Goal: Task Accomplishment & Management: Complete application form

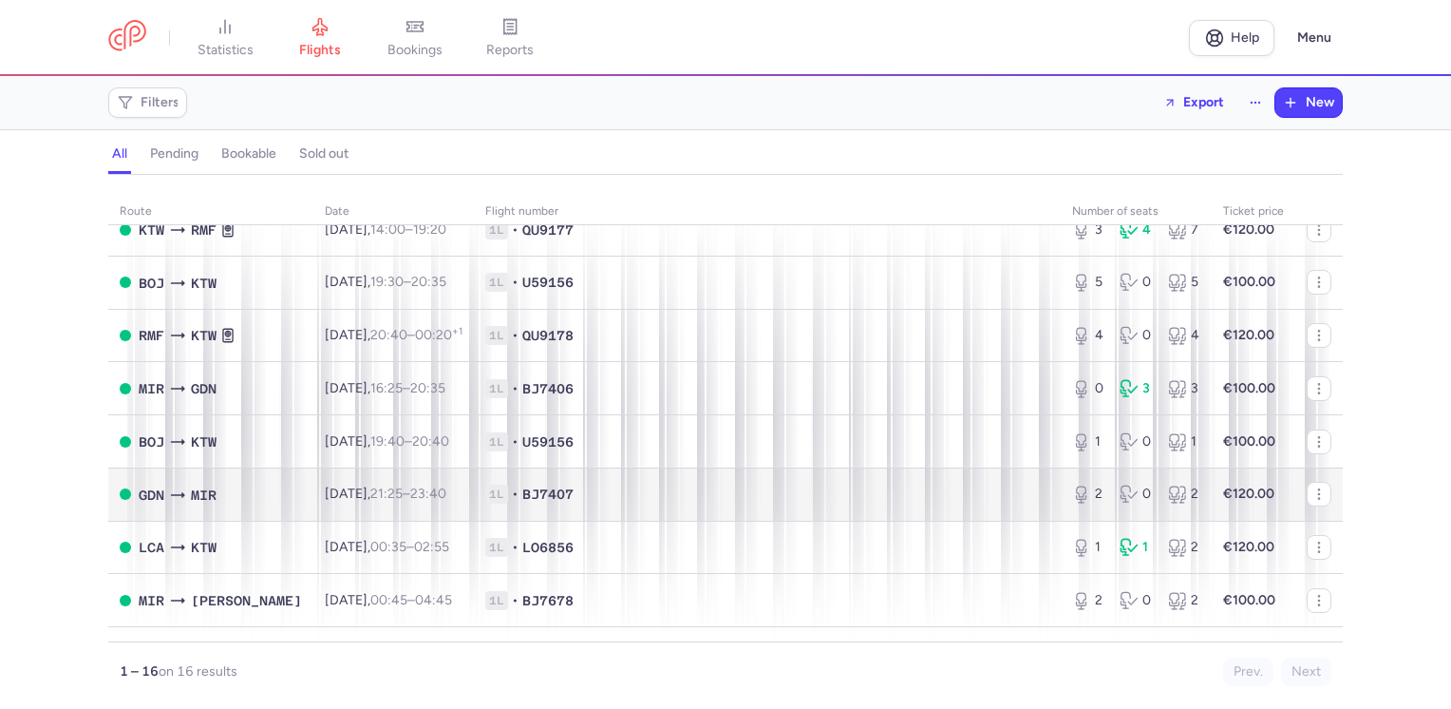
scroll to position [285, 0]
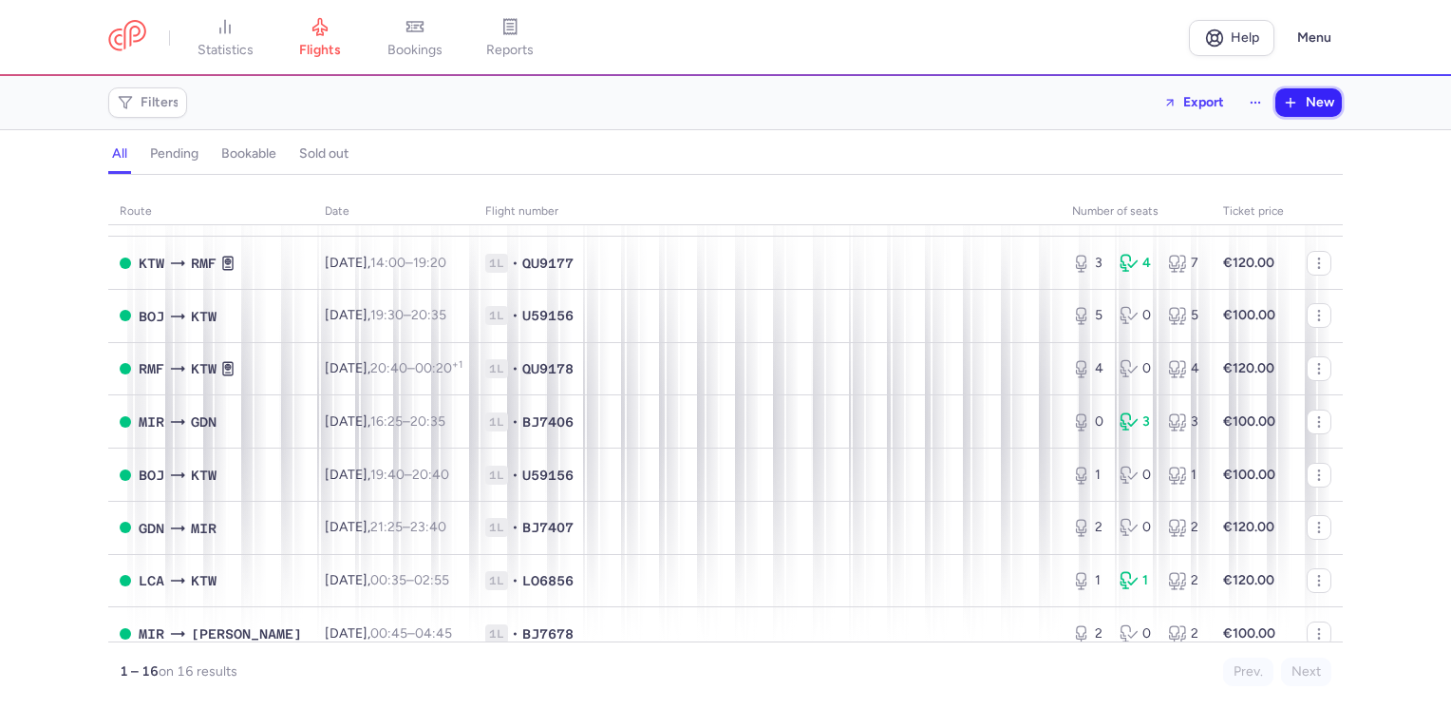
click at [1320, 103] on span "New" at bounding box center [1320, 102] width 28 height 15
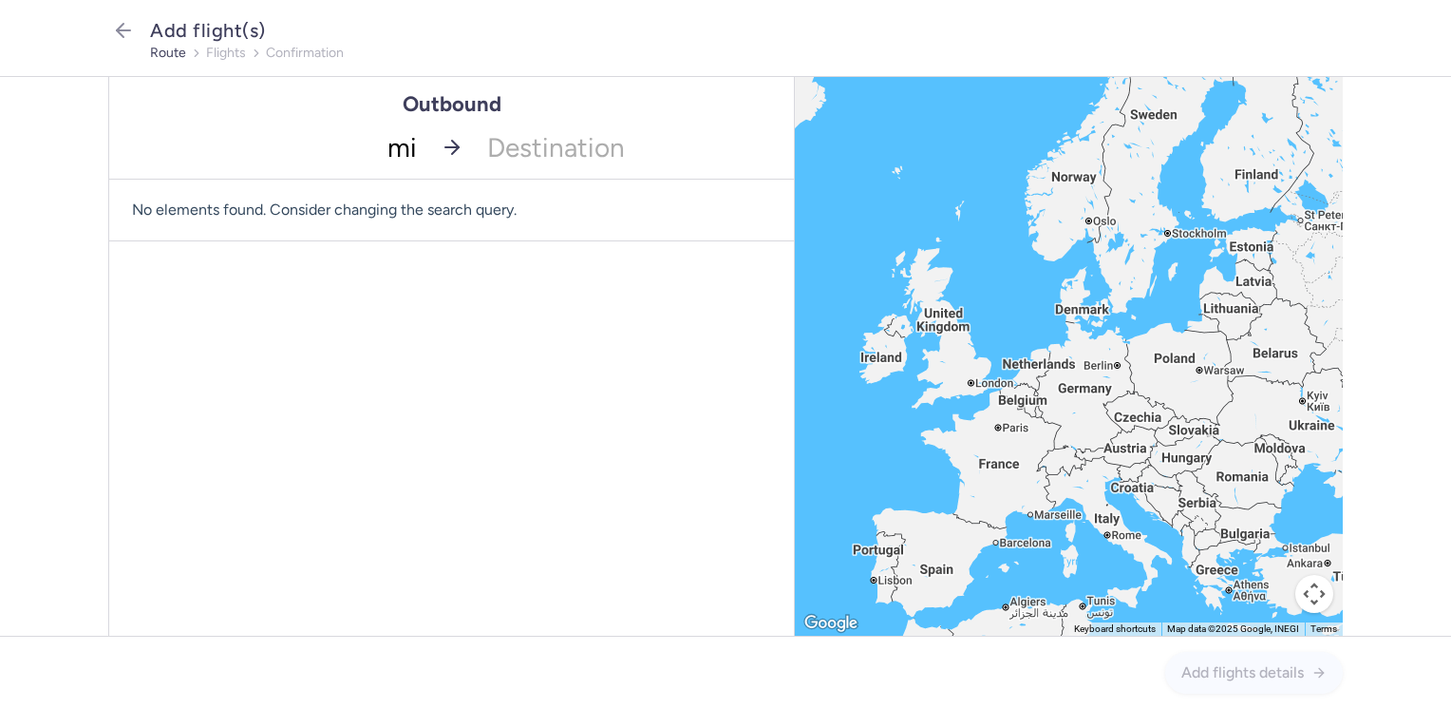
type input "mir"
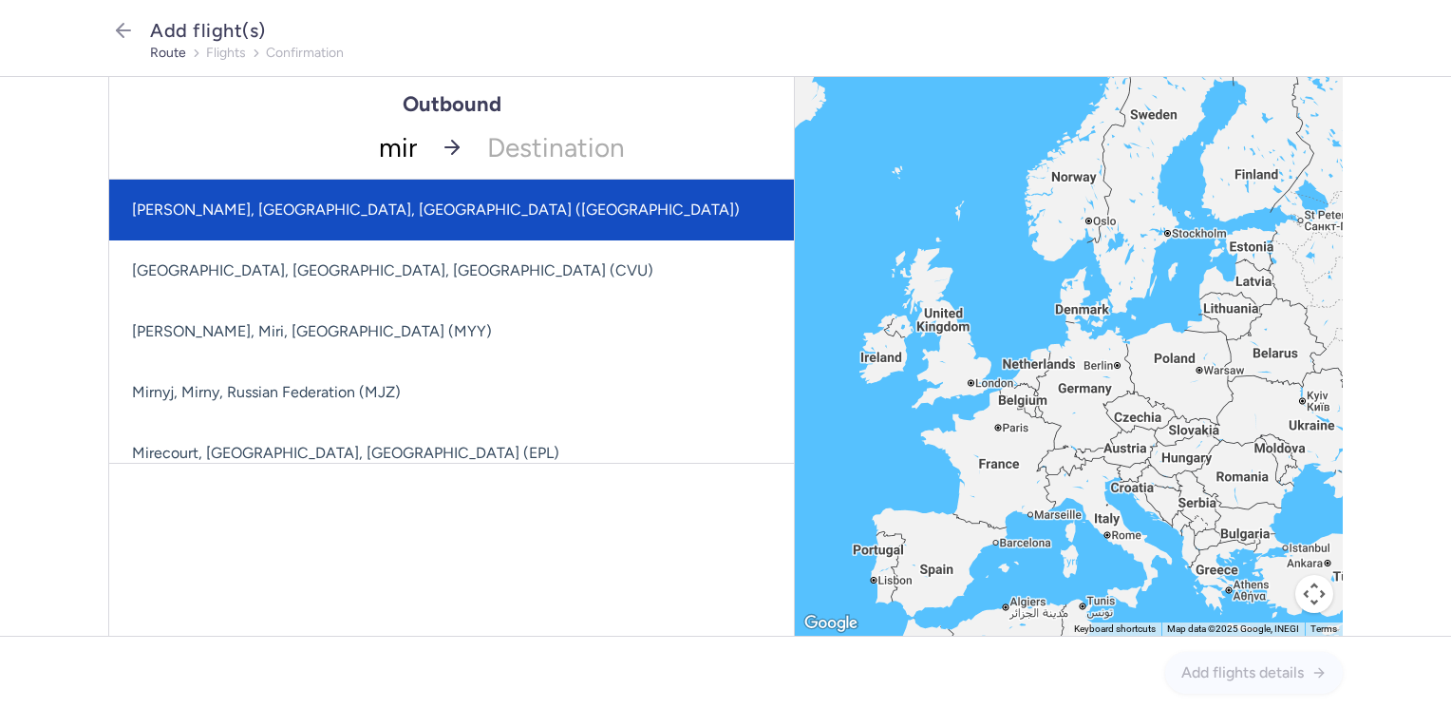
click at [368, 218] on span "[PERSON_NAME], [GEOGRAPHIC_DATA], [GEOGRAPHIC_DATA] ([GEOGRAPHIC_DATA])" at bounding box center [518, 210] width 819 height 61
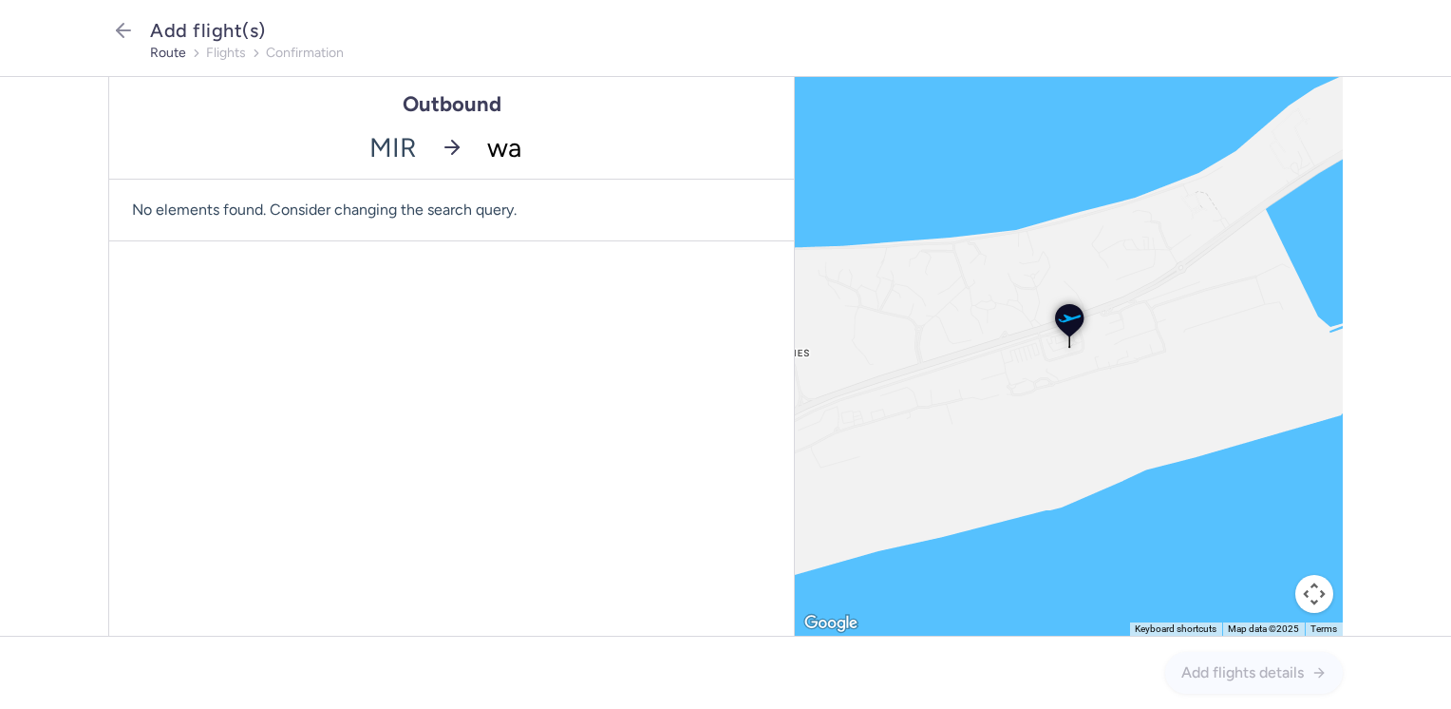
type input "waw"
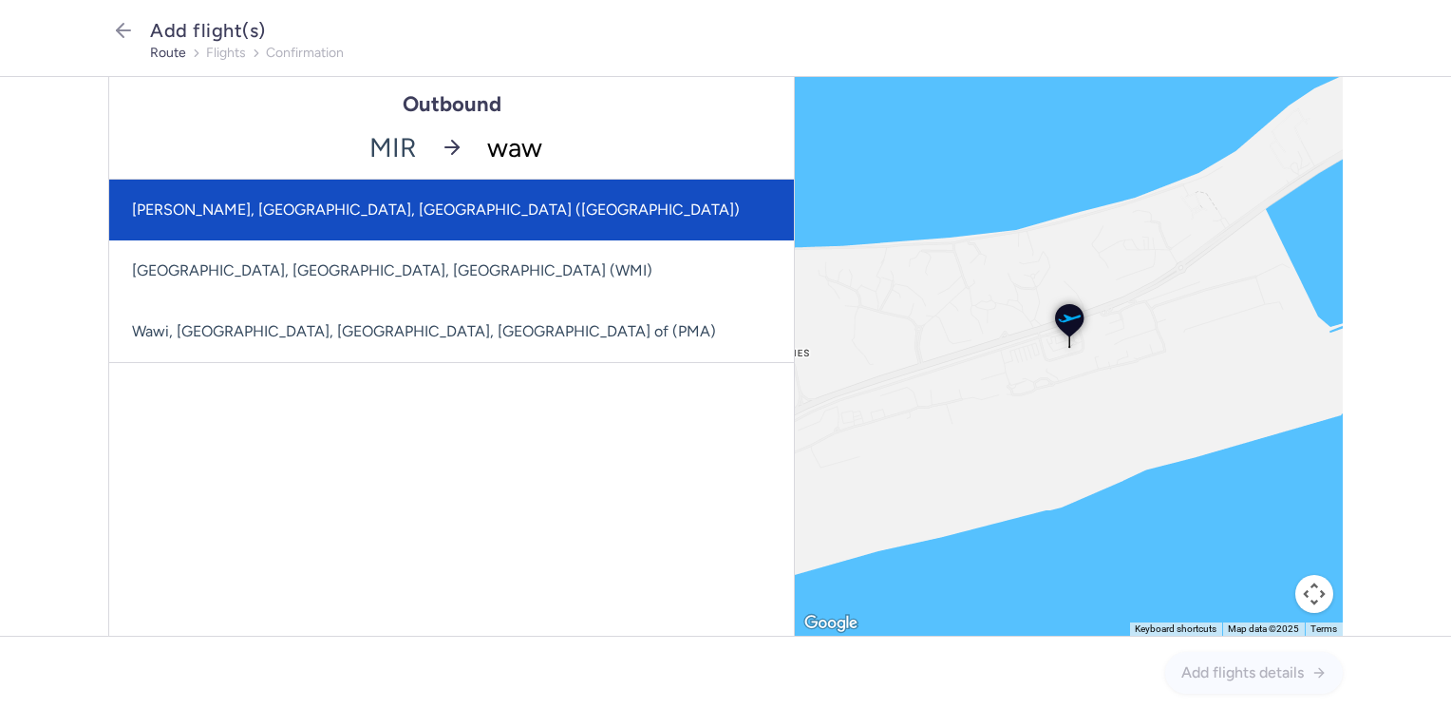
click at [379, 207] on span "[PERSON_NAME], [GEOGRAPHIC_DATA], [GEOGRAPHIC_DATA] ([GEOGRAPHIC_DATA])" at bounding box center [436, 209] width 608 height 18
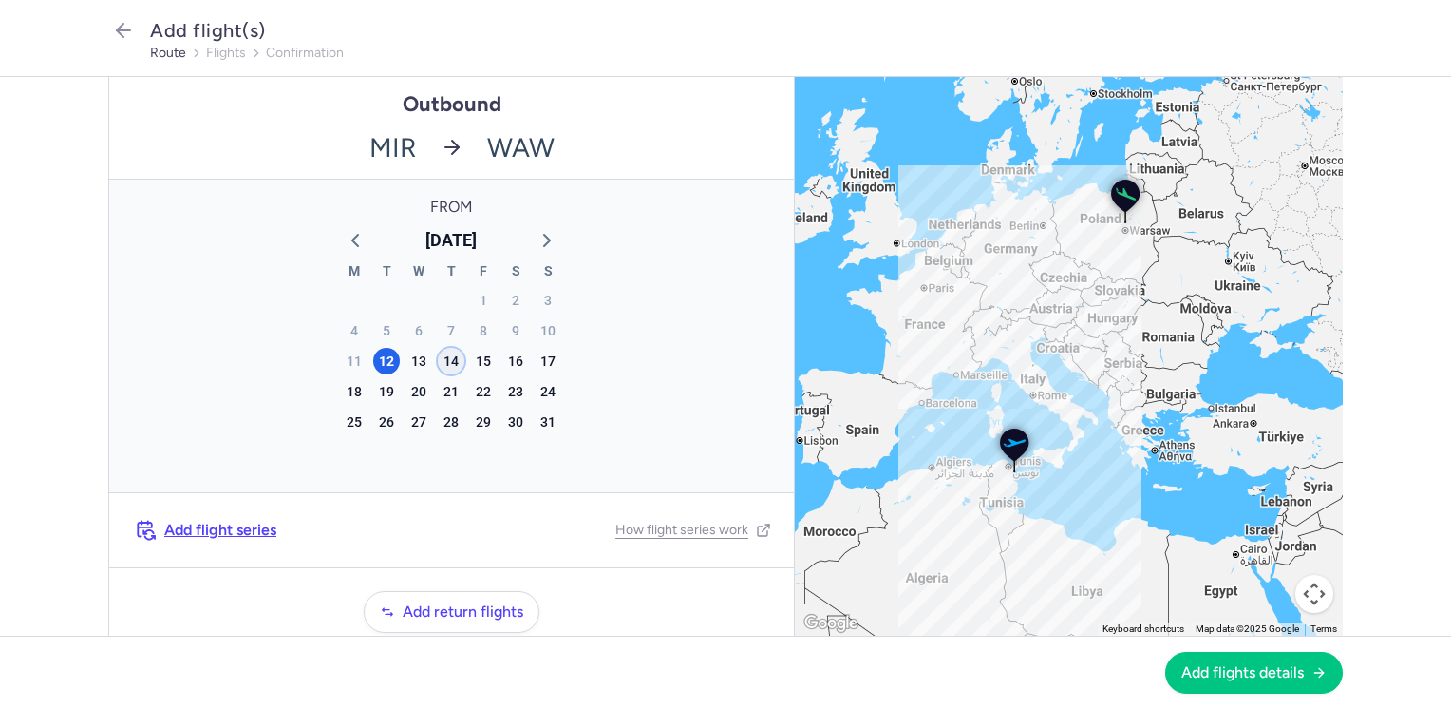
click at [444, 356] on div "14" at bounding box center [451, 361] width 27 height 27
click at [1238, 682] on button "Add flights details" at bounding box center [1254, 672] width 178 height 42
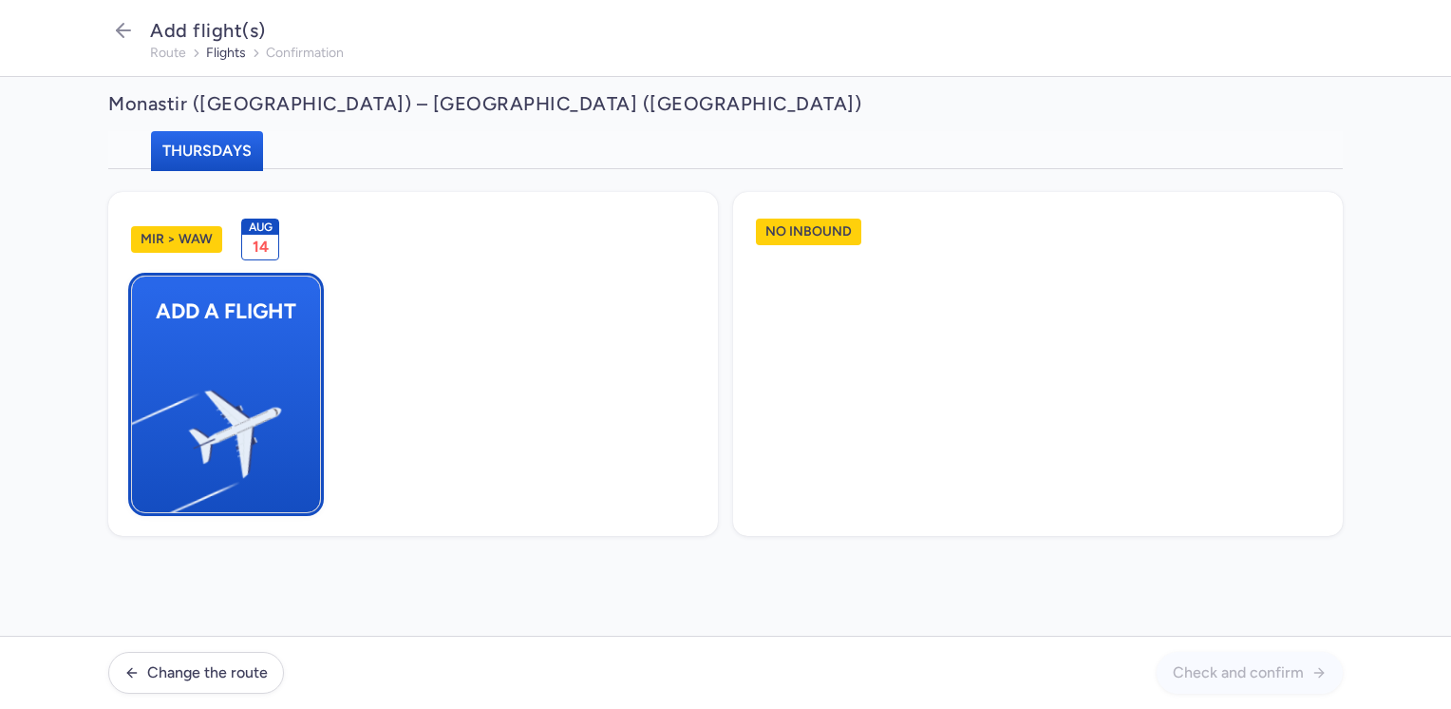
click at [258, 397] on img "button" at bounding box center [141, 425] width 321 height 294
select select "23"
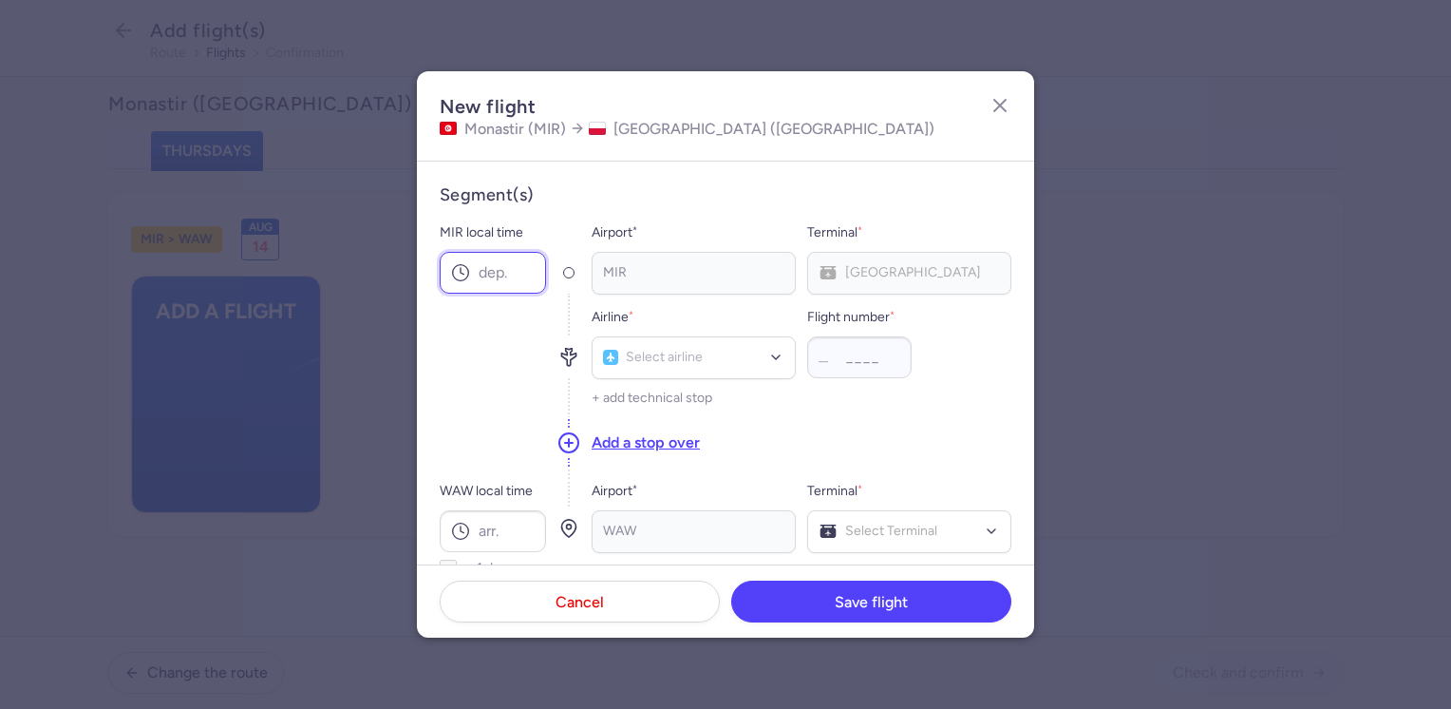
click at [494, 269] on input "MIR local time" at bounding box center [493, 273] width 106 height 42
type input "11:00"
click at [501, 520] on input "WAW local time" at bounding box center [493, 531] width 106 height 42
type input "15:05"
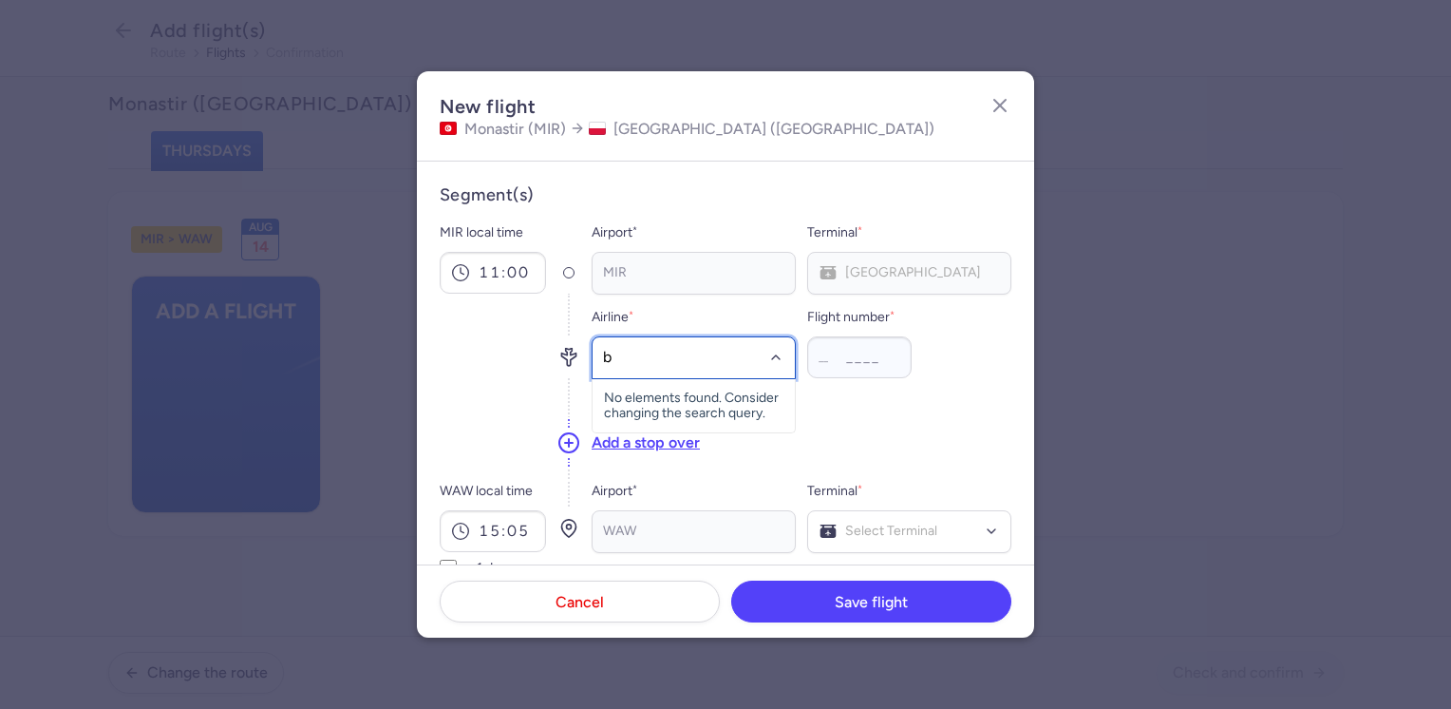
type input "bj"
click at [682, 392] on span "Nouvelair" at bounding box center [659, 399] width 57 height 15
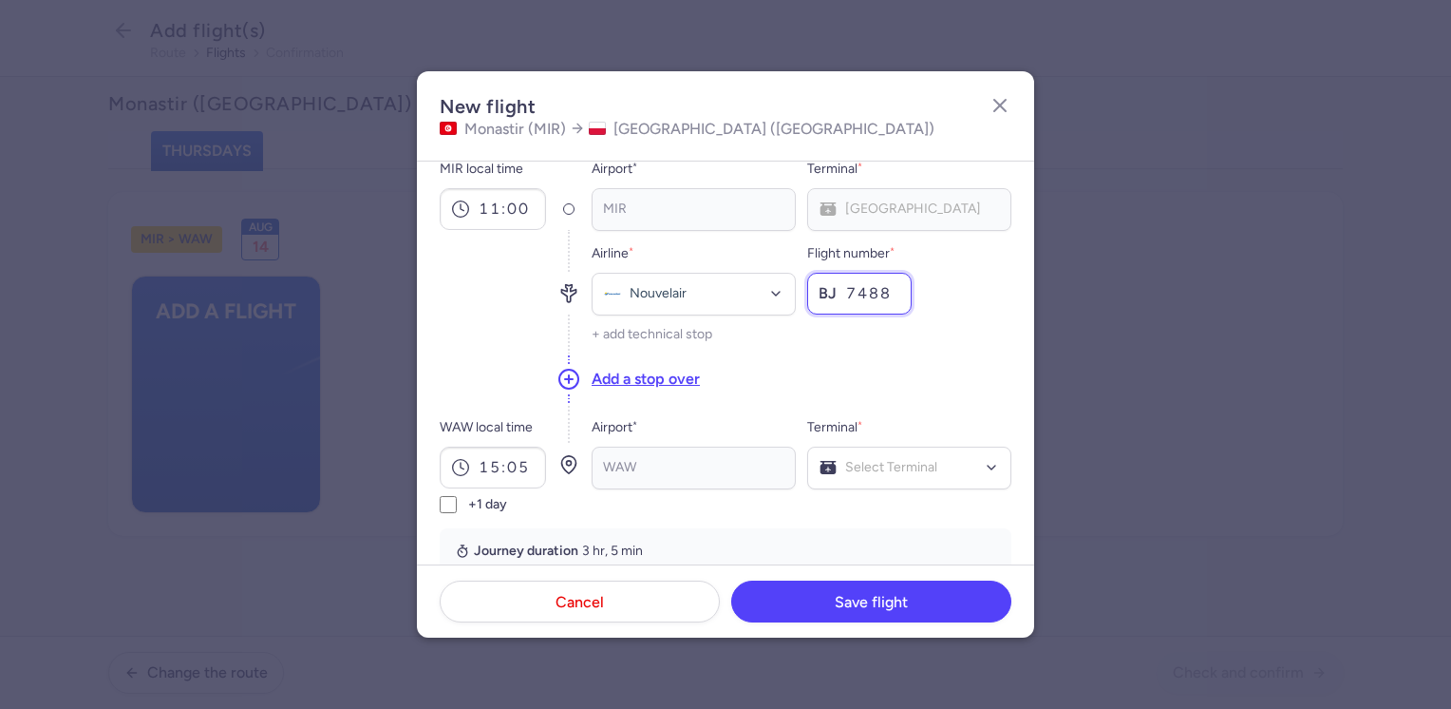
scroll to position [95, 0]
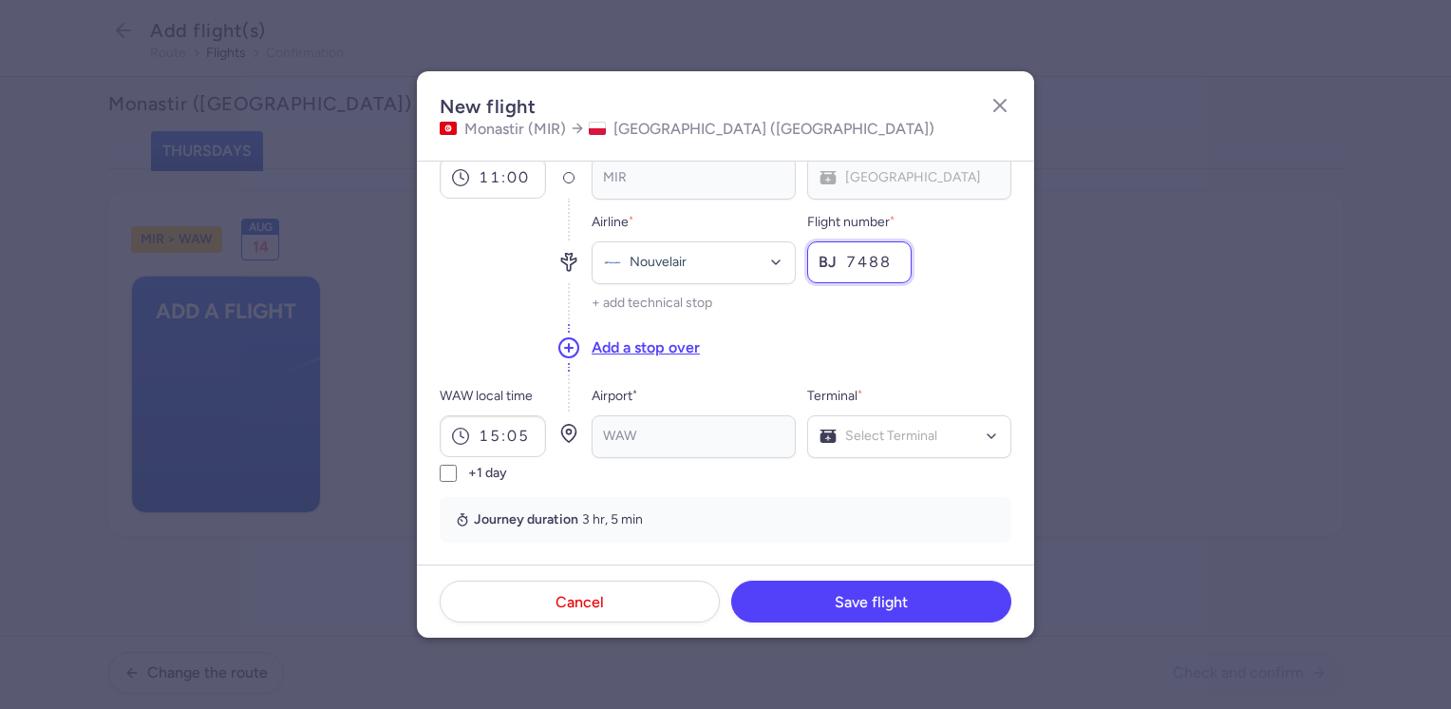
type input "7488"
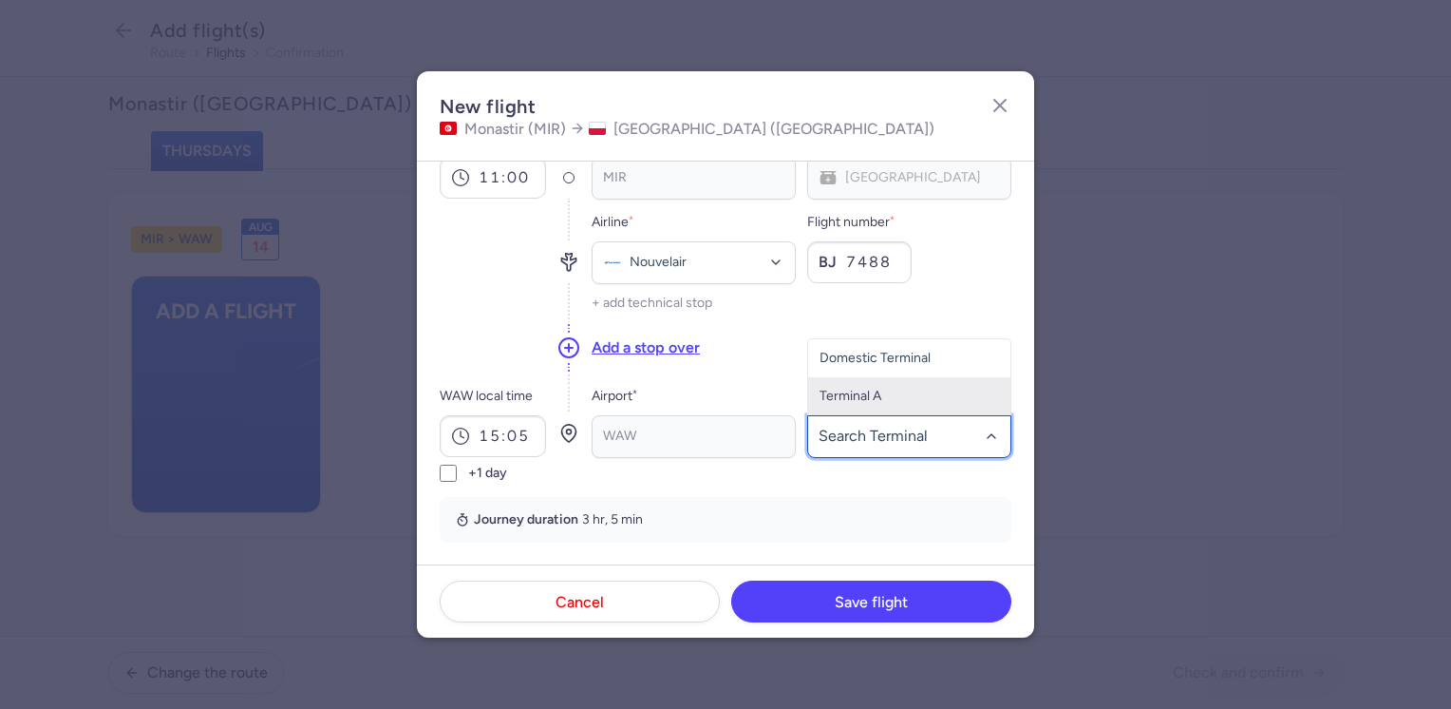
click at [855, 394] on span "Terminal A" at bounding box center [851, 395] width 62 height 16
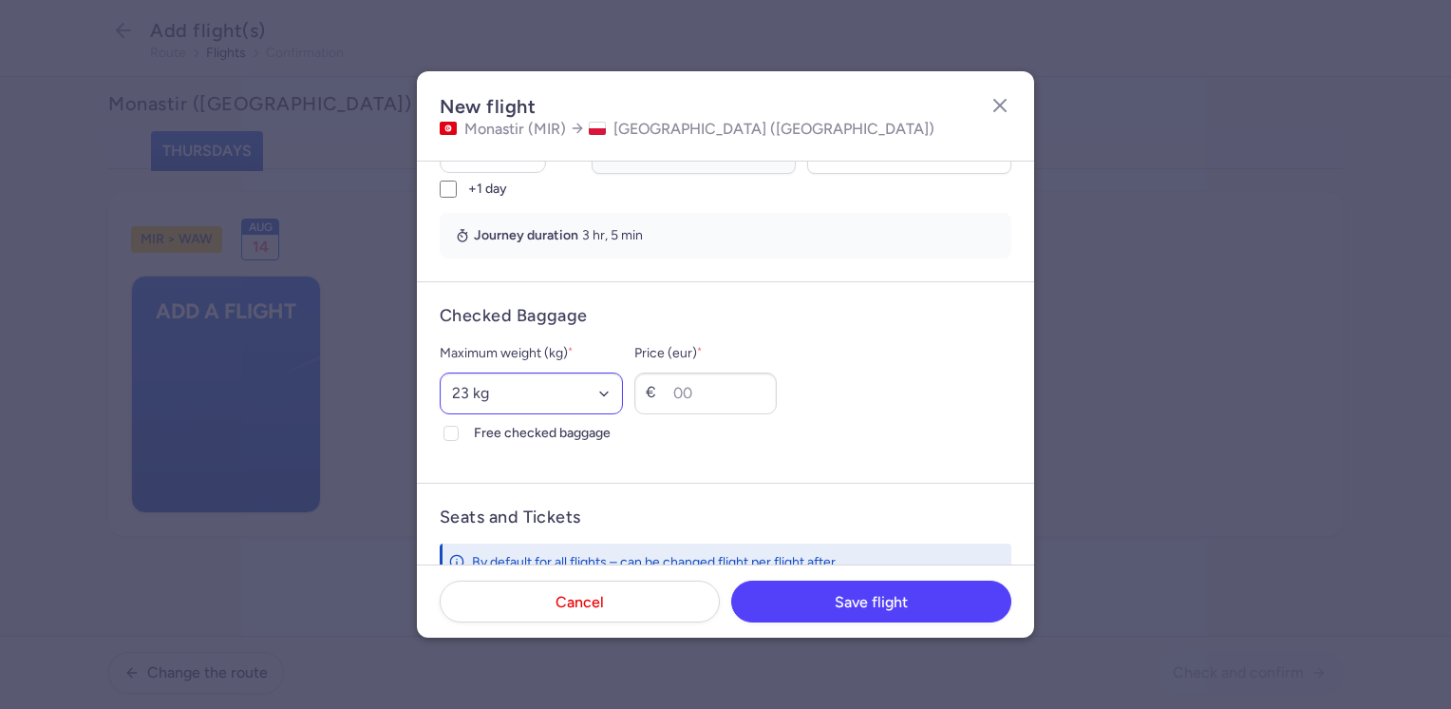
scroll to position [380, 0]
click at [498, 396] on select "Select an option 15 kg 16 kg 17 kg 18 kg 19 kg 20 kg 21 kg 22 kg 23 kg 24 kg 25…" at bounding box center [531, 392] width 183 height 42
select select "20"
click at [440, 371] on select "Select an option 15 kg 16 kg 17 kg 18 kg 19 kg 20 kg 21 kg 22 kg 23 kg 24 kg 25…" at bounding box center [531, 392] width 183 height 42
click at [525, 430] on span "Free checked baggage" at bounding box center [548, 432] width 149 height 23
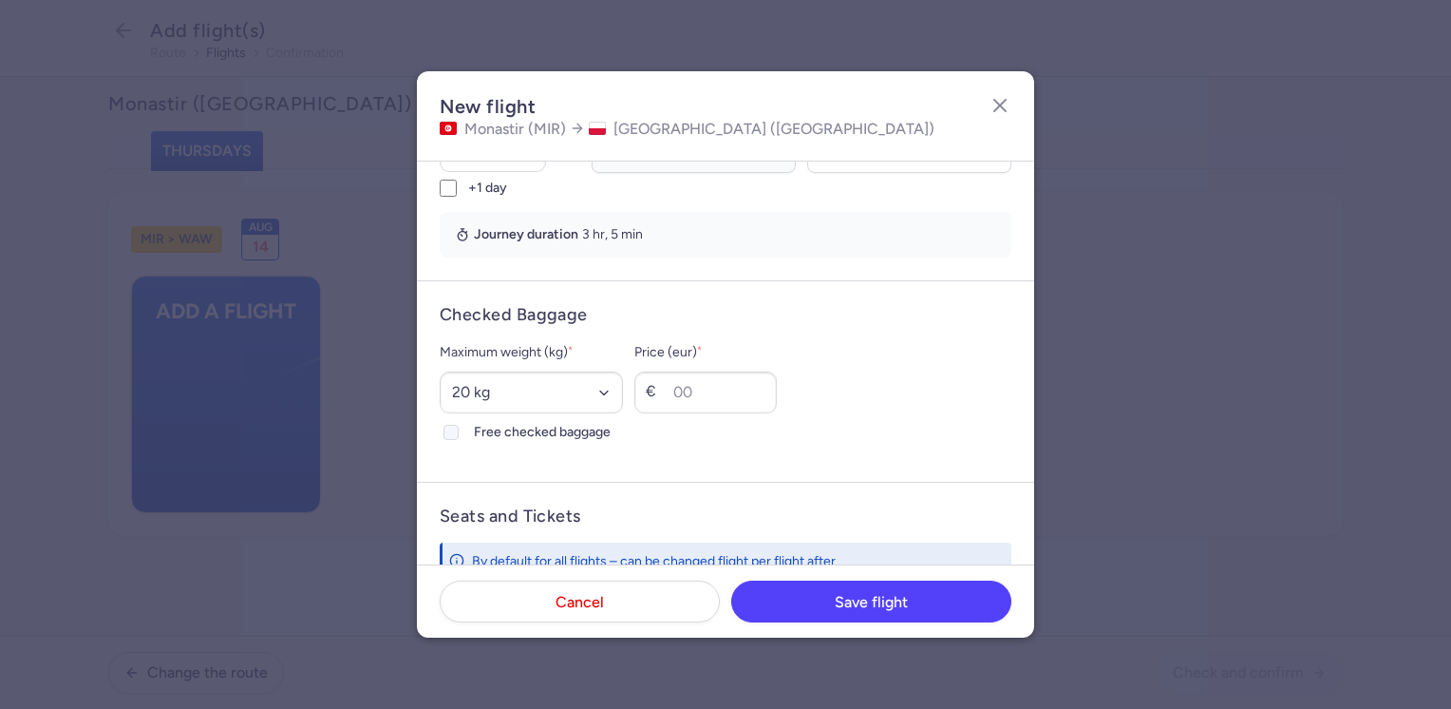
click at [459, 430] on input "Free checked baggage" at bounding box center [451, 432] width 15 height 15
checkbox input "true"
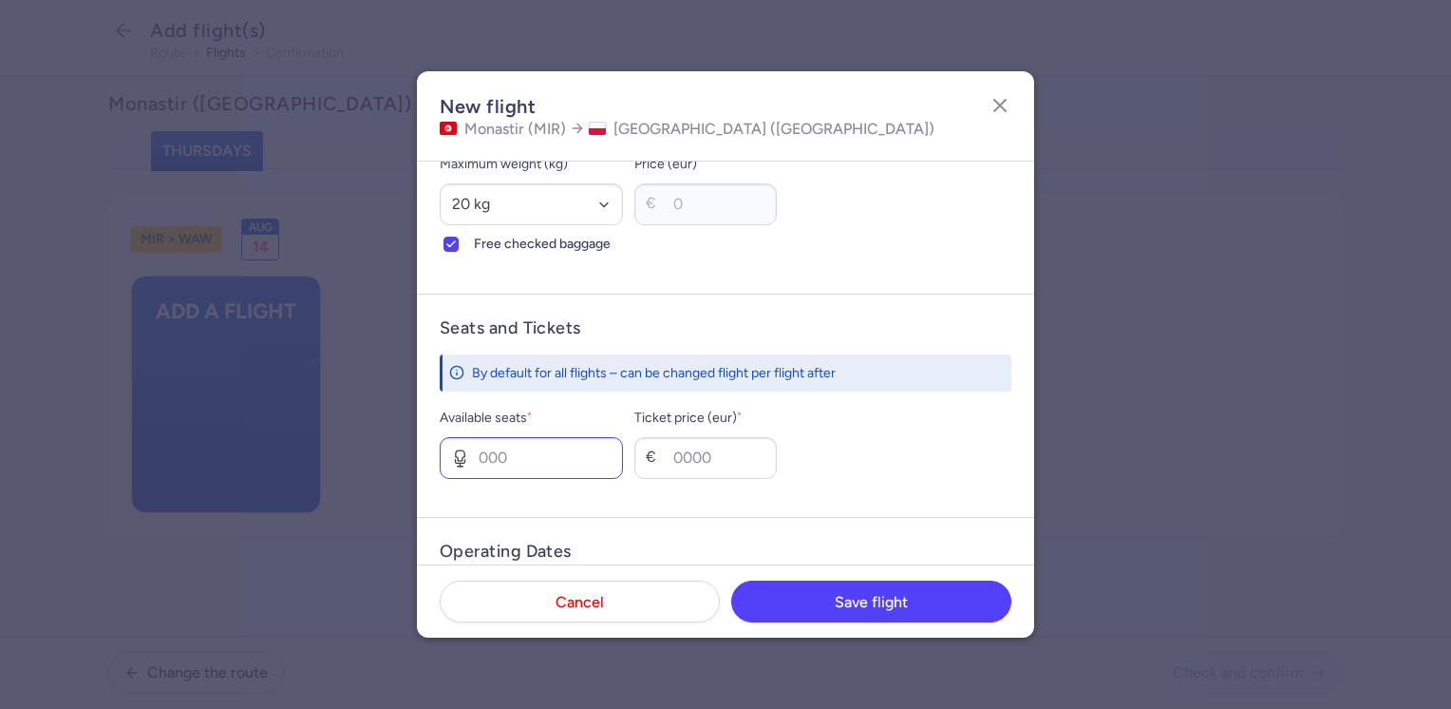
scroll to position [570, 0]
click at [527, 462] on input "Available seats *" at bounding box center [531, 456] width 183 height 42
type input "1"
click at [732, 462] on input "Ticket price (eur) *" at bounding box center [705, 456] width 142 height 42
type input "120"
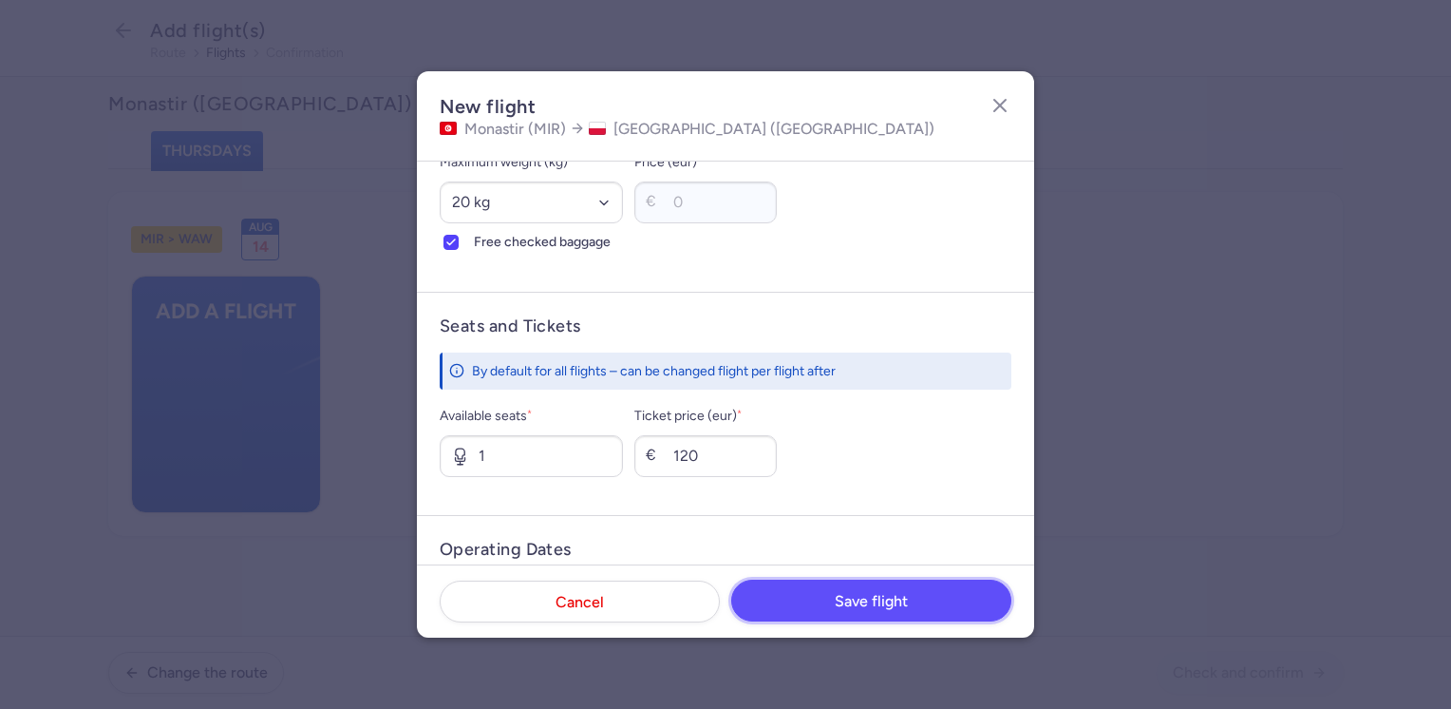
click at [853, 597] on span "Save flight" at bounding box center [871, 601] width 73 height 17
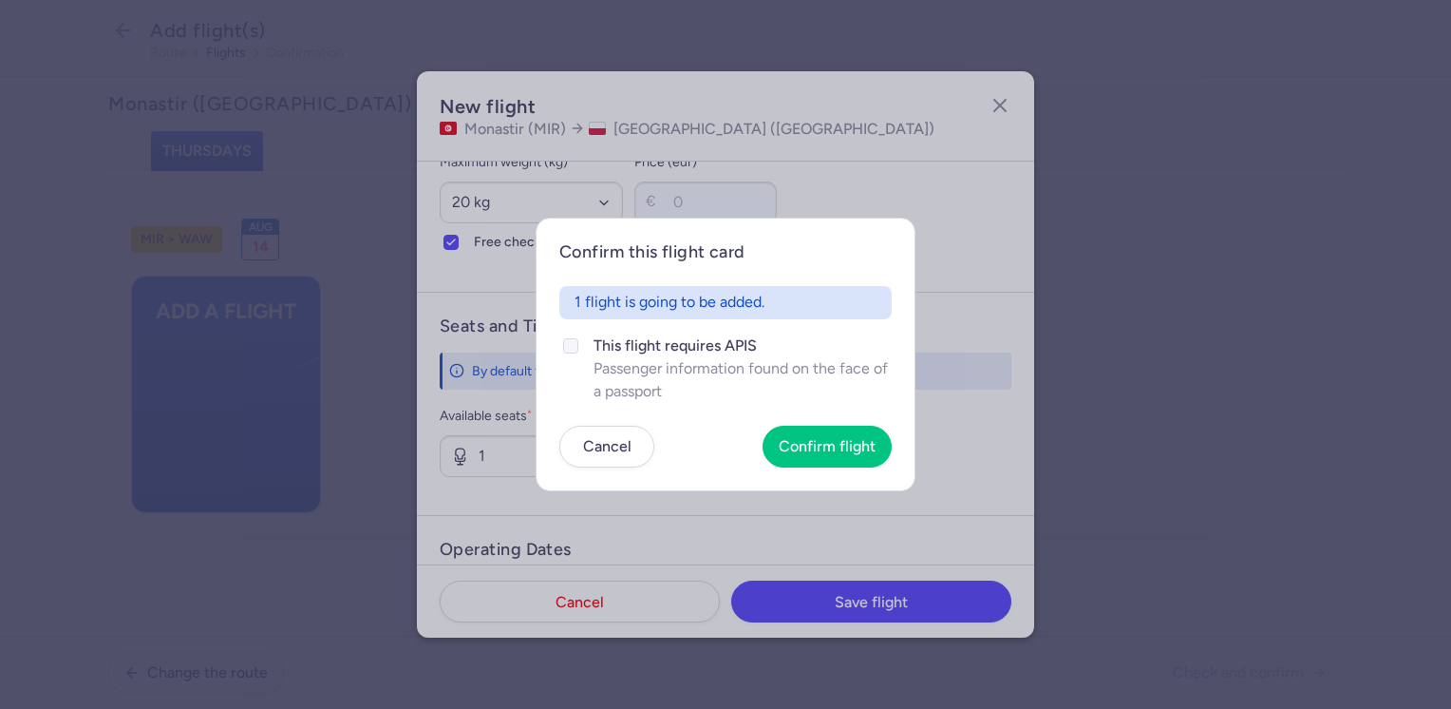
click at [669, 350] on span "This flight requires APIS" at bounding box center [743, 345] width 298 height 23
click at [578, 350] on input "This flight requires APIS Passenger information found on the face of a passport" at bounding box center [570, 345] width 15 height 15
click at [676, 344] on span "This flight requires APIS" at bounding box center [743, 345] width 298 height 23
click at [578, 344] on input "This flight requires APIS Passenger information found on the face of a passport" at bounding box center [570, 345] width 15 height 15
checkbox input "false"
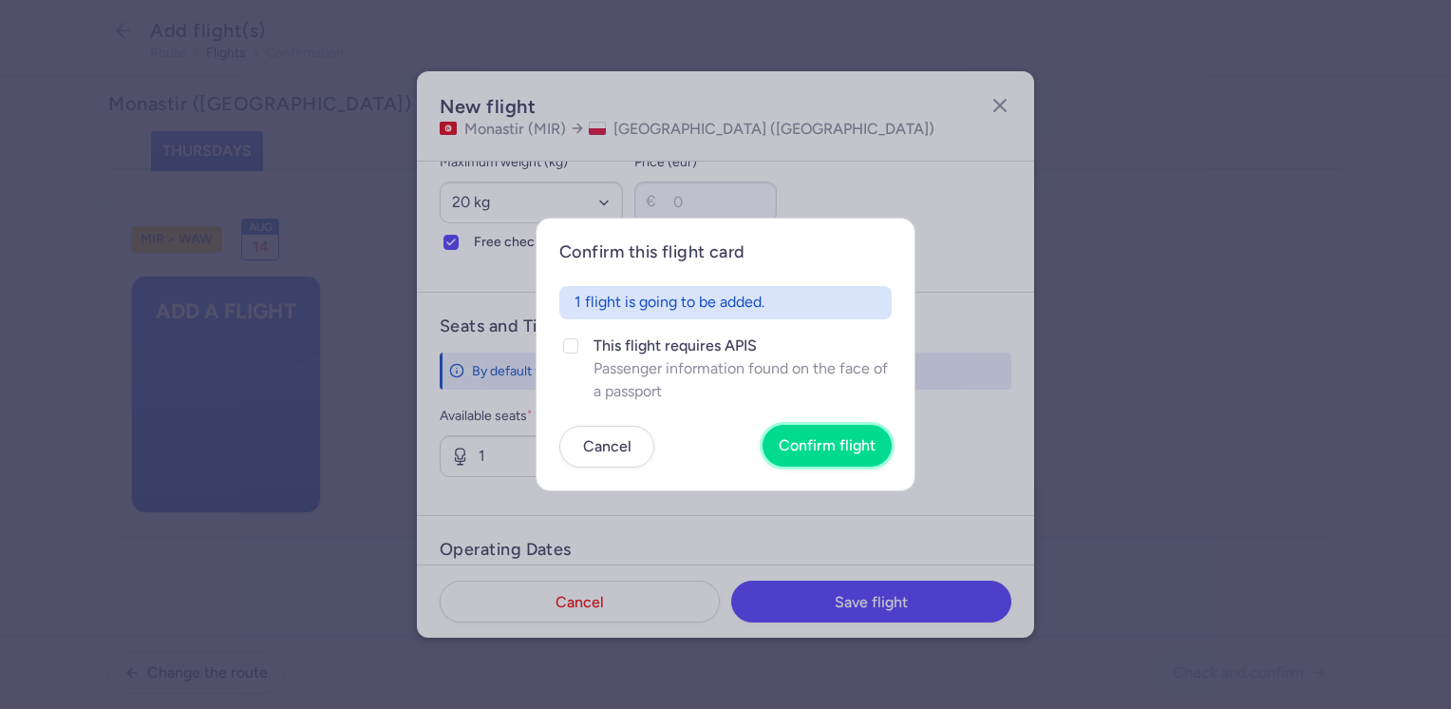
click at [849, 453] on span "Confirm flight" at bounding box center [827, 445] width 97 height 17
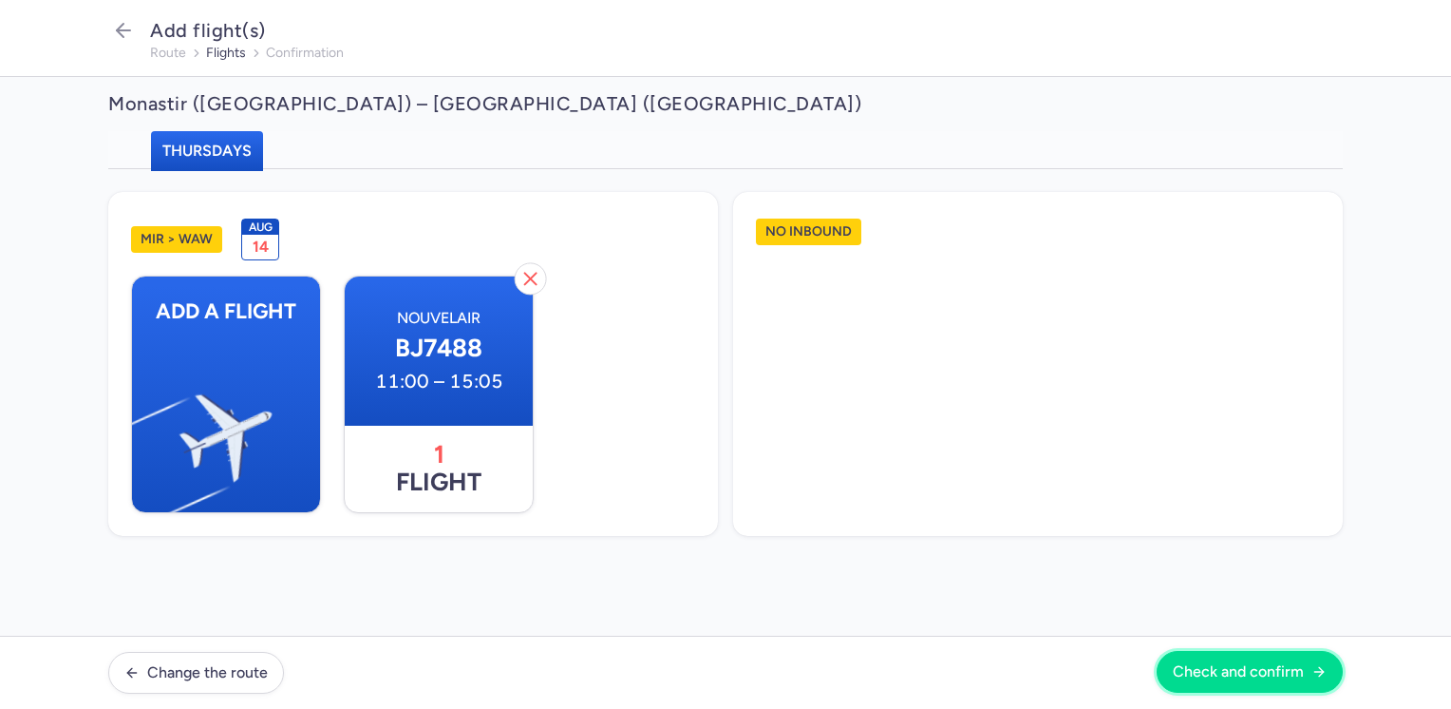
click at [1303, 670] on span "Check and confirm" at bounding box center [1238, 671] width 131 height 17
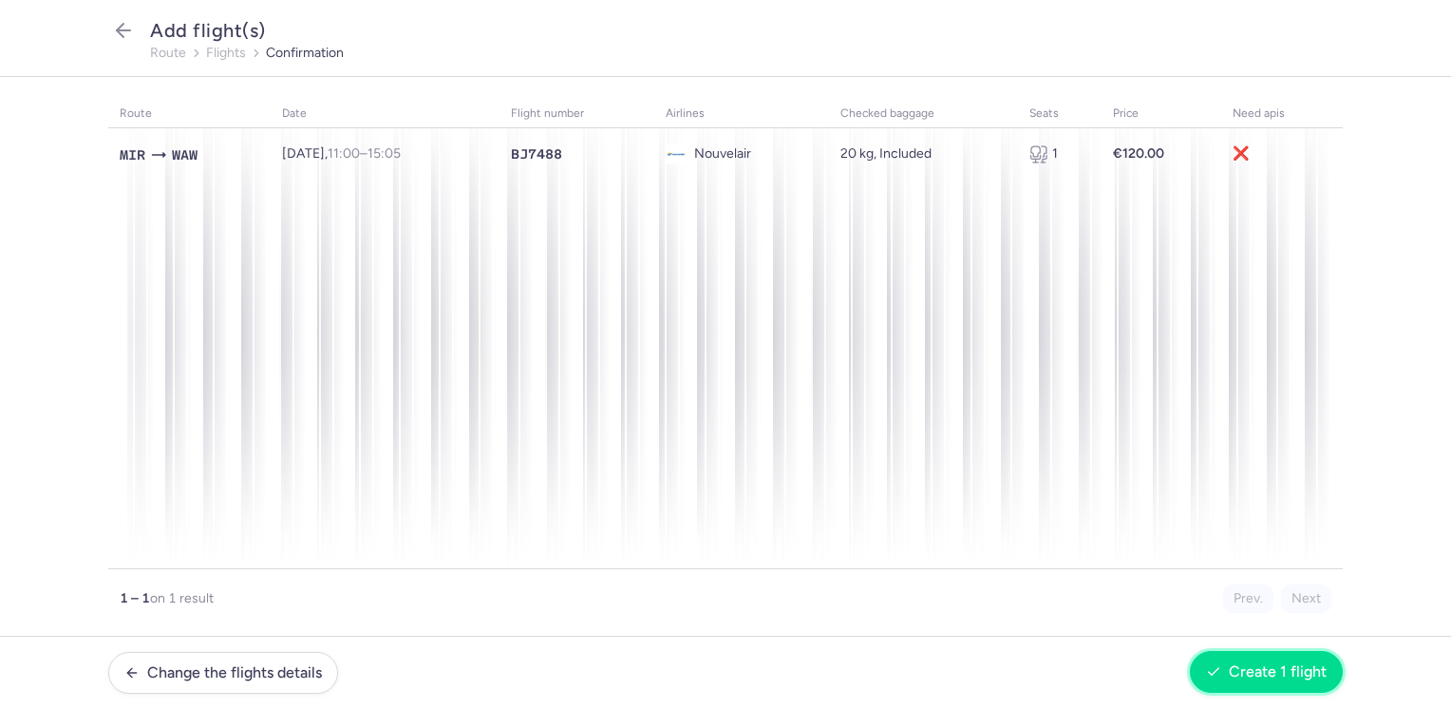
click at [1269, 686] on button "Create 1 flight" at bounding box center [1266, 672] width 153 height 42
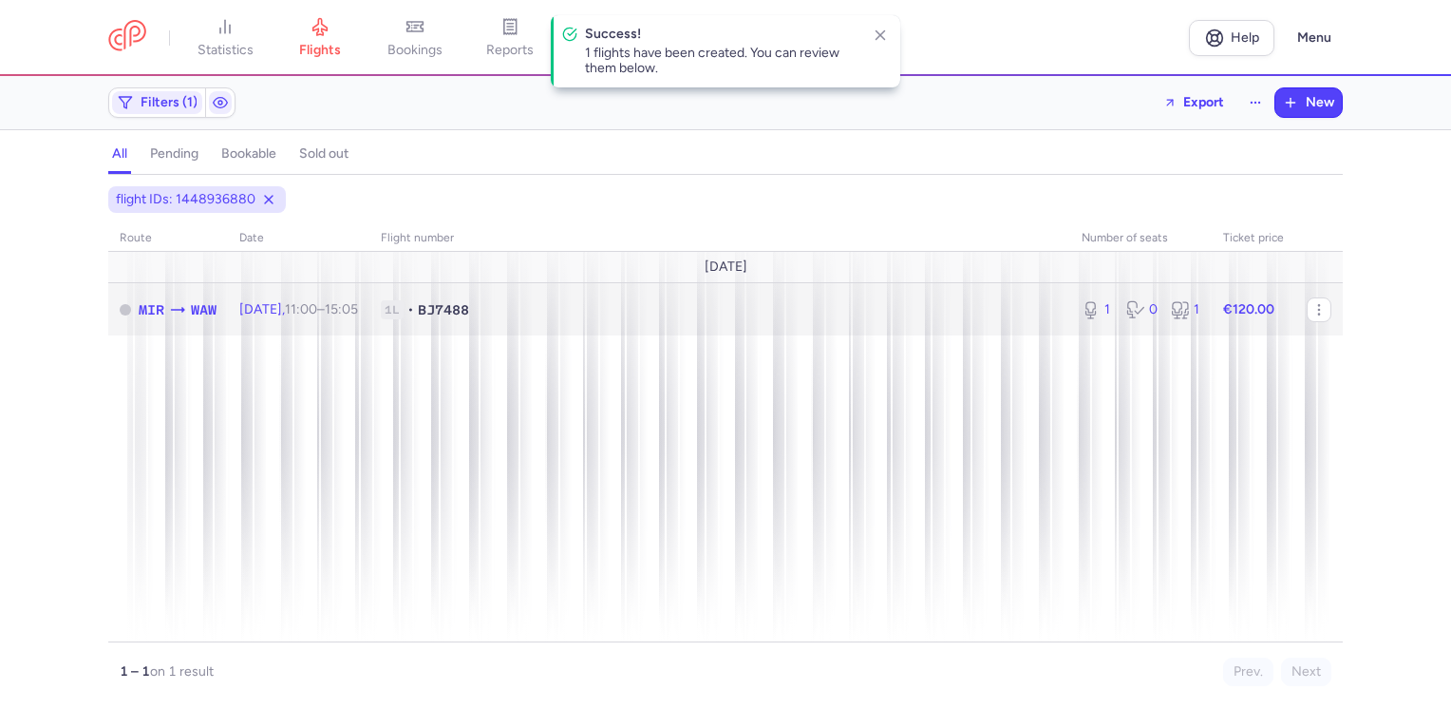
click at [1289, 301] on td "€120.00" at bounding box center [1254, 309] width 84 height 52
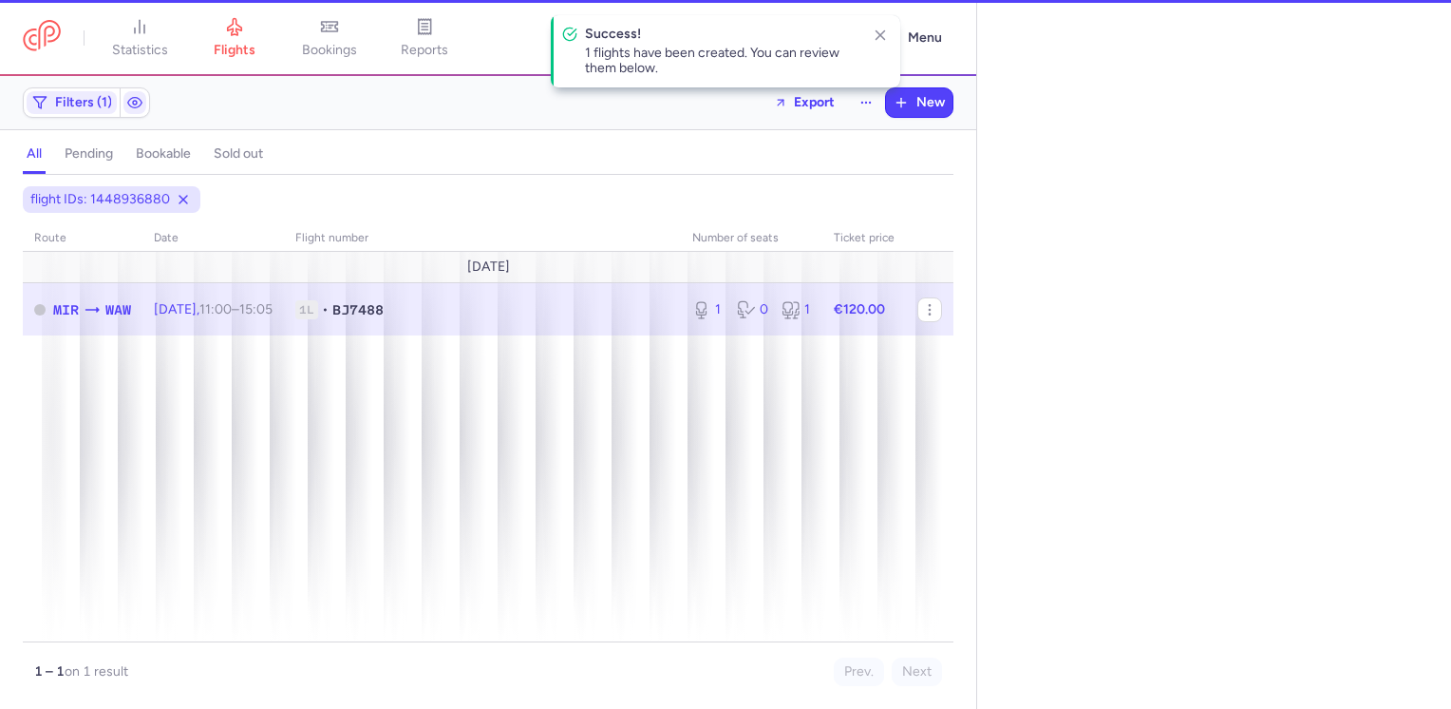
select select "days"
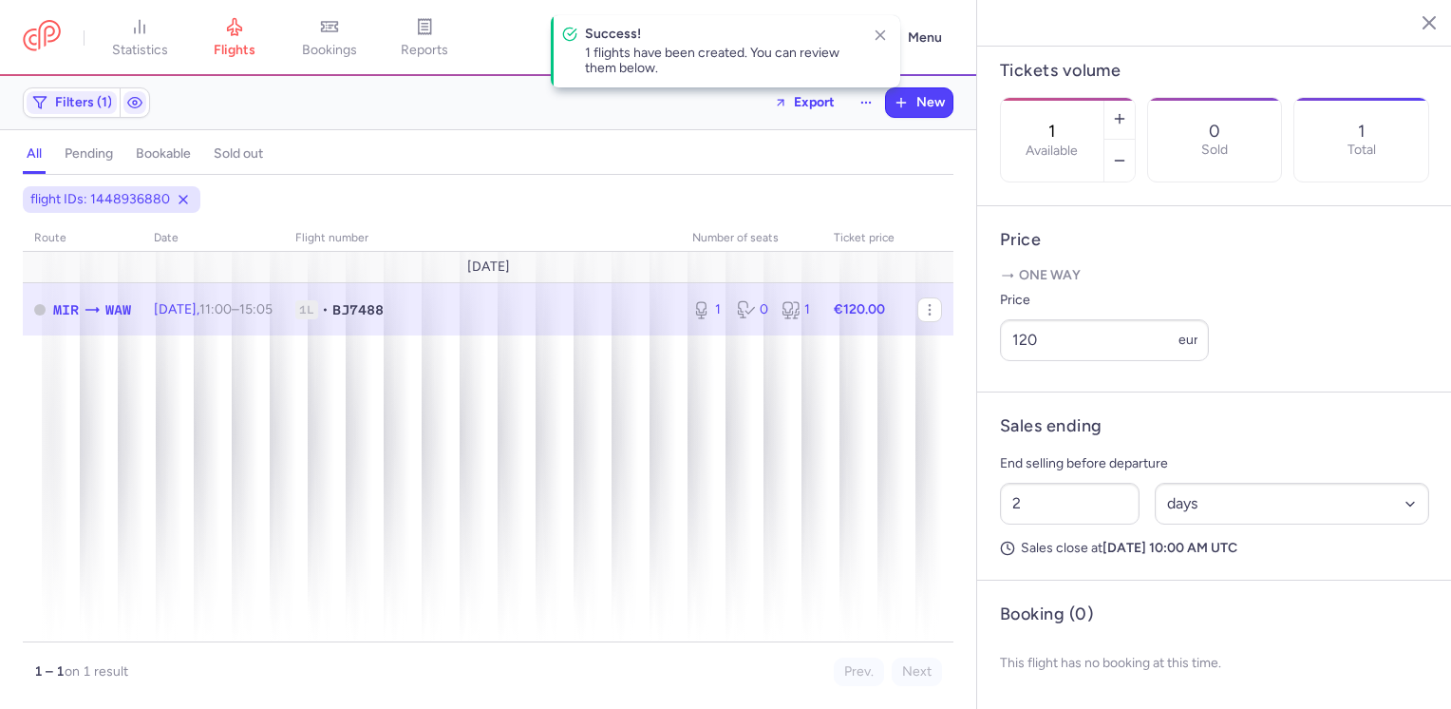
scroll to position [600, 0]
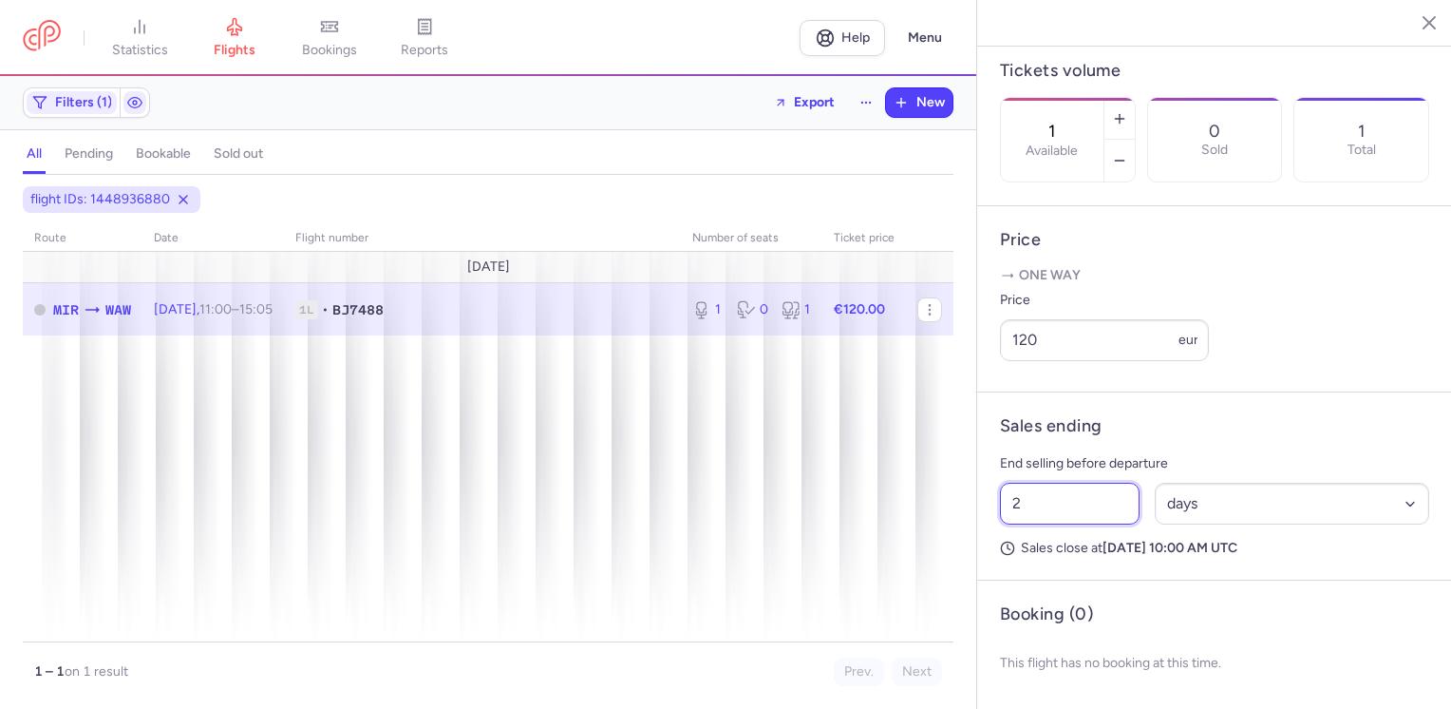
drag, startPoint x: 1030, startPoint y: 504, endPoint x: 999, endPoint y: 520, distance: 34.4
click at [997, 509] on div "2 Select an option hours days" at bounding box center [1214, 503] width 444 height 57
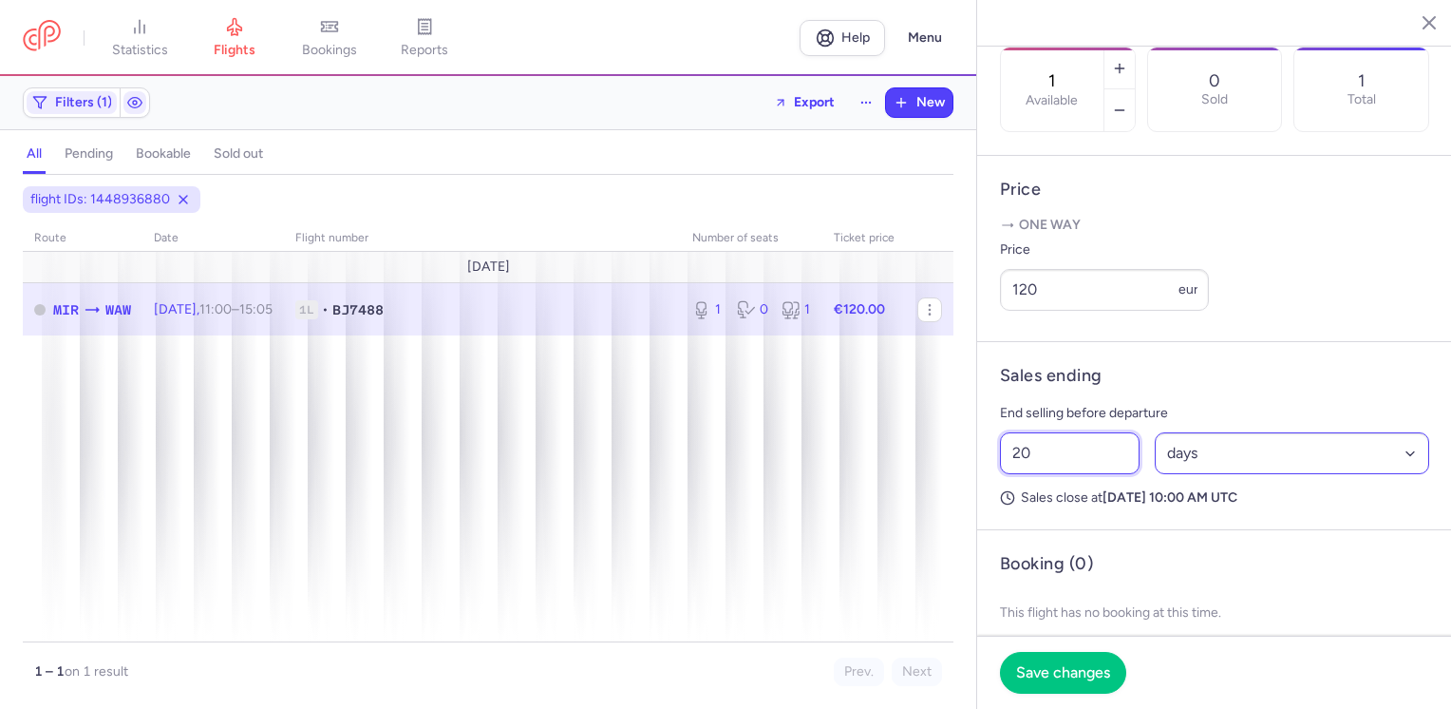
type input "20"
click at [1193, 474] on select "Select an option hours days" at bounding box center [1292, 453] width 275 height 42
select select "hours"
click at [1155, 474] on select "Select an option hours days" at bounding box center [1292, 453] width 275 height 42
click at [1087, 671] on span "Save changes" at bounding box center [1063, 671] width 94 height 17
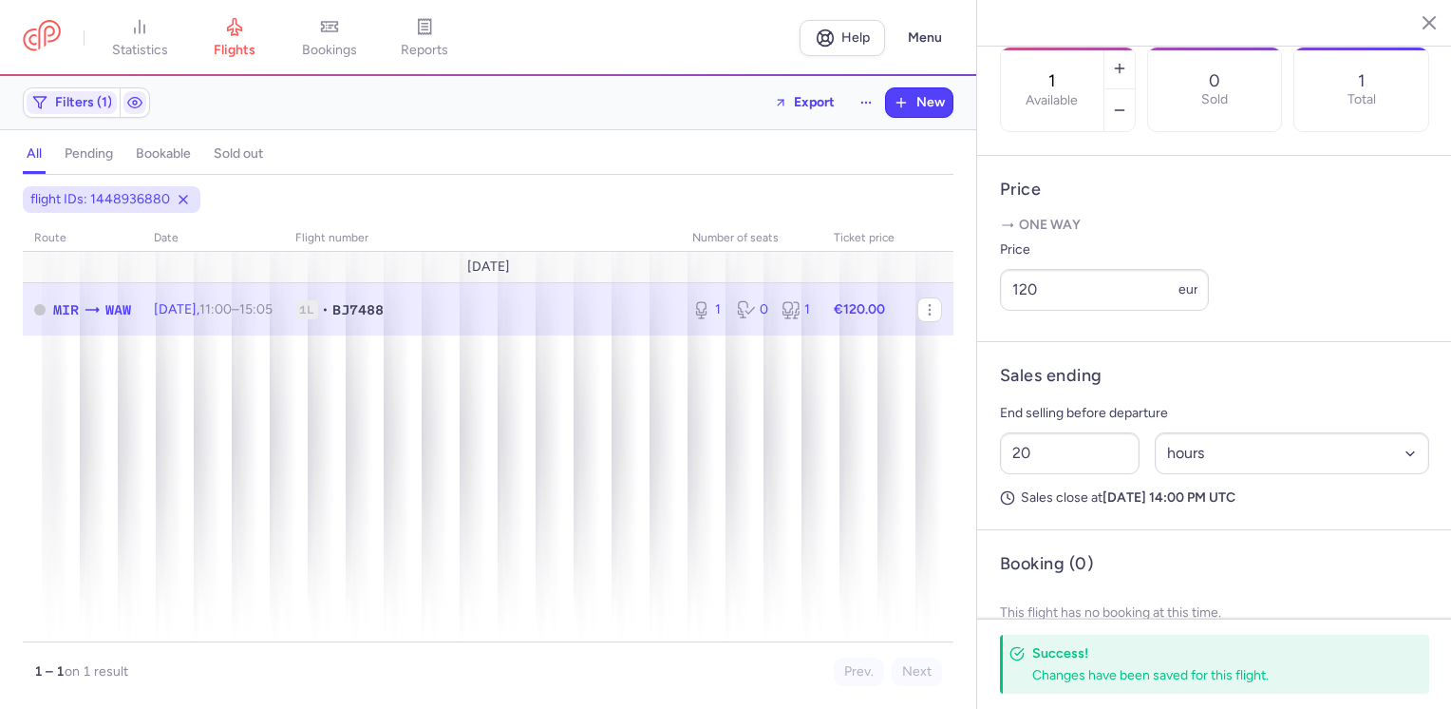
click at [1421, 21] on icon "button" at bounding box center [1415, 21] width 19 height 19
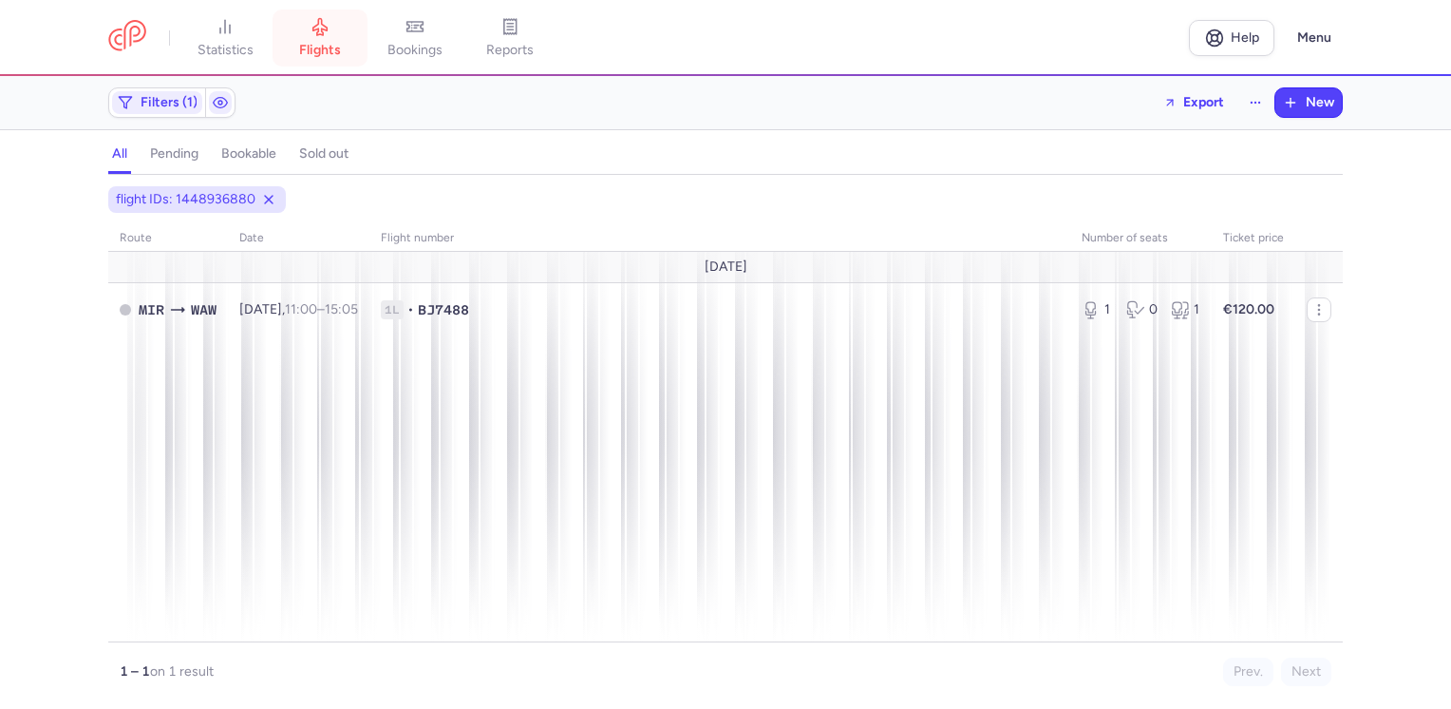
click at [319, 40] on link "flights" at bounding box center [320, 38] width 95 height 42
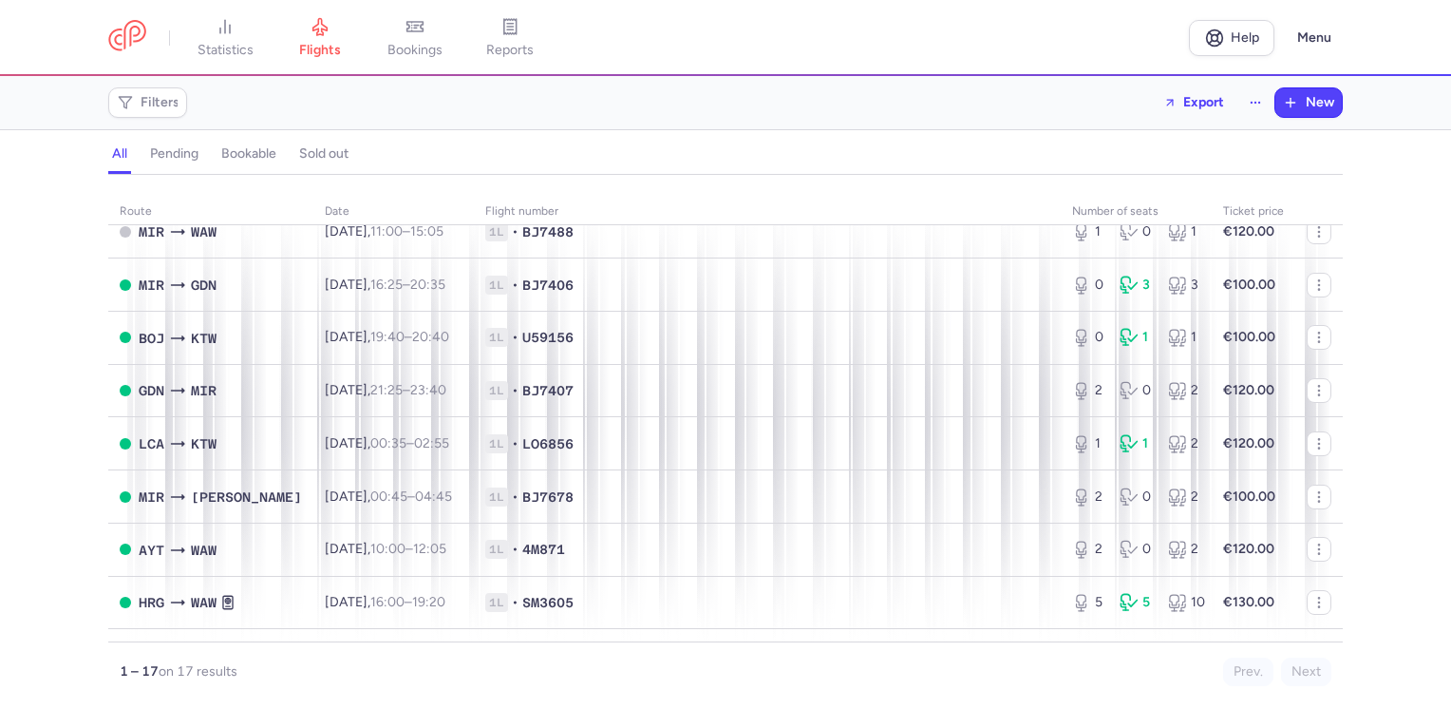
scroll to position [535, 0]
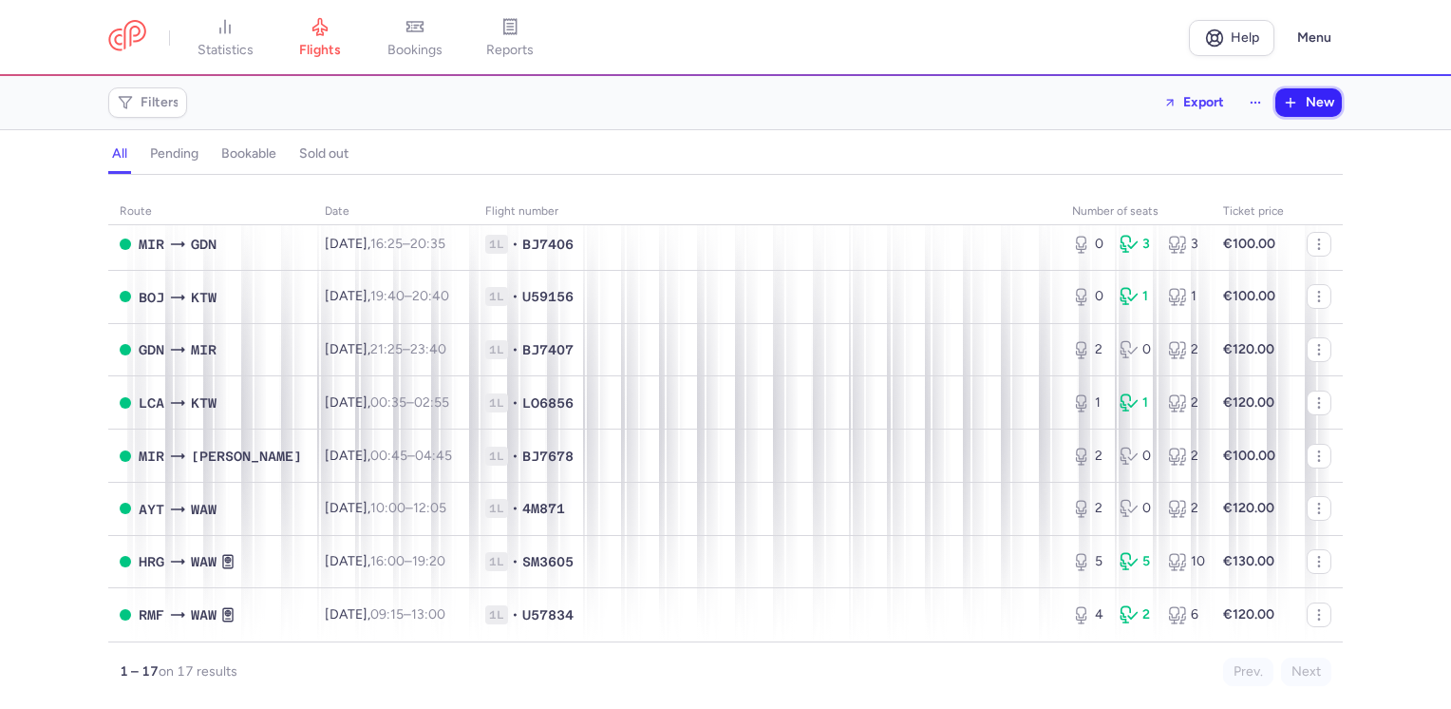
click at [1325, 97] on span "New" at bounding box center [1320, 102] width 28 height 15
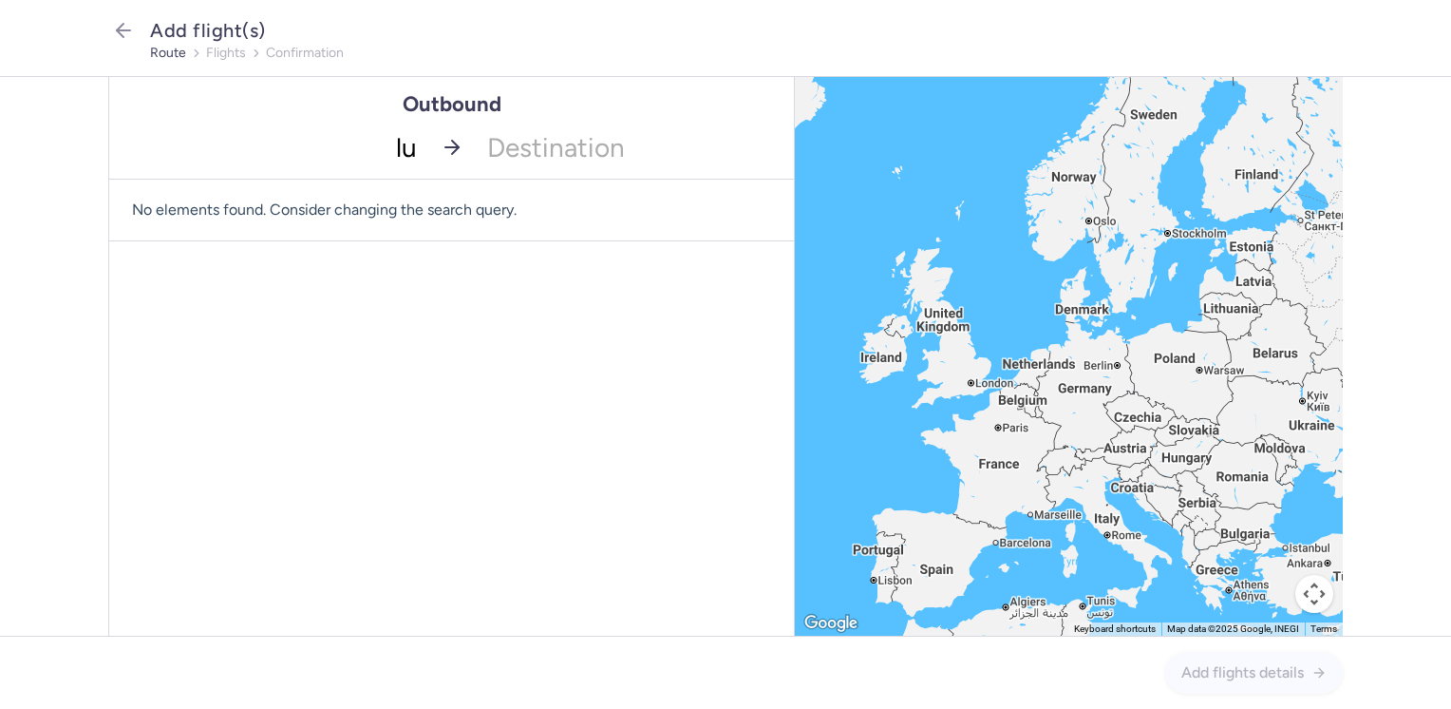
type input "[PERSON_NAME]"
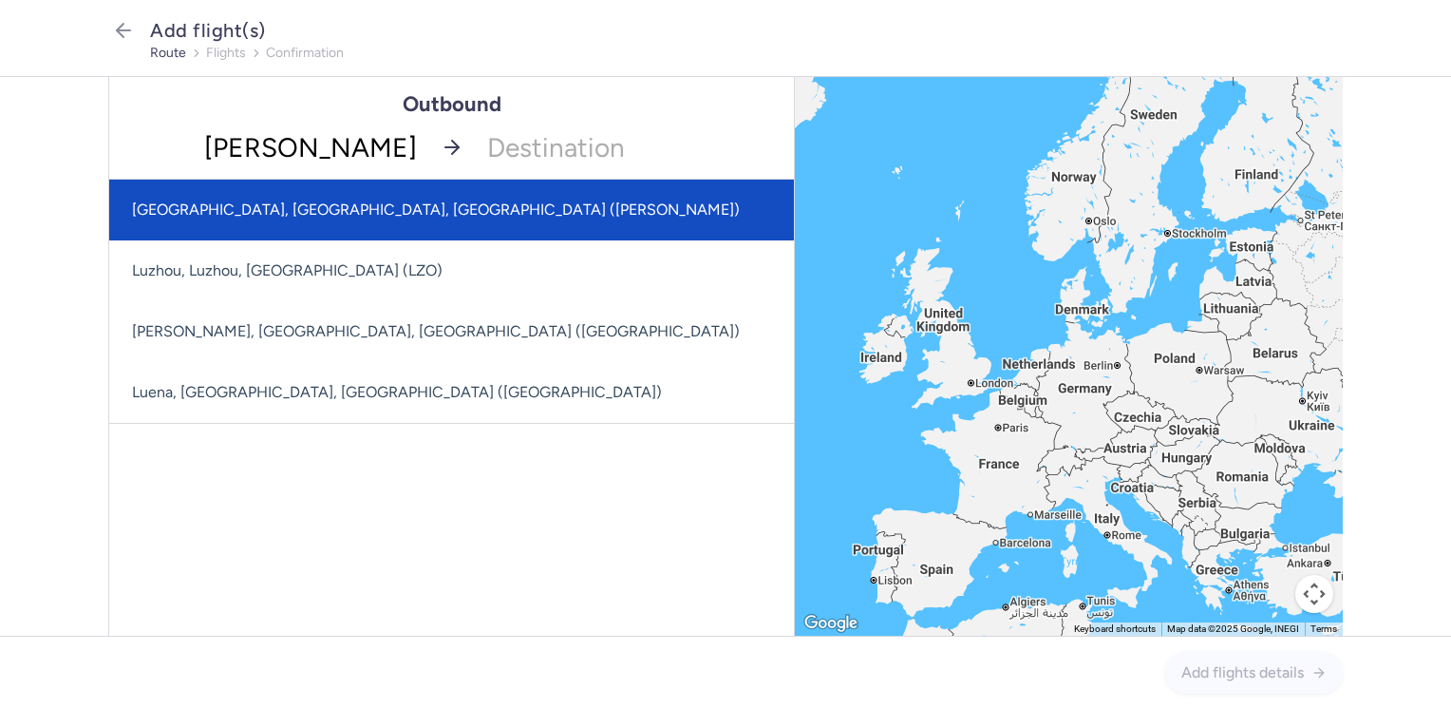
click at [326, 201] on span "[GEOGRAPHIC_DATA], [GEOGRAPHIC_DATA], [GEOGRAPHIC_DATA] ([PERSON_NAME])" at bounding box center [436, 209] width 608 height 18
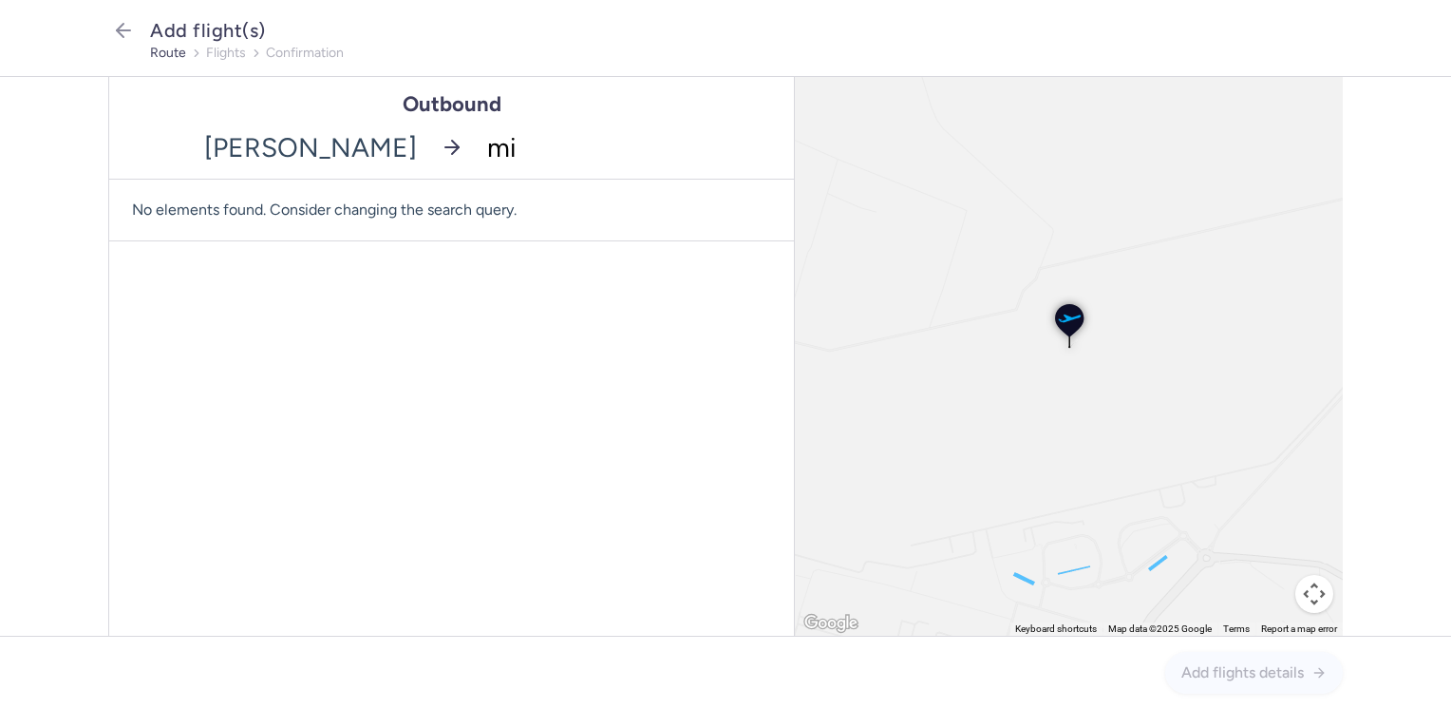
type input "mir"
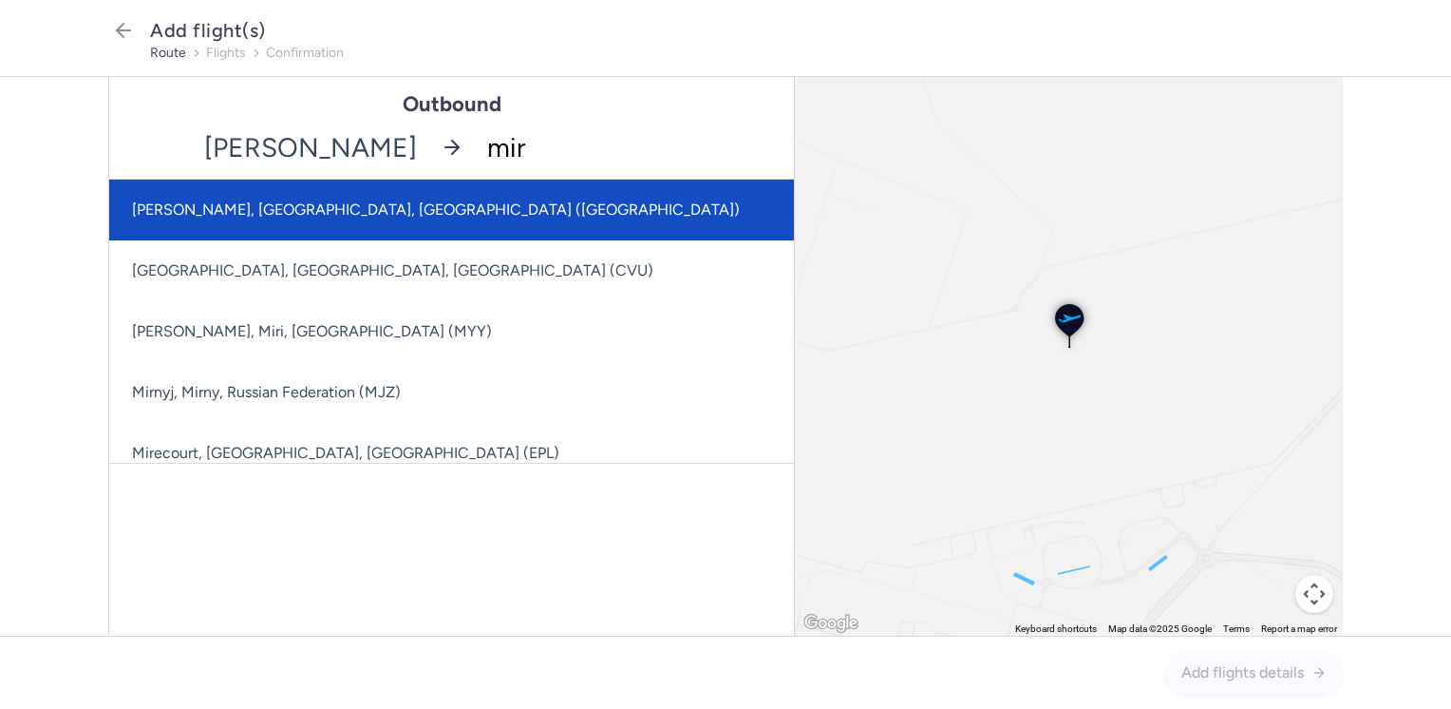
click at [349, 202] on span "[PERSON_NAME], [GEOGRAPHIC_DATA], [GEOGRAPHIC_DATA] ([GEOGRAPHIC_DATA])" at bounding box center [436, 209] width 608 height 18
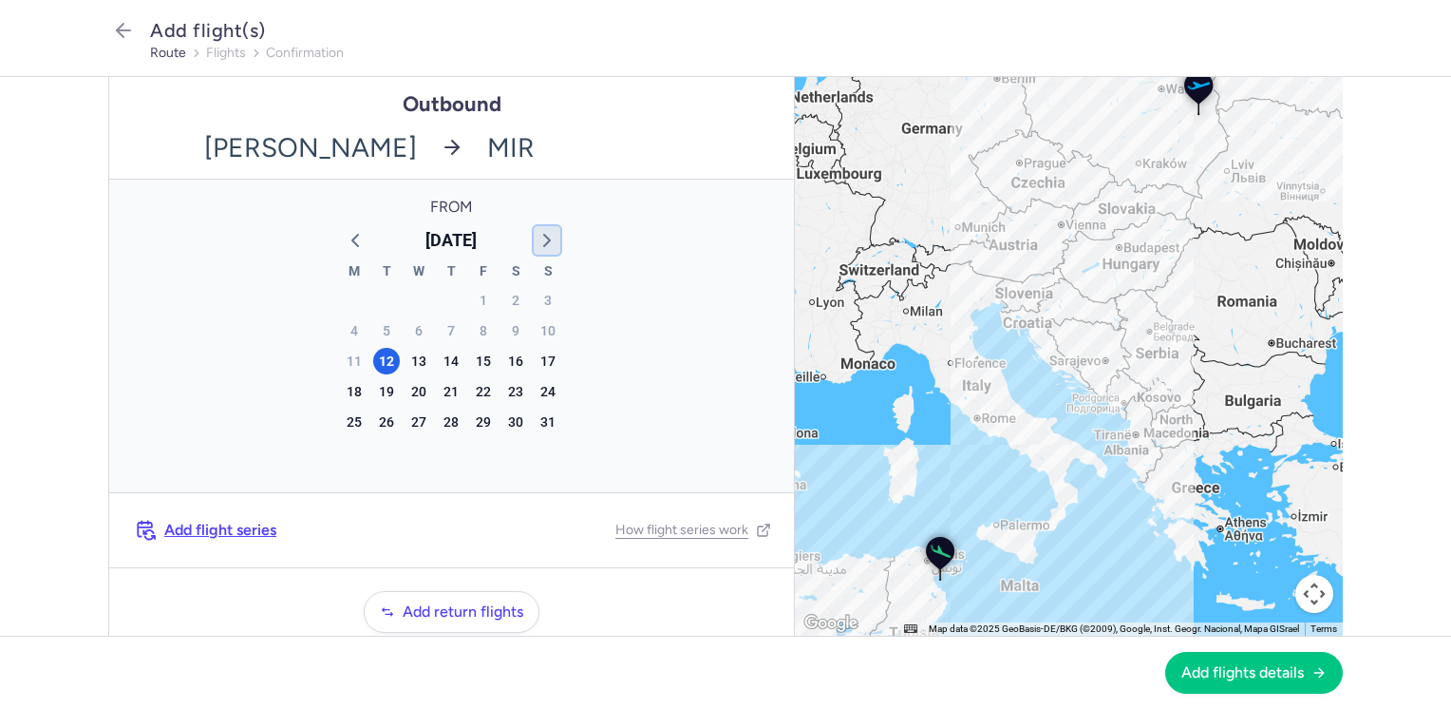
click at [538, 237] on icon "button" at bounding box center [547, 240] width 23 height 23
click at [342, 325] on div "8" at bounding box center [354, 330] width 27 height 27
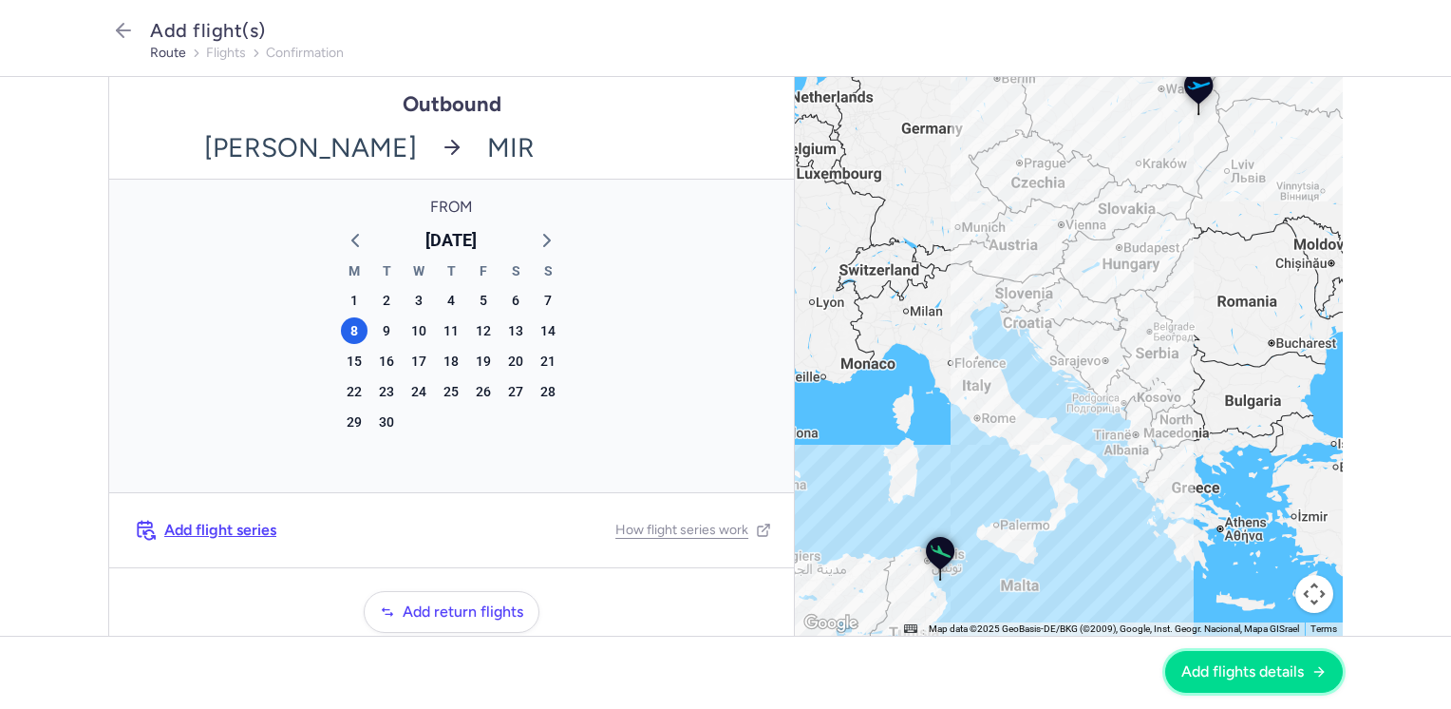
click at [1282, 673] on span "Add flights details" at bounding box center [1242, 671] width 123 height 17
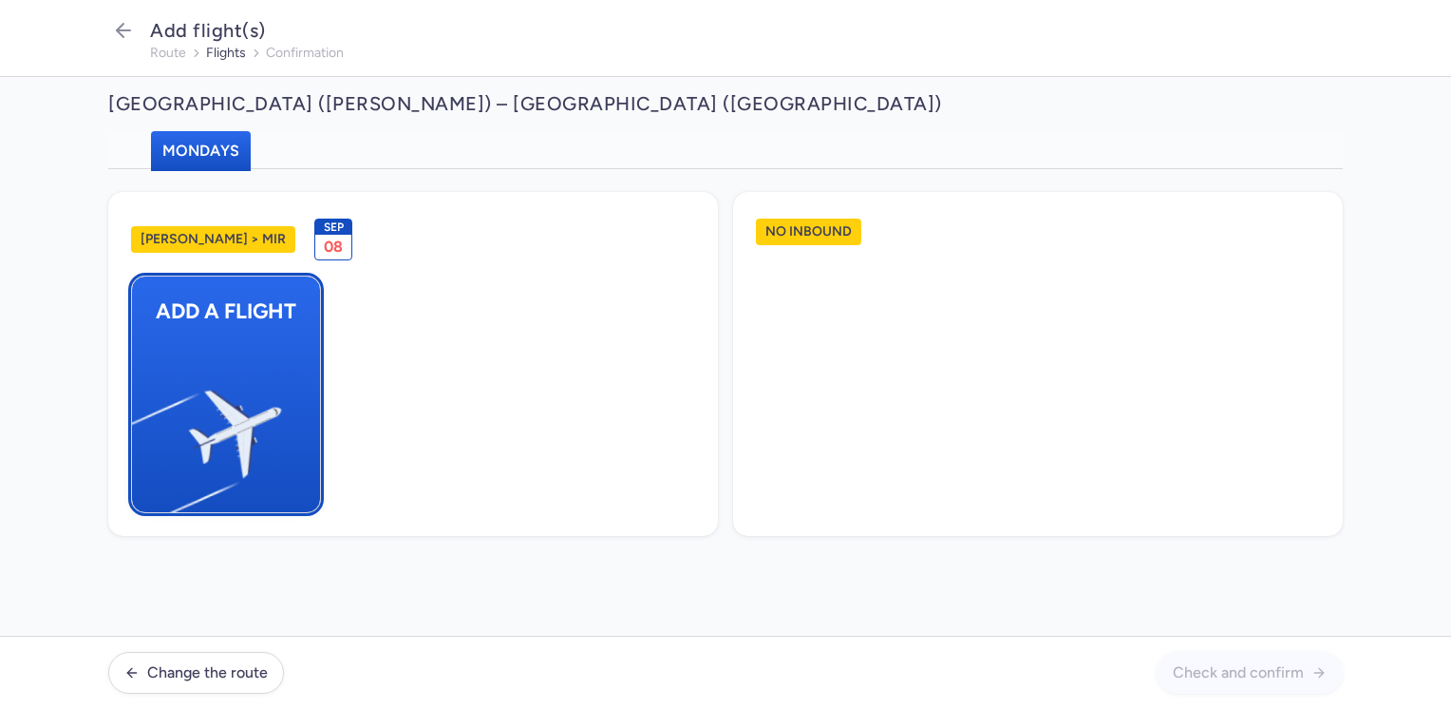
click at [258, 390] on img "button" at bounding box center [141, 425] width 321 height 294
select select "23"
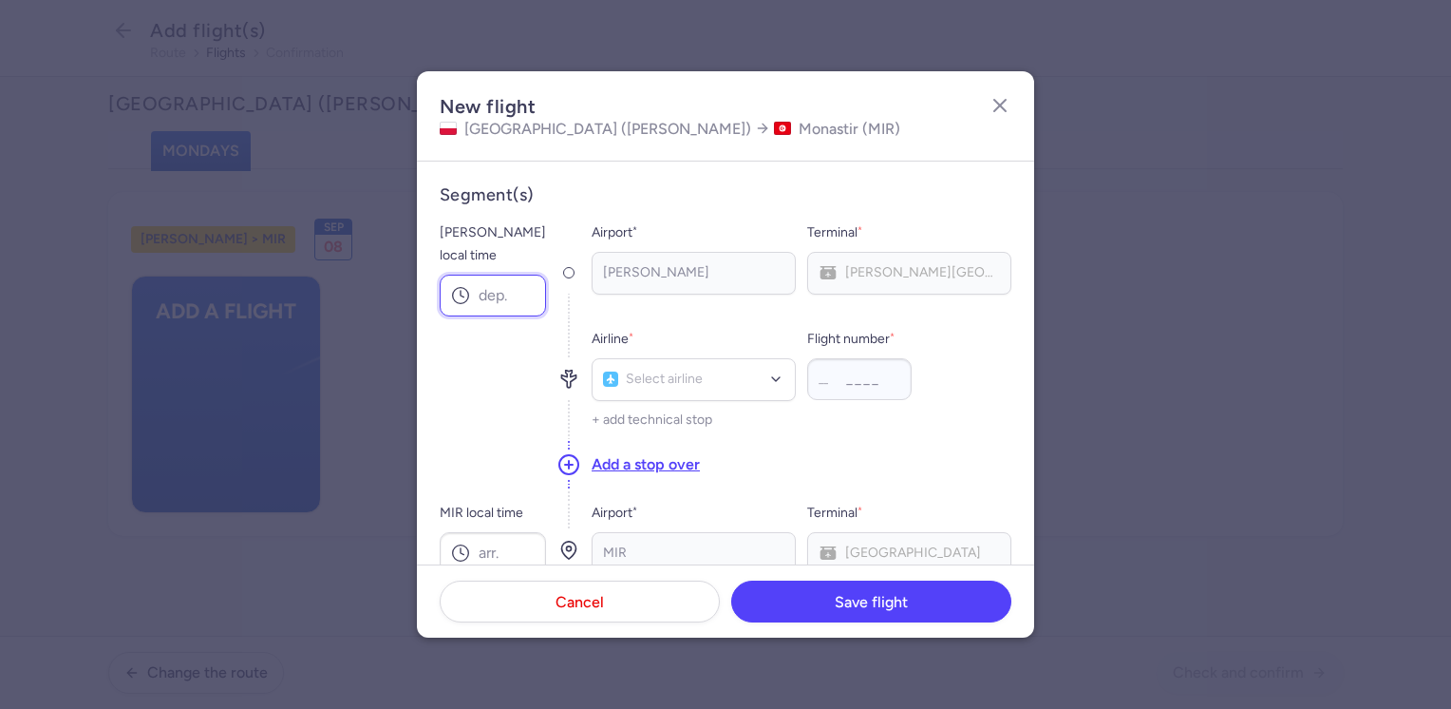
click at [493, 279] on input "[PERSON_NAME] local time" at bounding box center [493, 295] width 106 height 42
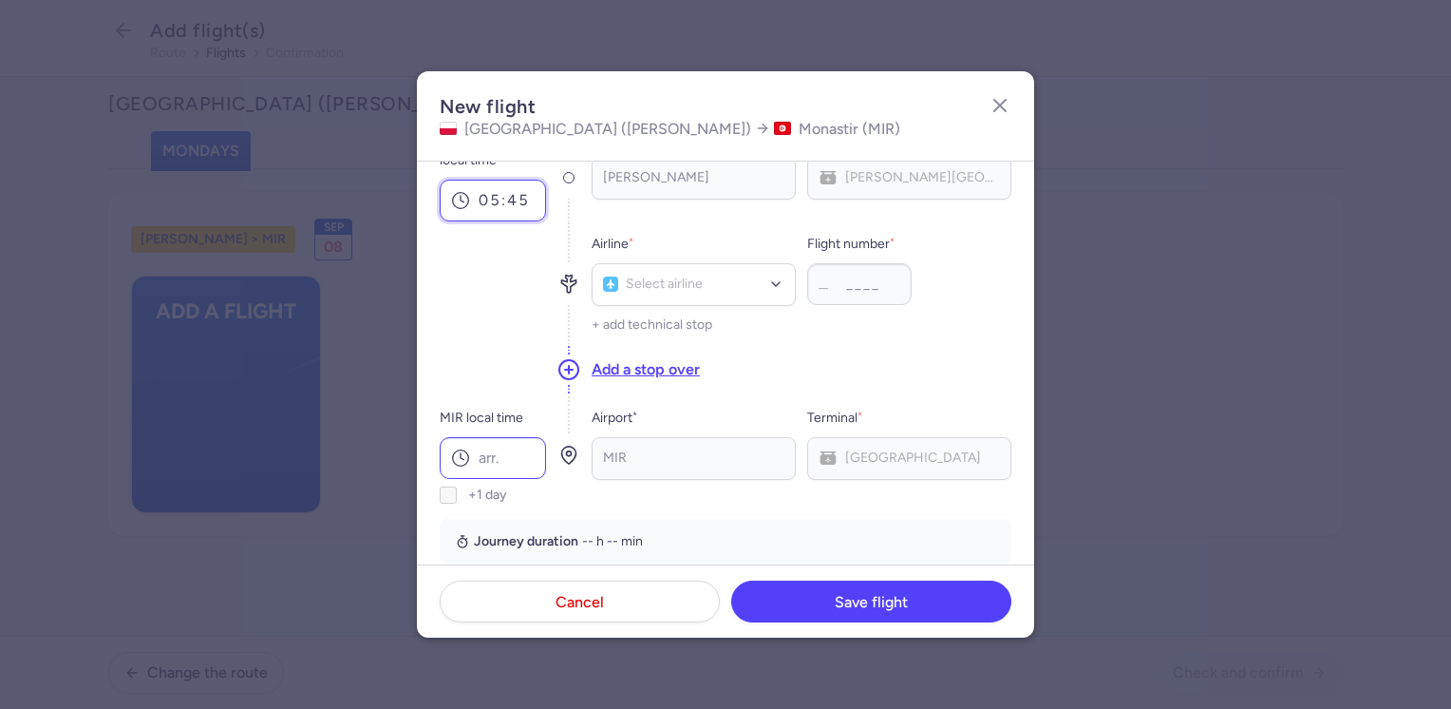
type input "05:45"
click at [494, 446] on input "MIR local time" at bounding box center [493, 458] width 106 height 42
type input "07:50"
type input "bj"
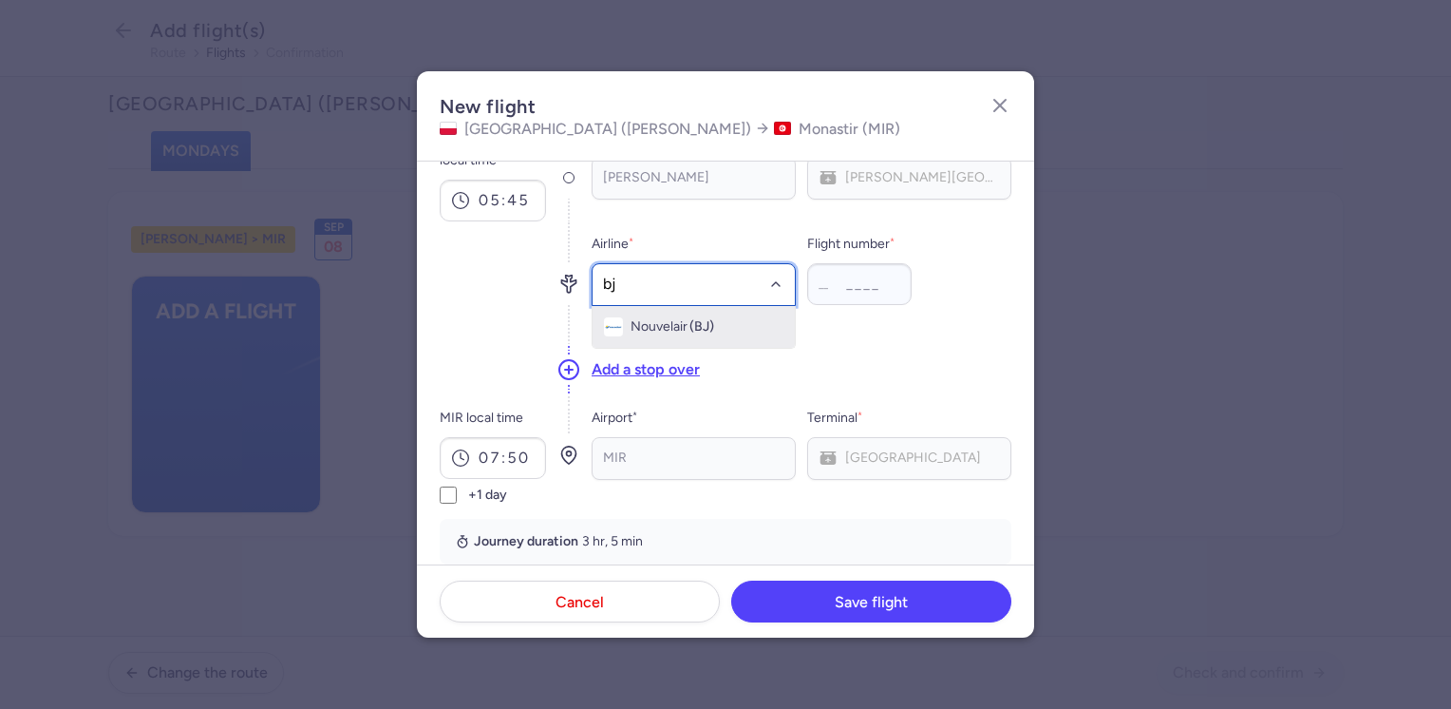
click at [669, 319] on span "Nouvelair" at bounding box center [659, 326] width 57 height 15
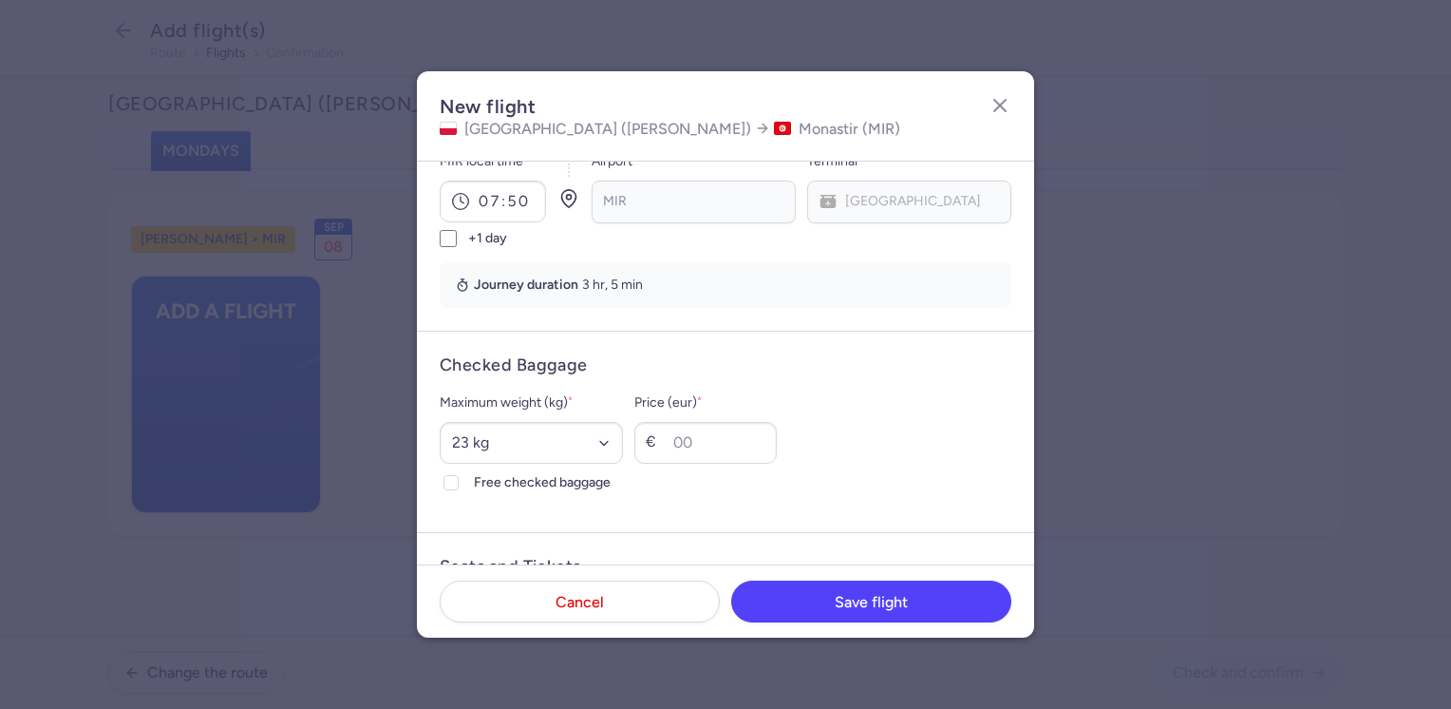
scroll to position [380, 0]
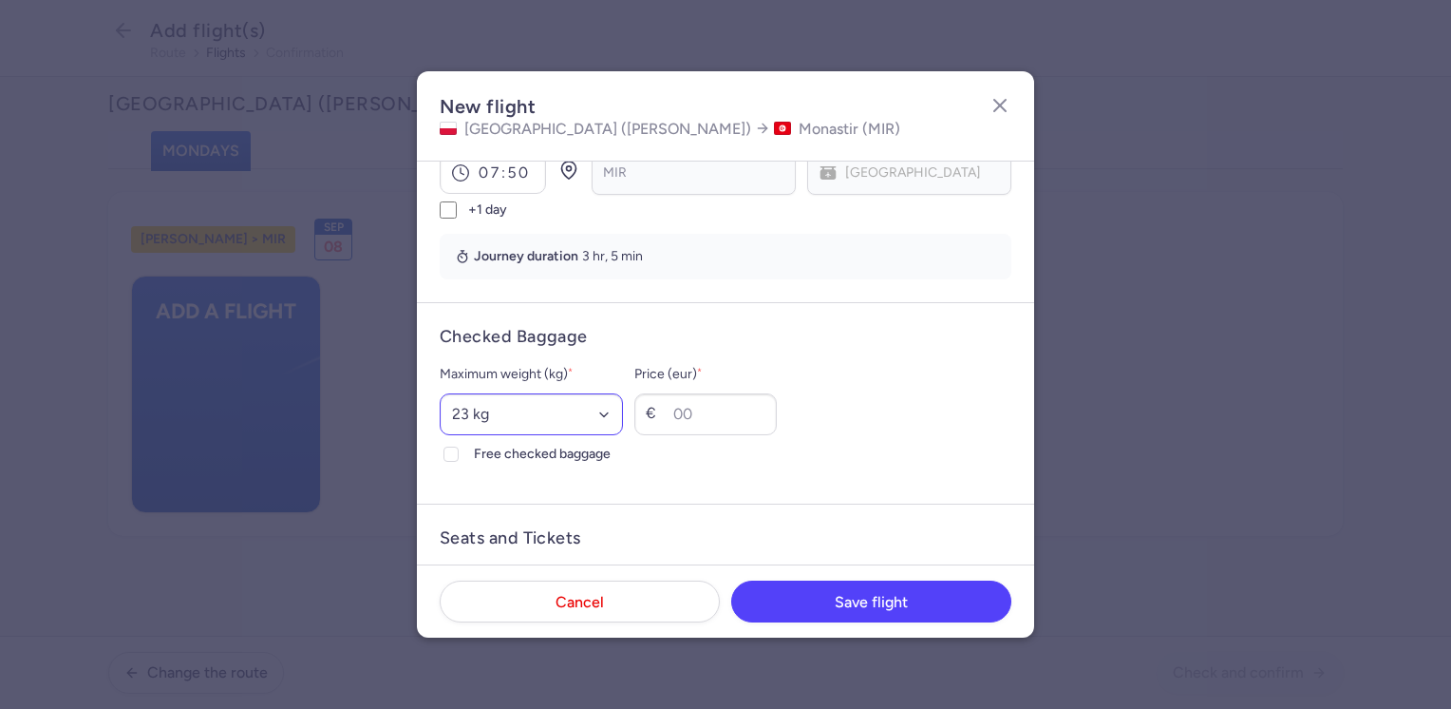
type input "7679"
click at [539, 393] on select "Select an option 15 kg 16 kg 17 kg 18 kg 19 kg 20 kg 21 kg 22 kg 23 kg 24 kg 25…" at bounding box center [531, 414] width 183 height 42
select select "20"
click at [440, 393] on select "Select an option 15 kg 16 kg 17 kg 18 kg 19 kg 20 kg 21 kg 22 kg 23 kg 24 kg 25…" at bounding box center [531, 414] width 183 height 42
click at [526, 443] on span "Free checked baggage" at bounding box center [548, 454] width 149 height 23
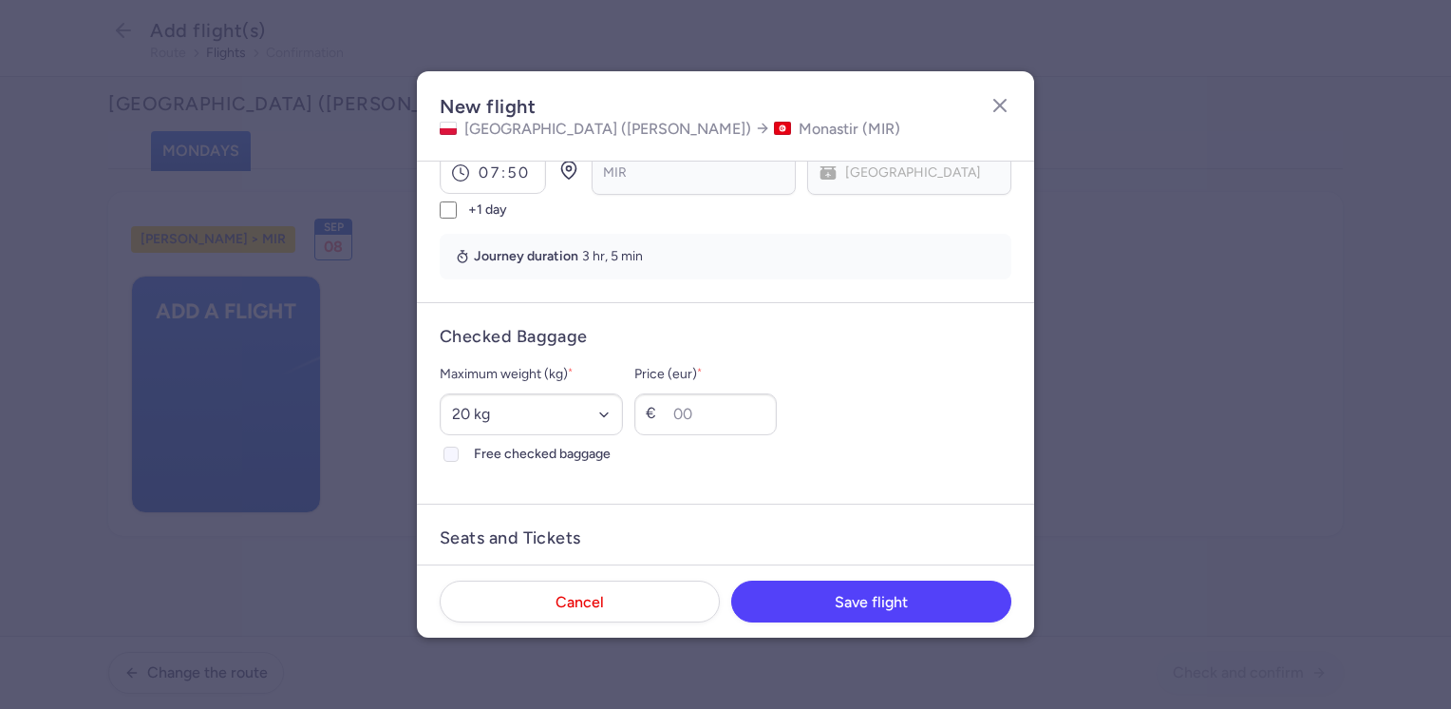
click at [459, 446] on input "Free checked baggage" at bounding box center [451, 453] width 15 height 15
checkbox input "true"
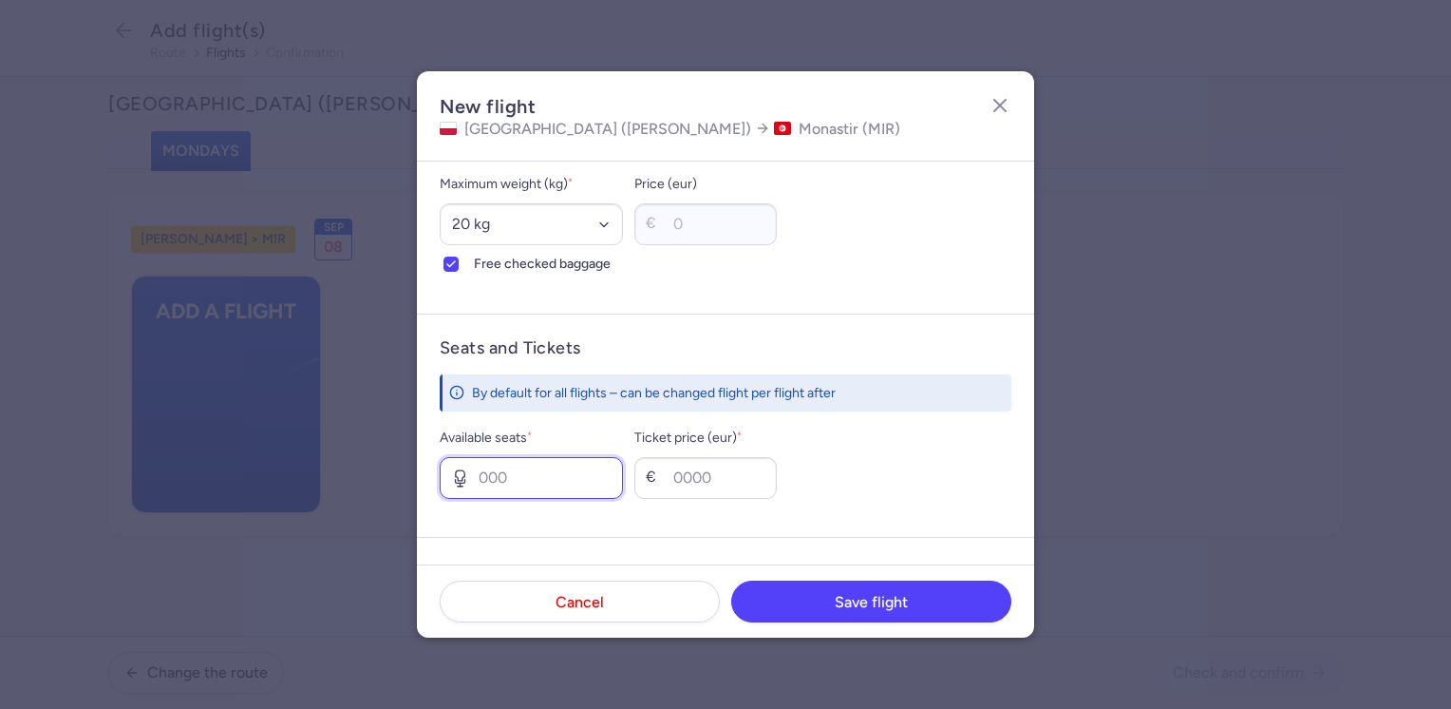
click at [505, 457] on input "Available seats *" at bounding box center [531, 478] width 183 height 42
type input "2"
click at [736, 458] on input "Ticket price (eur) *" at bounding box center [705, 478] width 142 height 42
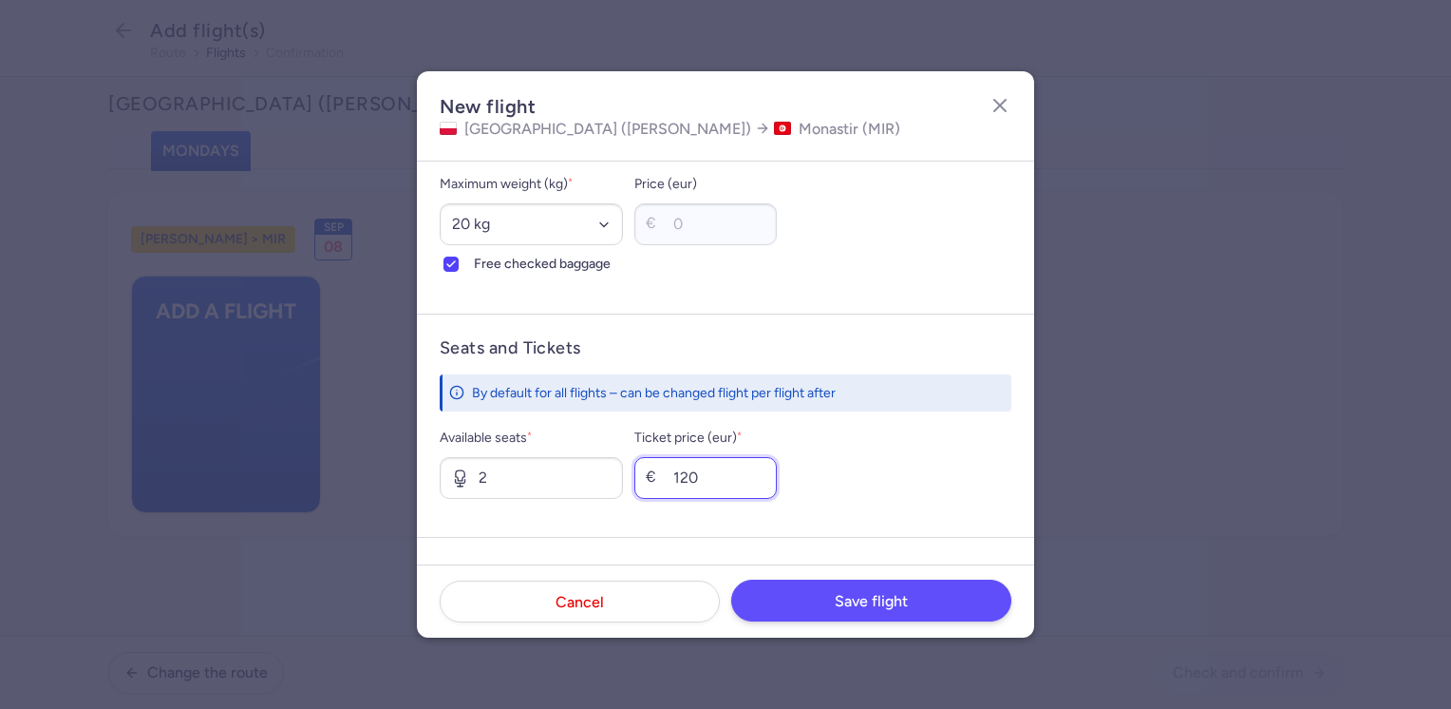
type input "120"
click at [866, 595] on span "Save flight" at bounding box center [871, 601] width 73 height 17
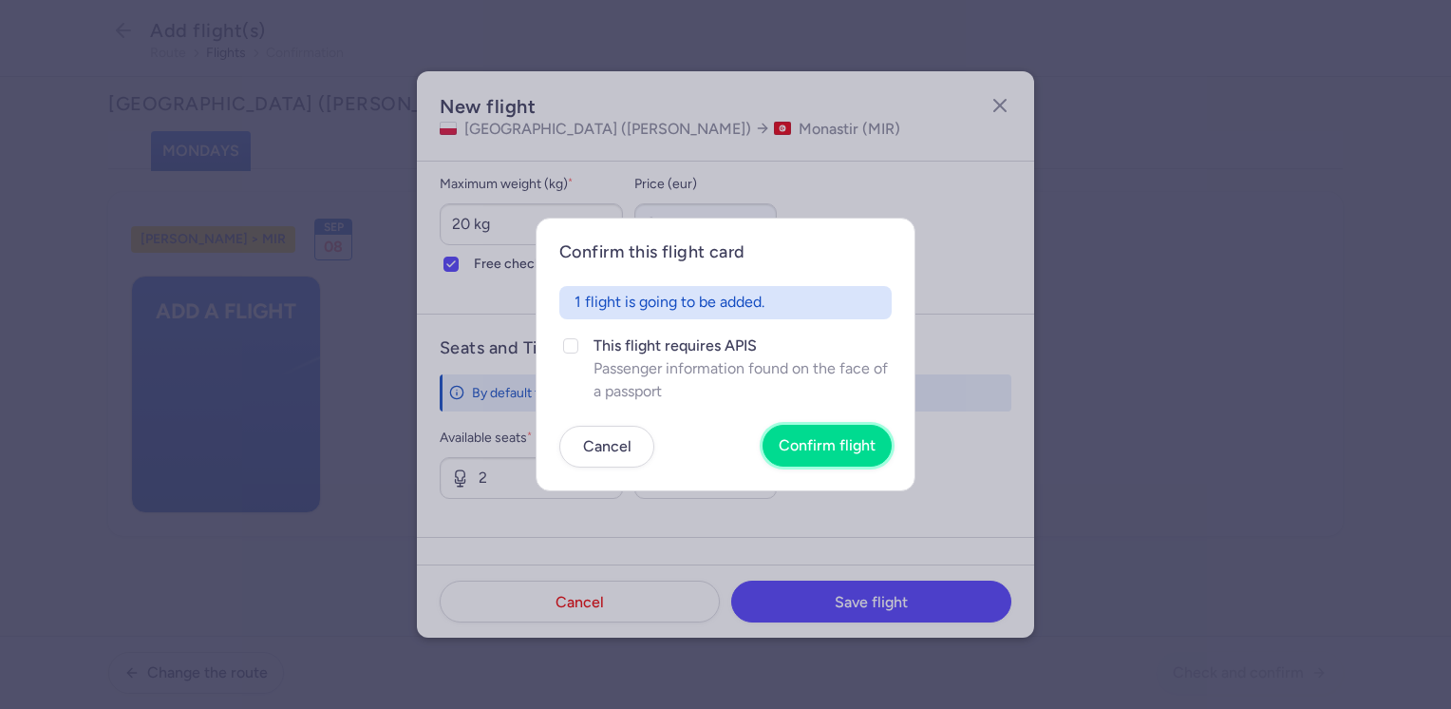
click at [845, 443] on span "Confirm flight" at bounding box center [827, 445] width 97 height 17
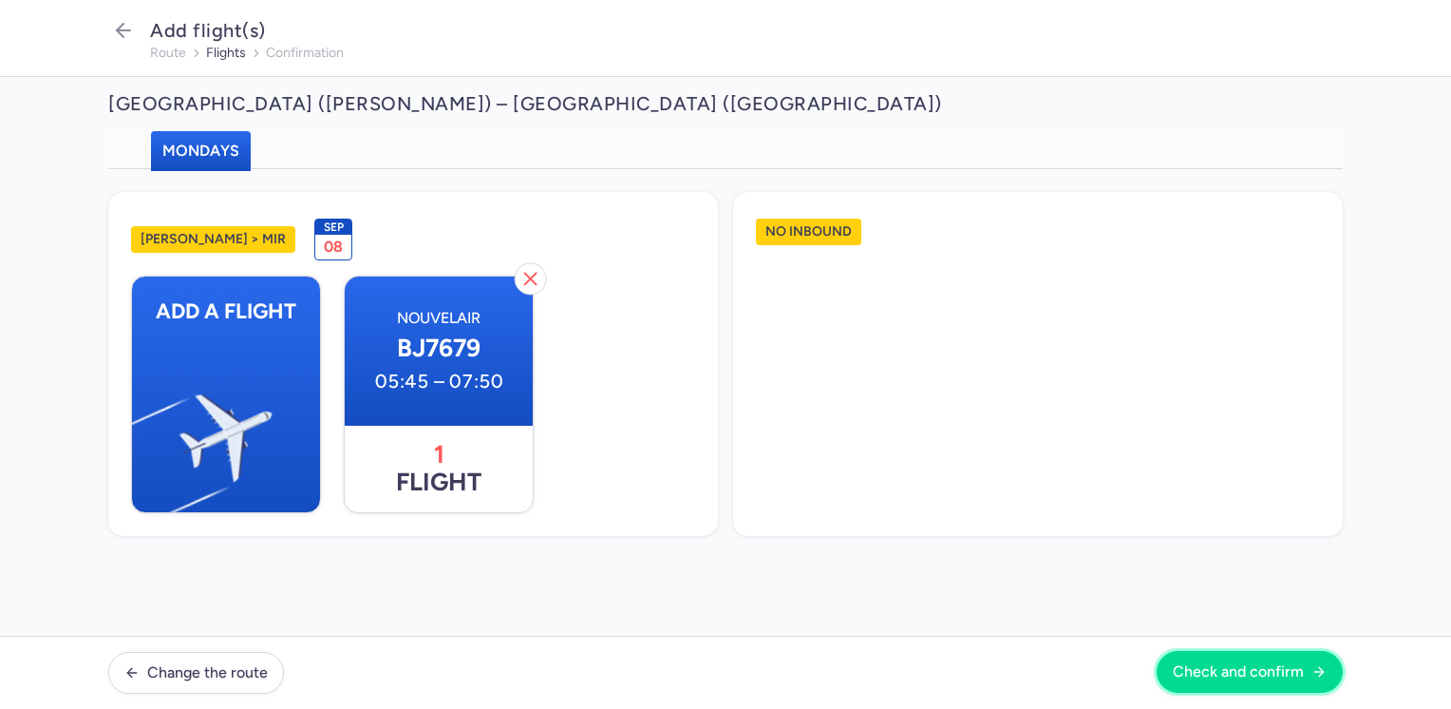
click at [1224, 670] on span "Check and confirm" at bounding box center [1238, 671] width 131 height 17
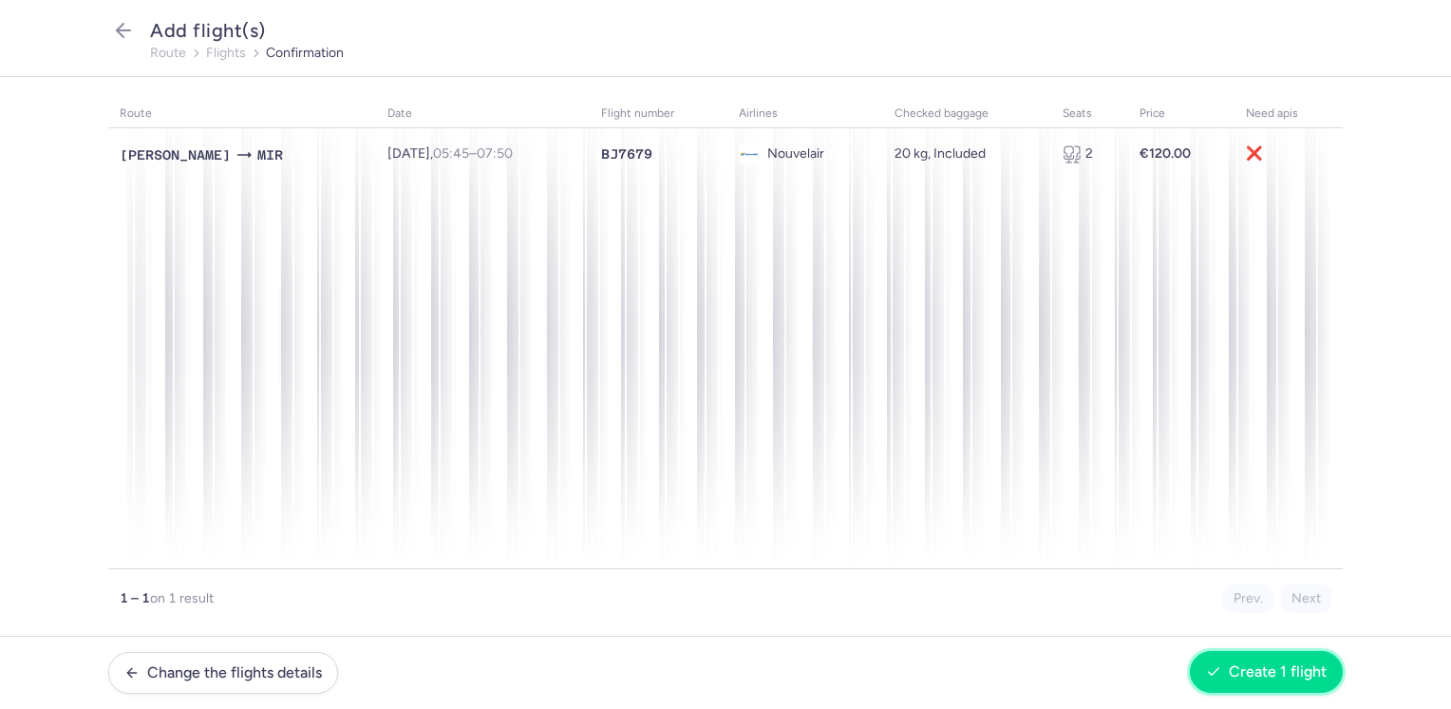
click at [1250, 663] on span "Create 1 flight" at bounding box center [1278, 671] width 98 height 17
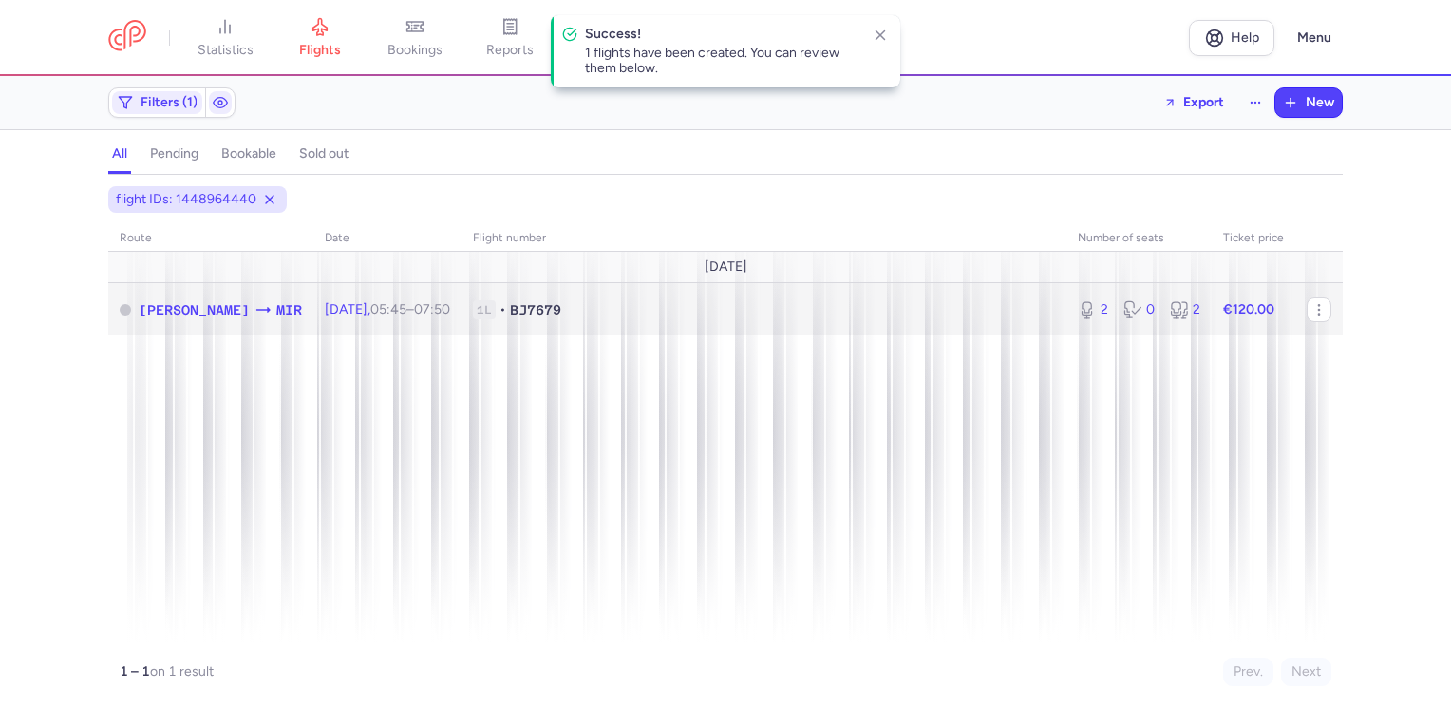
click at [1282, 307] on td "€120.00" at bounding box center [1254, 309] width 84 height 52
select select "days"
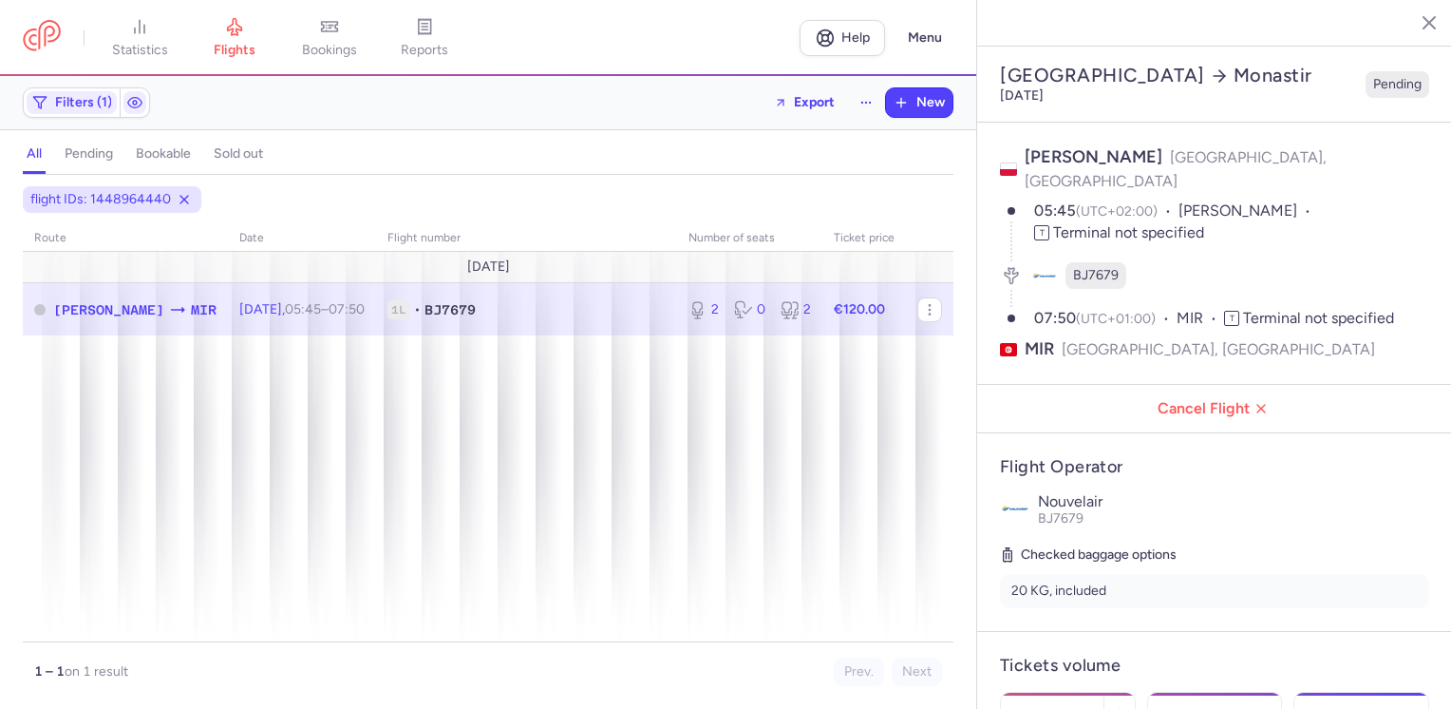
click at [1419, 19] on icon "button" at bounding box center [1415, 21] width 19 height 19
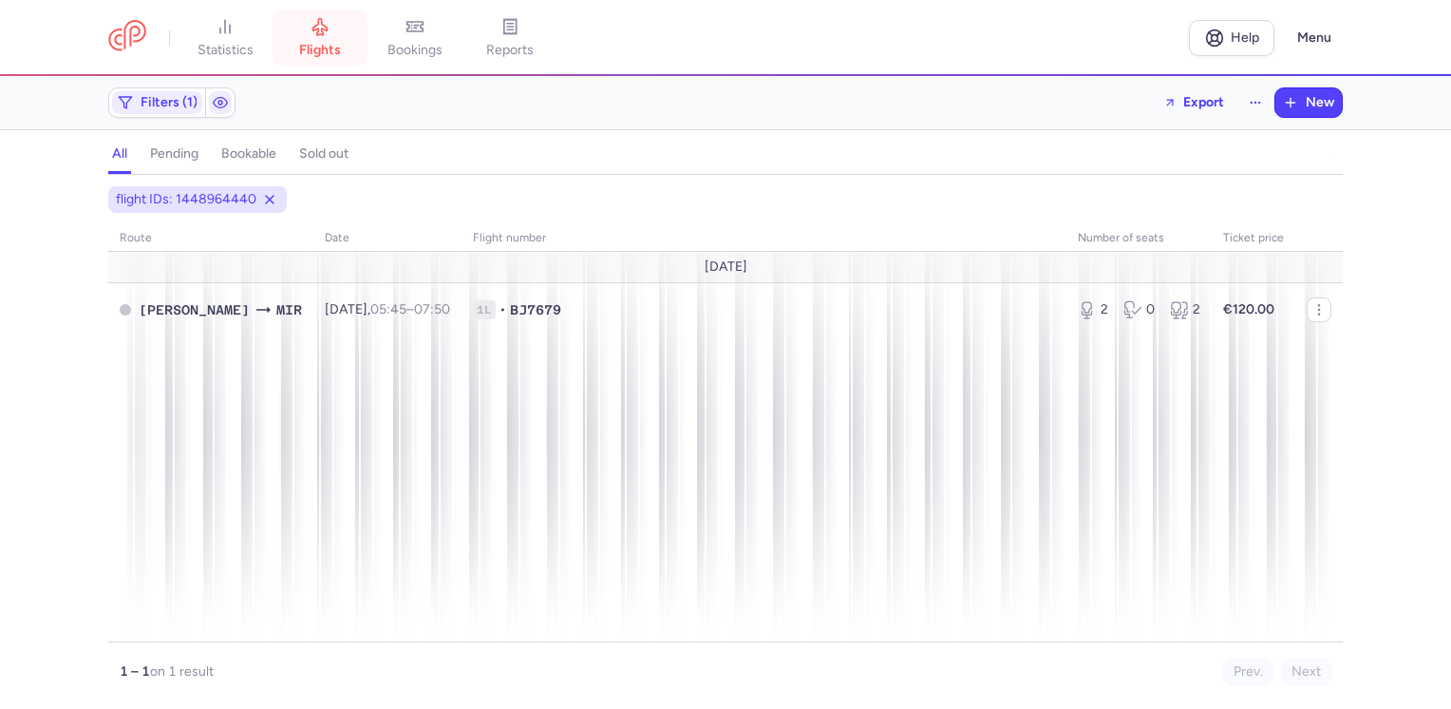
click at [320, 47] on span "flights" at bounding box center [320, 50] width 42 height 17
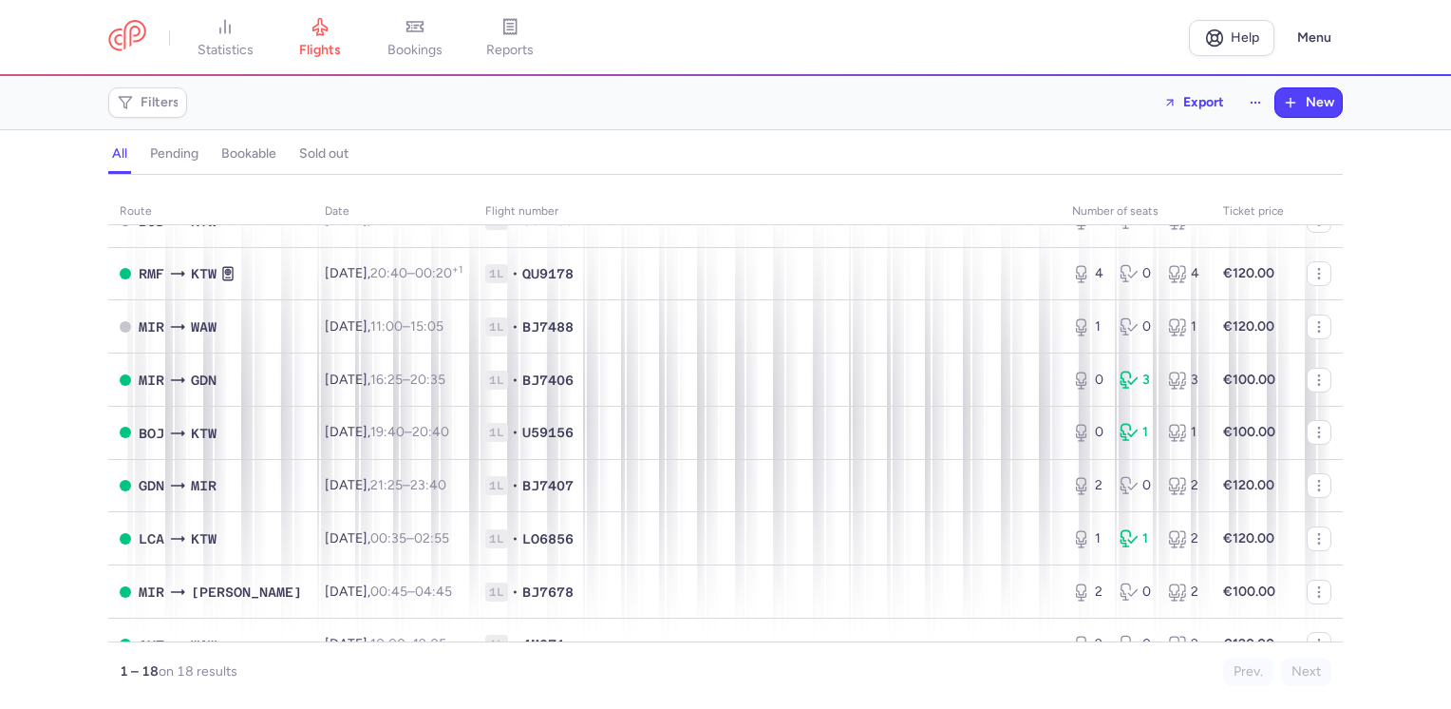
scroll to position [475, 0]
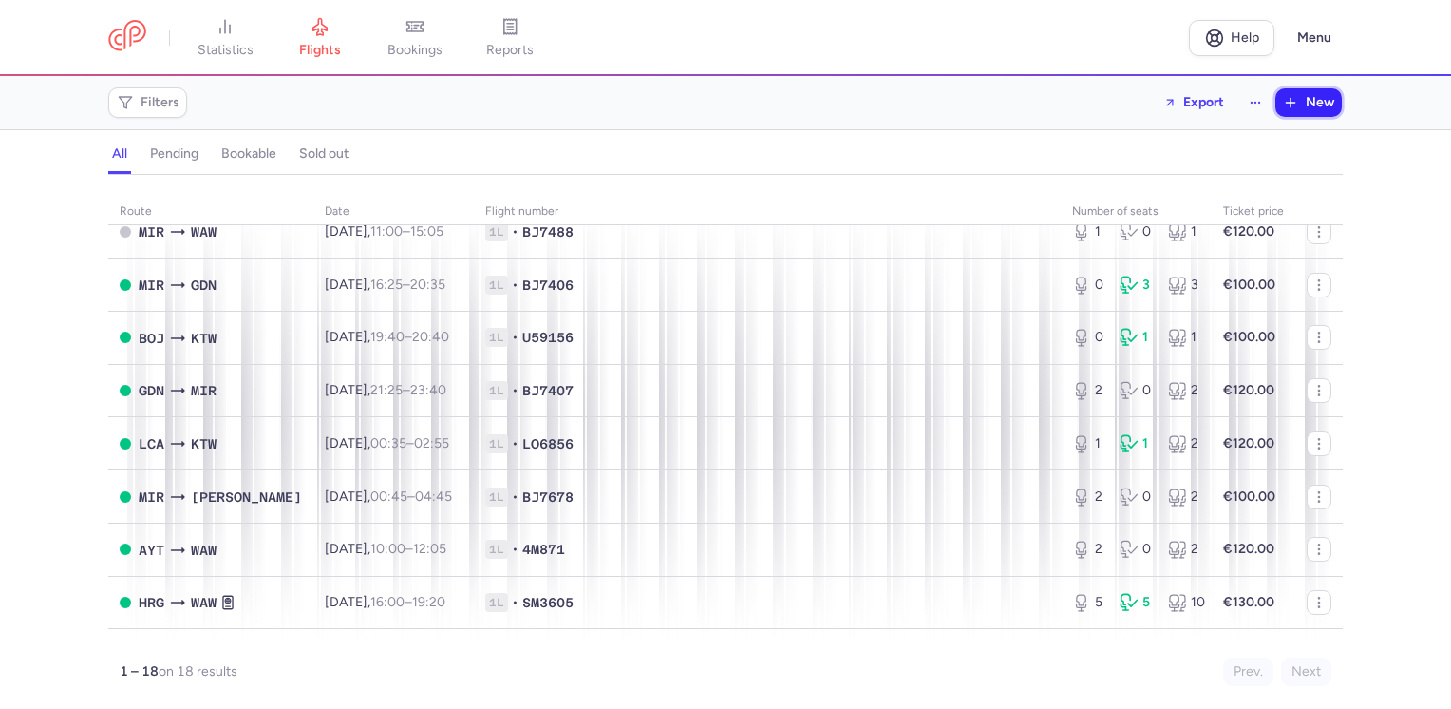
click at [1297, 110] on button "New" at bounding box center [1309, 102] width 66 height 28
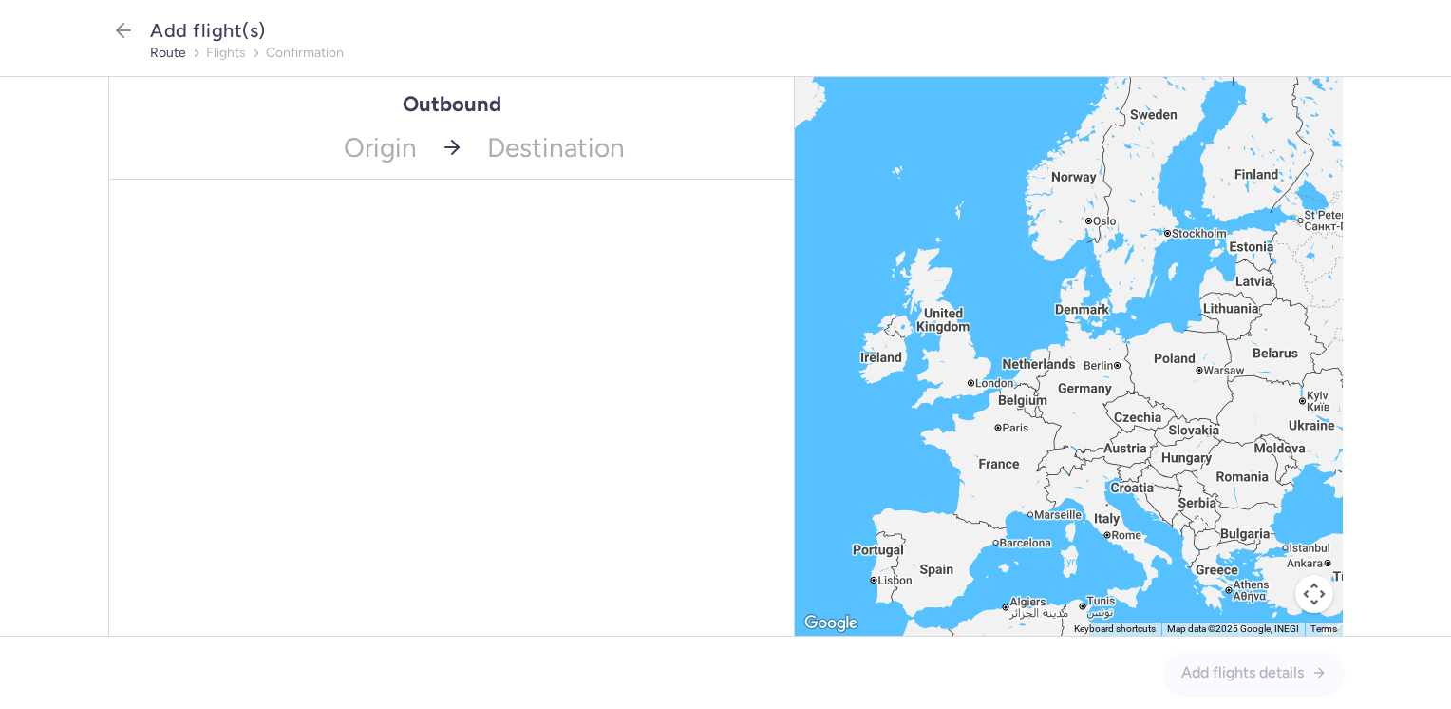
drag, startPoint x: 341, startPoint y: 160, endPoint x: 356, endPoint y: 171, distance: 19.0
type input "mir"
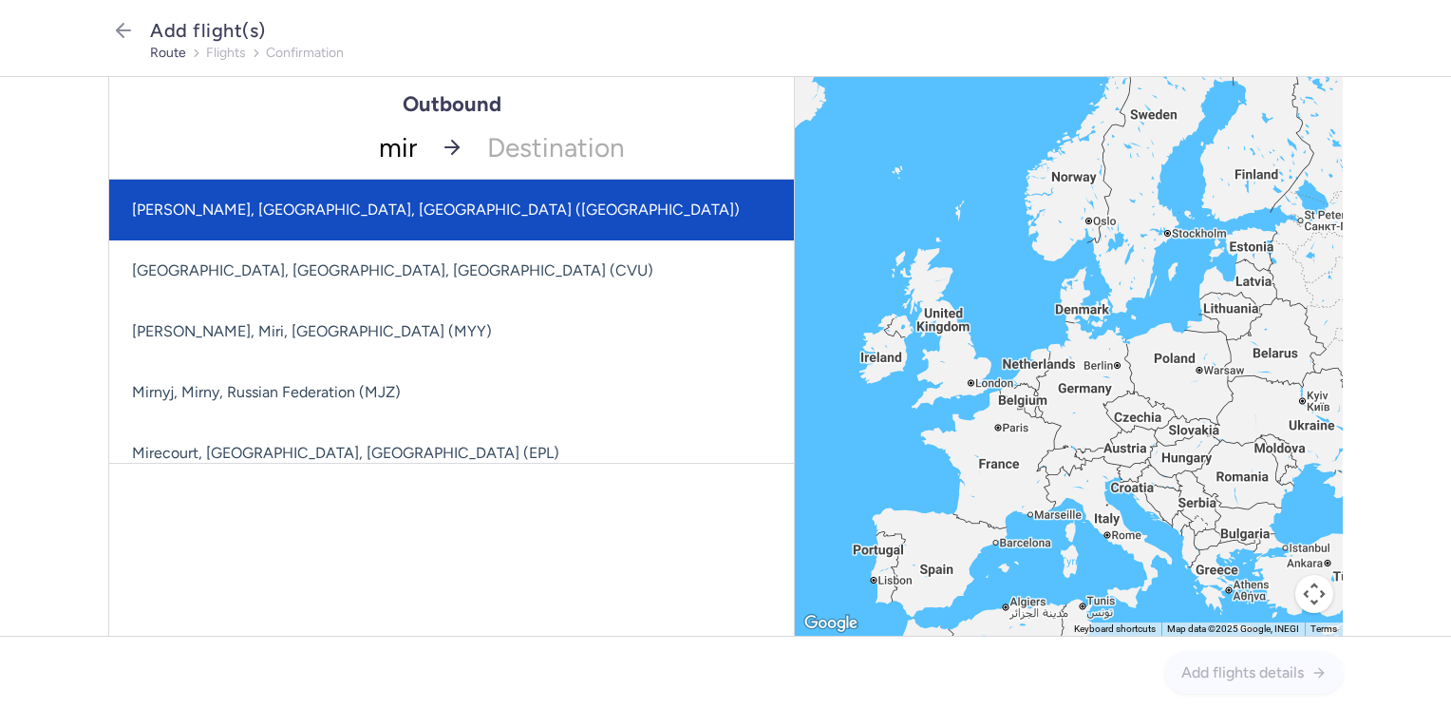
click at [368, 207] on span "[PERSON_NAME], [GEOGRAPHIC_DATA], [GEOGRAPHIC_DATA] ([GEOGRAPHIC_DATA])" at bounding box center [436, 209] width 608 height 18
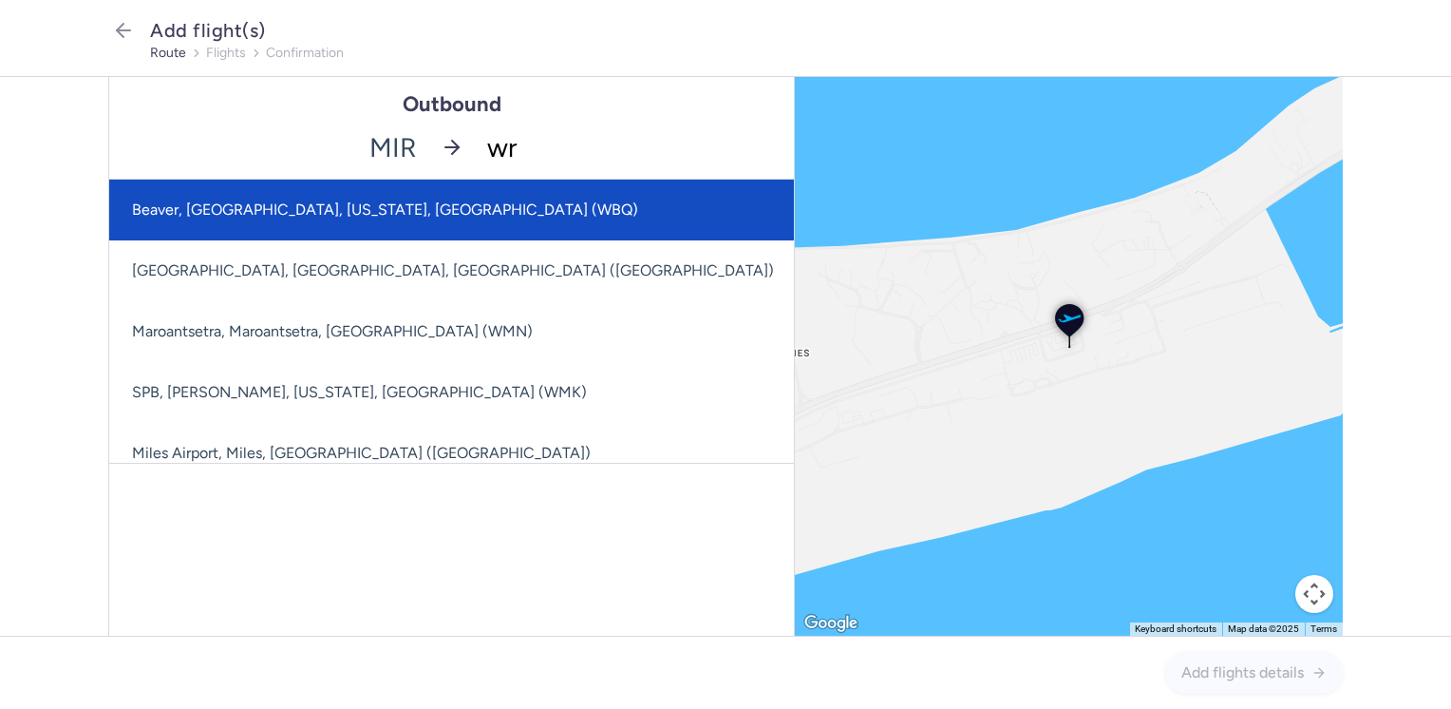
type input "wro"
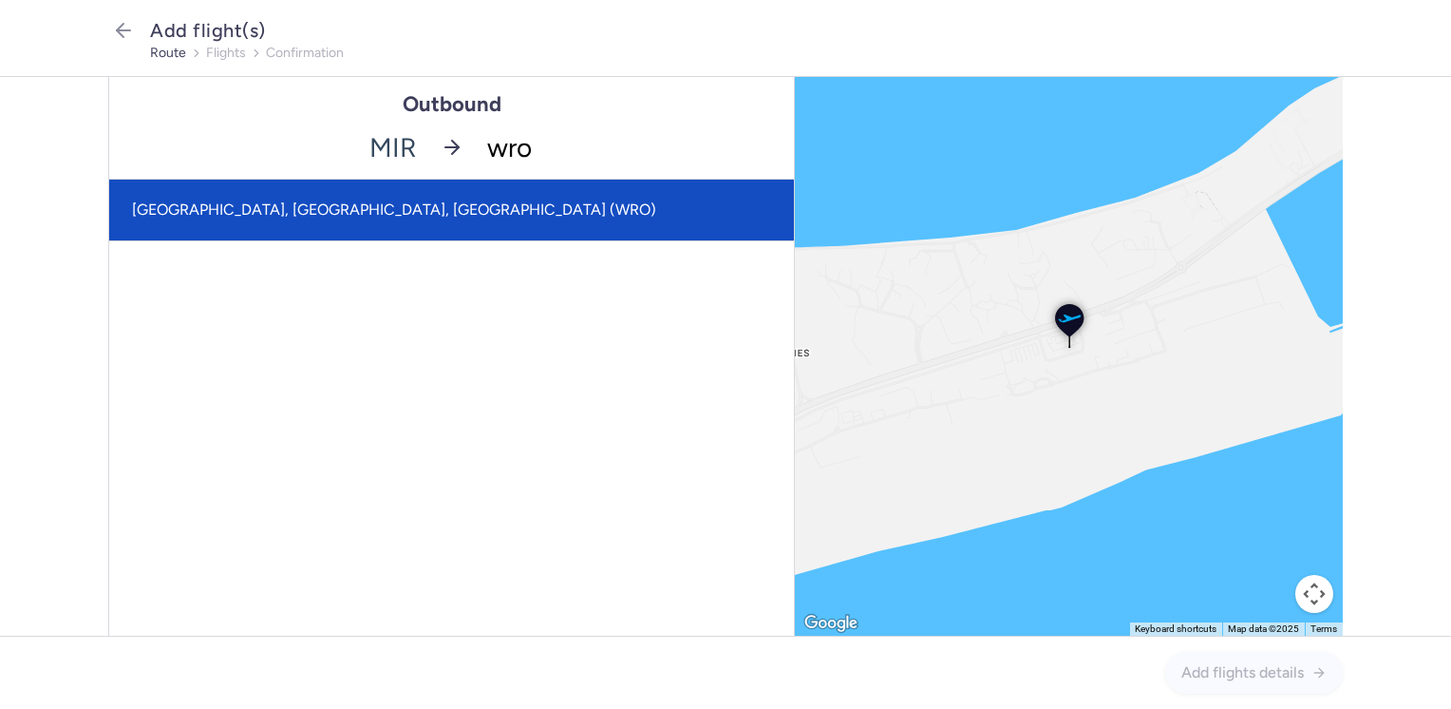
click at [403, 207] on span "[GEOGRAPHIC_DATA], [GEOGRAPHIC_DATA], [GEOGRAPHIC_DATA] (WRO)" at bounding box center [394, 209] width 524 height 18
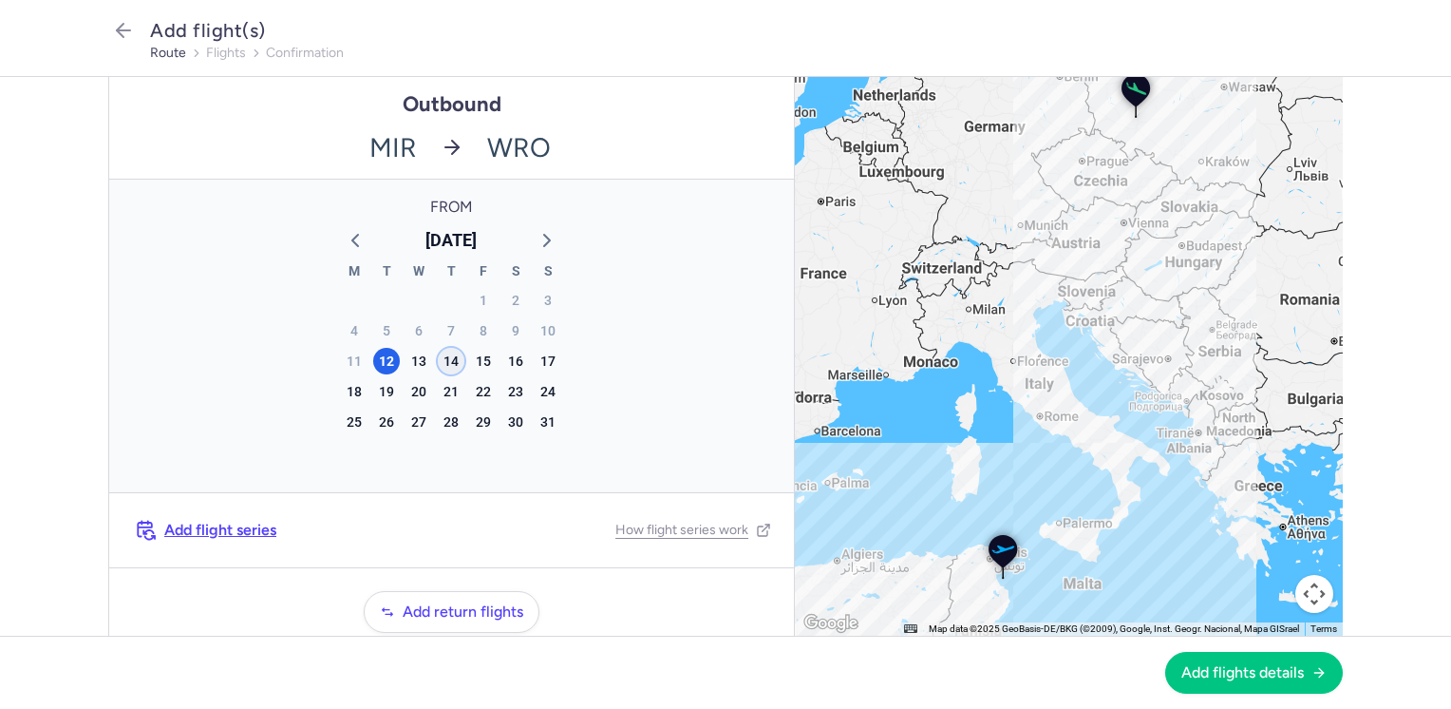
click at [449, 353] on div "14" at bounding box center [451, 361] width 27 height 27
click at [1227, 663] on span "Add flights details" at bounding box center [1242, 671] width 123 height 17
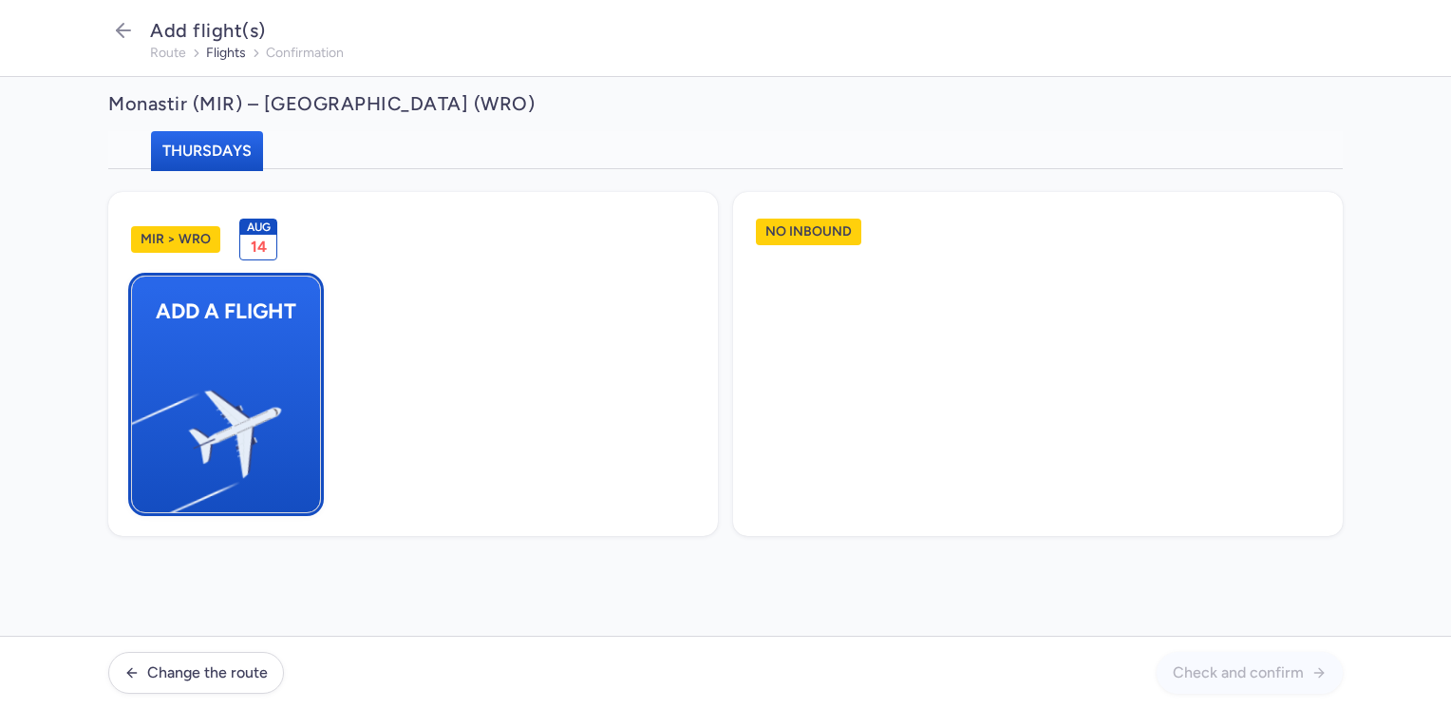
click at [220, 425] on img "button" at bounding box center [141, 425] width 321 height 294
select select "23"
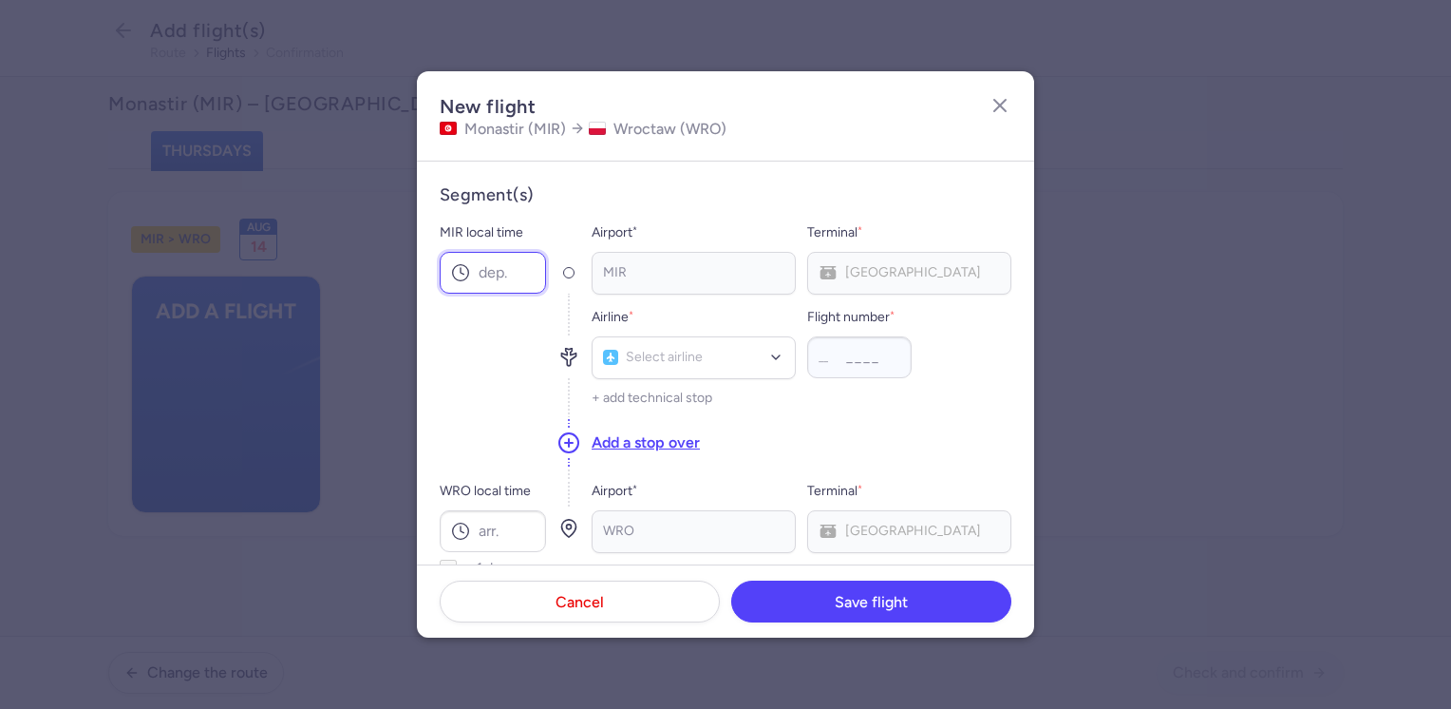
click at [501, 273] on input "MIR local time" at bounding box center [493, 273] width 106 height 42
type input "18:45"
click at [486, 532] on input "WRO local time" at bounding box center [493, 531] width 106 height 42
type input "22:30"
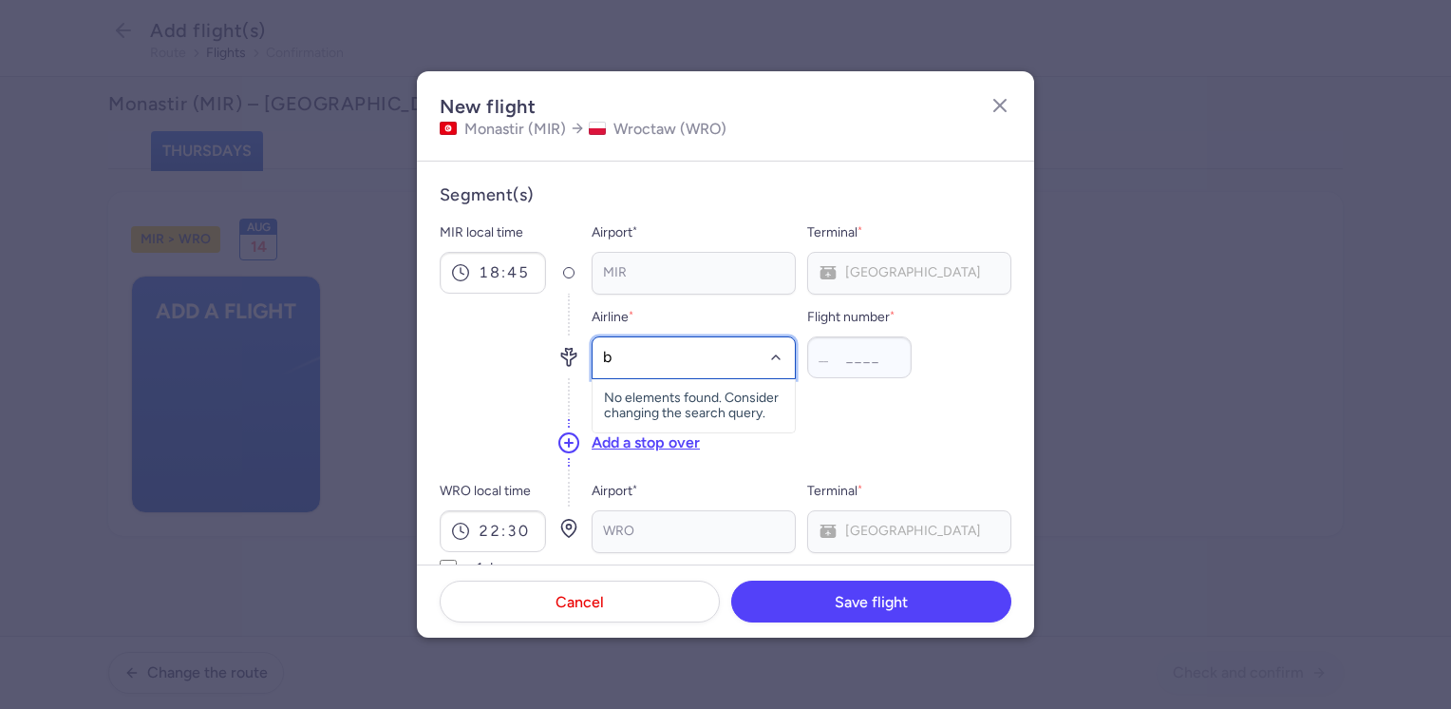
type input "bj"
click at [690, 397] on span "(BJ)" at bounding box center [702, 399] width 25 height 15
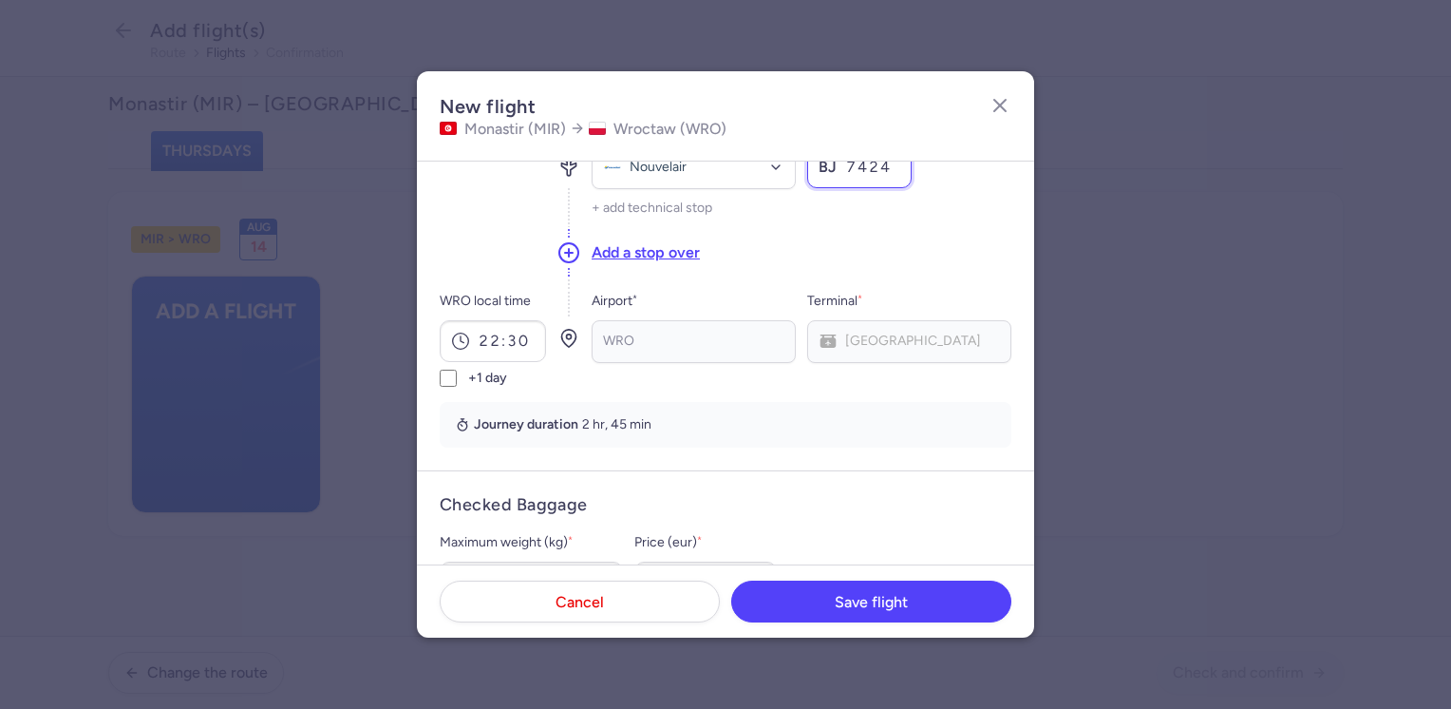
scroll to position [380, 0]
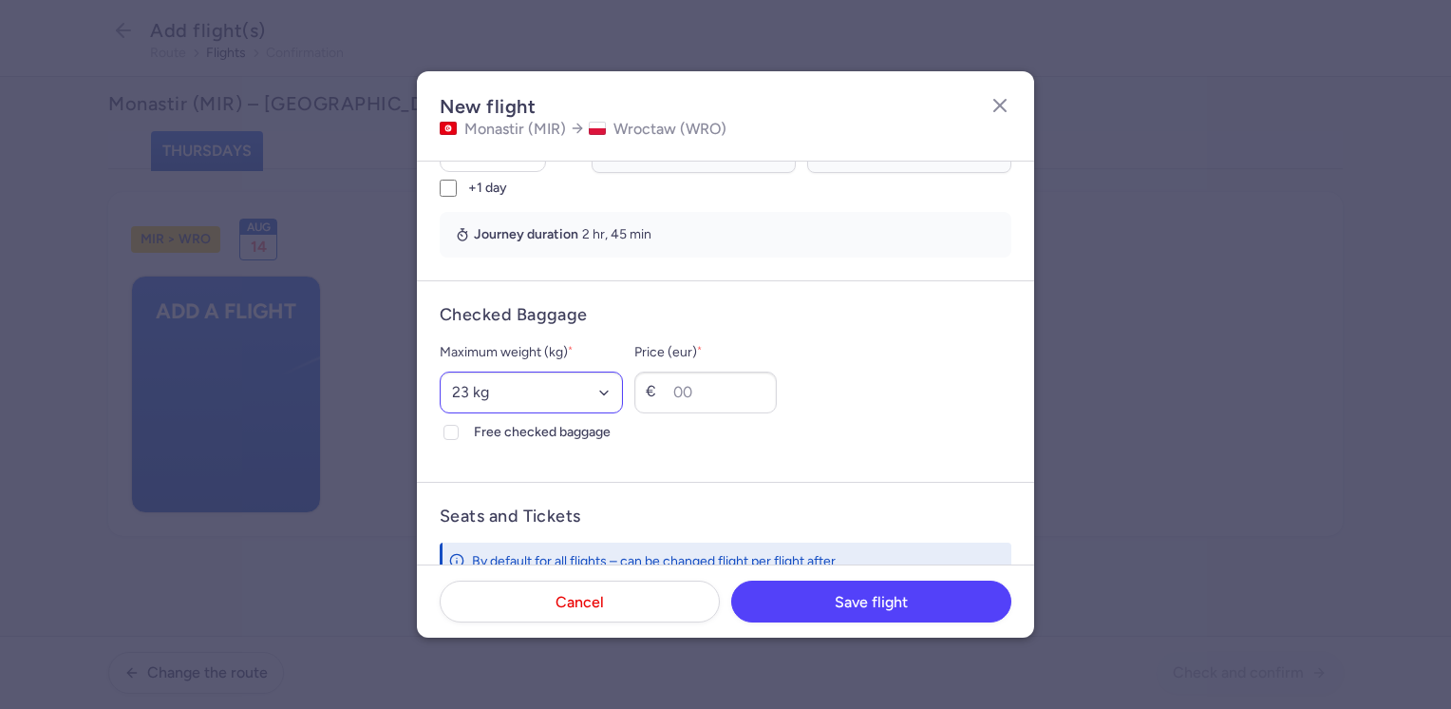
type input "7424"
click at [540, 388] on select "Select an option 15 kg 16 kg 17 kg 18 kg 19 kg 20 kg 21 kg 22 kg 23 kg 24 kg 25…" at bounding box center [531, 392] width 183 height 42
select select "20"
click at [440, 371] on select "Select an option 15 kg 16 kg 17 kg 18 kg 19 kg 20 kg 21 kg 22 kg 23 kg 24 kg 25…" at bounding box center [531, 392] width 183 height 42
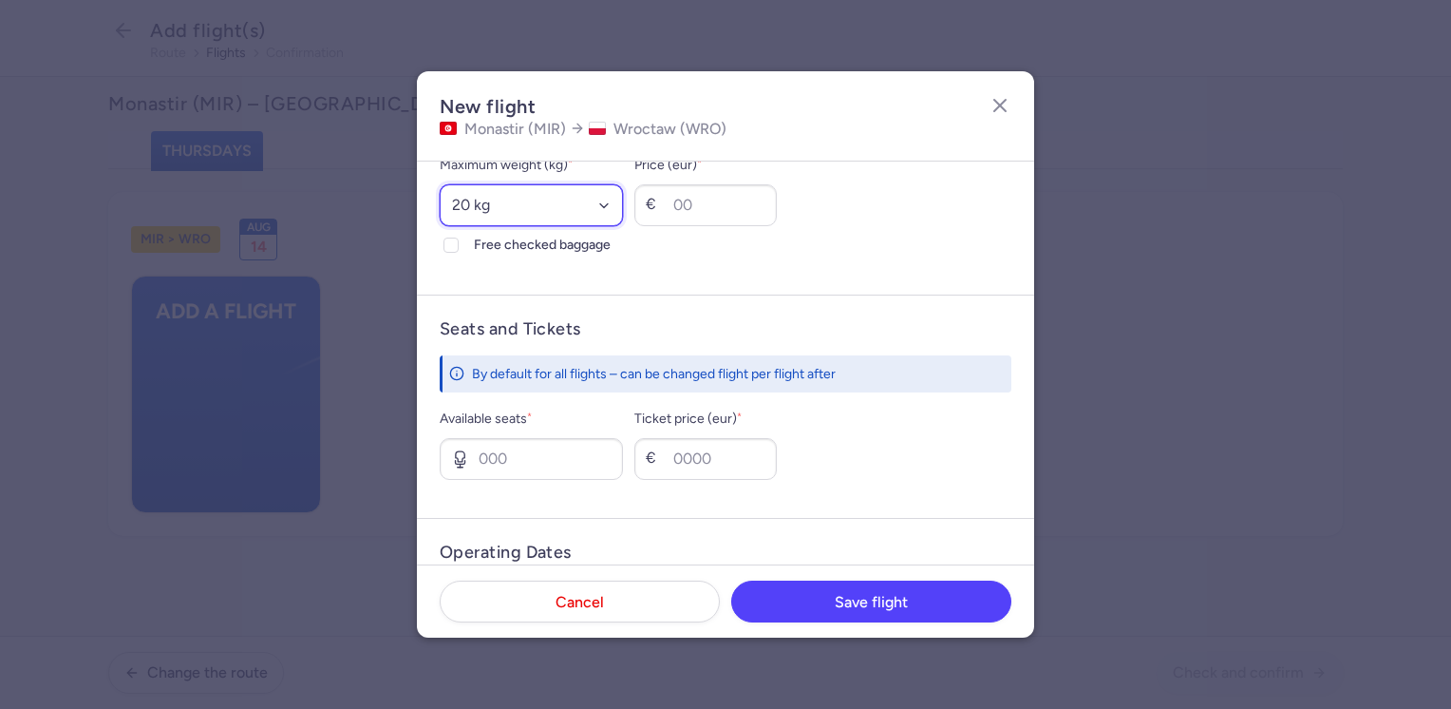
scroll to position [570, 0]
click at [477, 236] on span "Free checked baggage" at bounding box center [548, 242] width 149 height 23
click at [459, 236] on input "Free checked baggage" at bounding box center [451, 242] width 15 height 15
checkbox input "true"
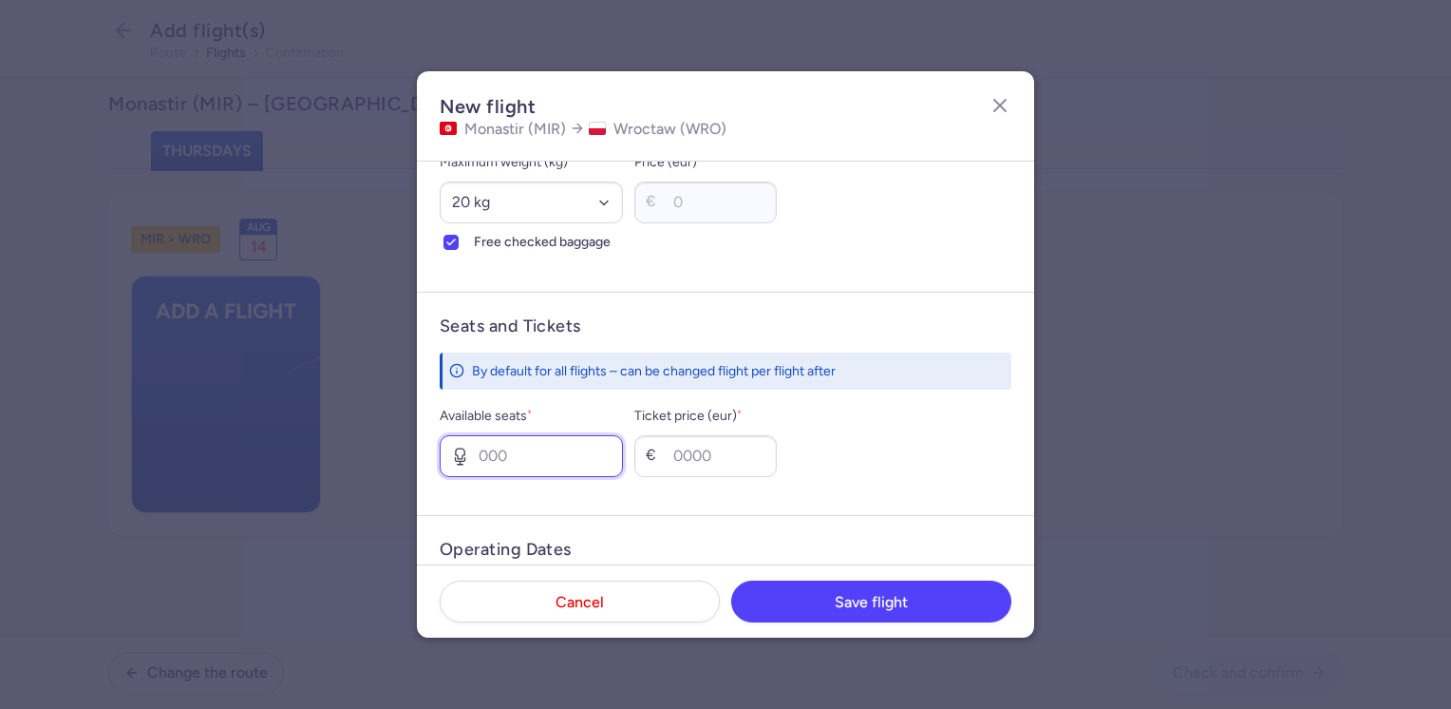
click at [516, 443] on input "Available seats *" at bounding box center [531, 456] width 183 height 42
type input "1"
click at [739, 454] on input "Ticket price (eur) *" at bounding box center [705, 456] width 142 height 42
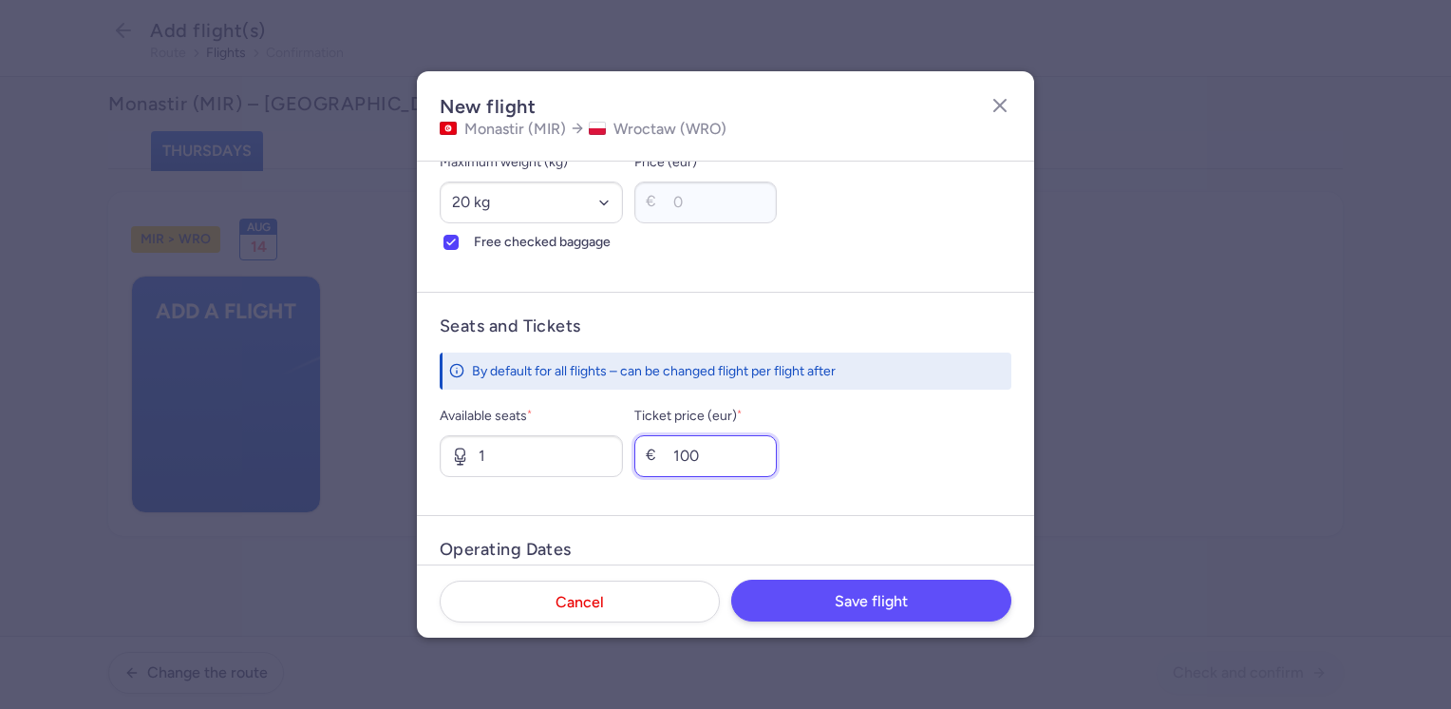
type input "100"
click at [822, 602] on button "Save flight" at bounding box center [871, 600] width 280 height 42
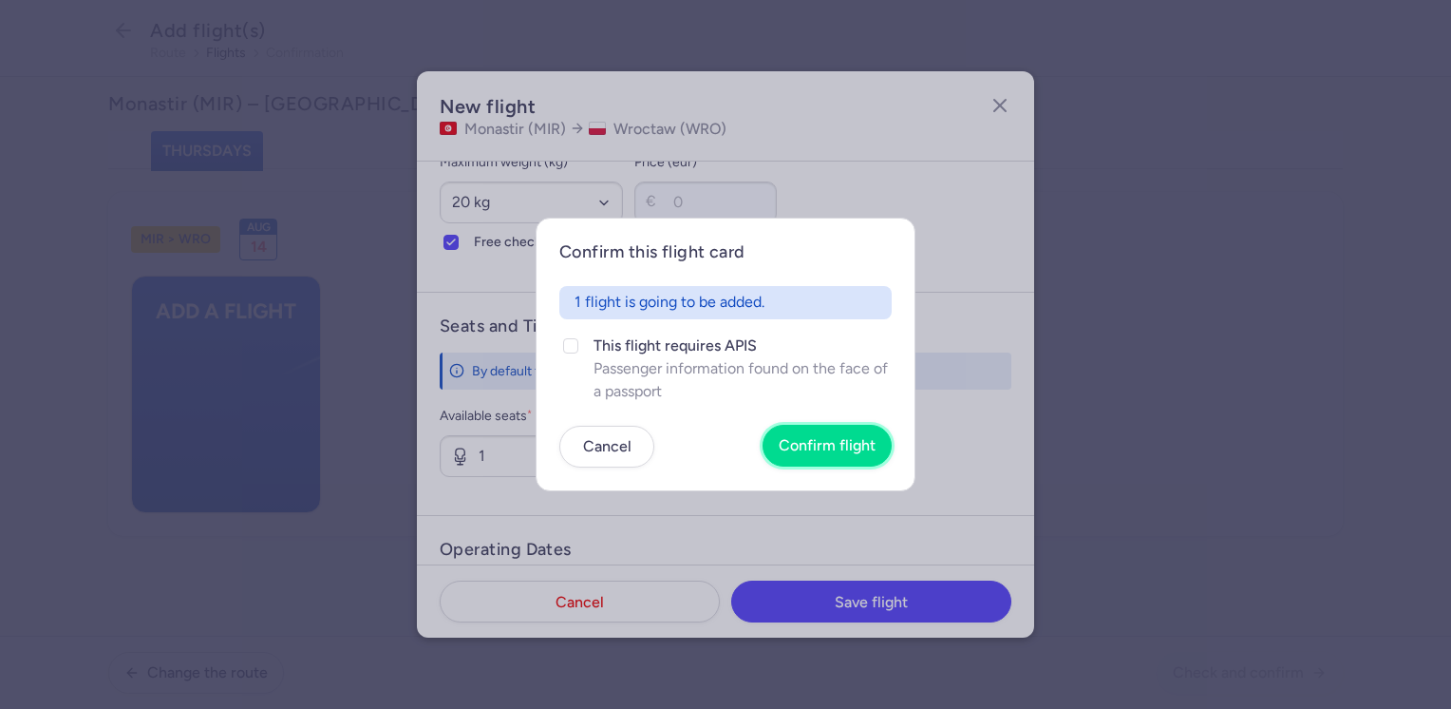
click at [814, 444] on span "Confirm flight" at bounding box center [827, 445] width 97 height 17
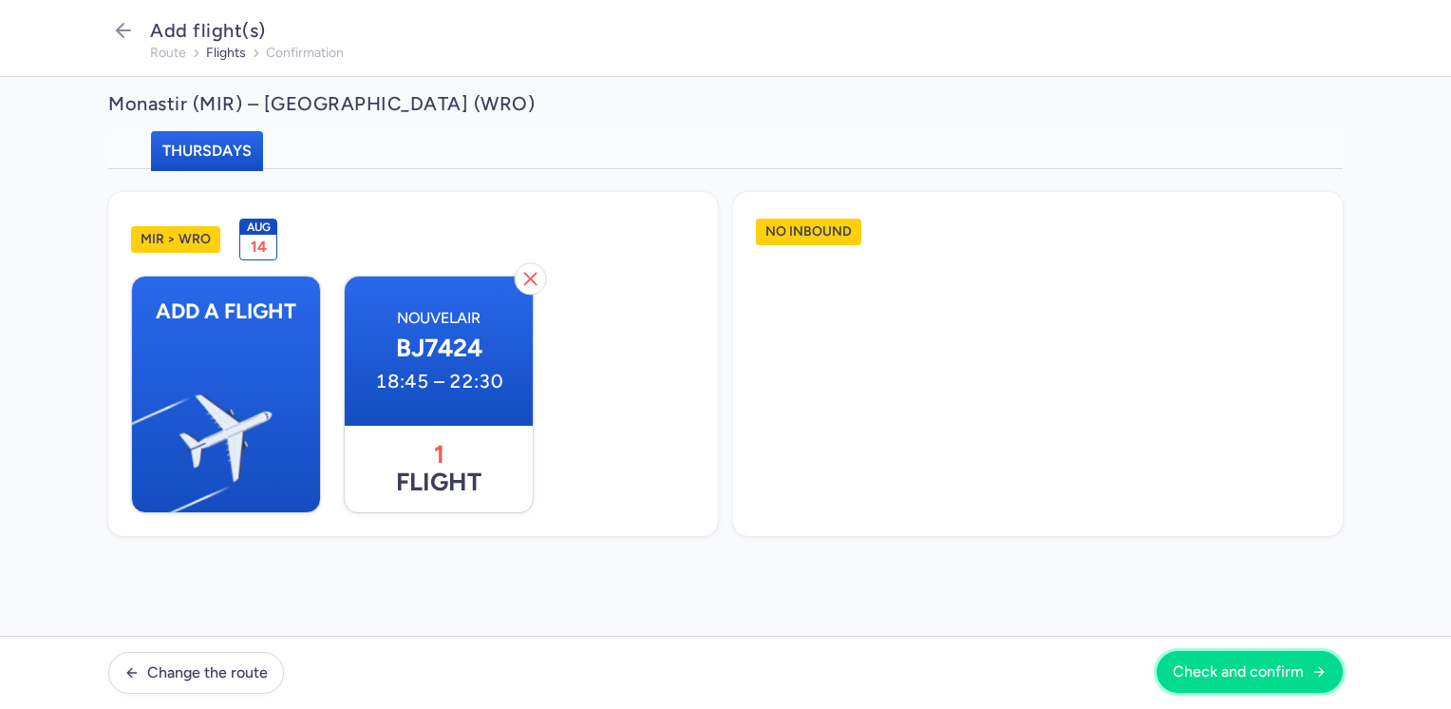
click at [1225, 671] on span "Check and confirm" at bounding box center [1238, 671] width 131 height 17
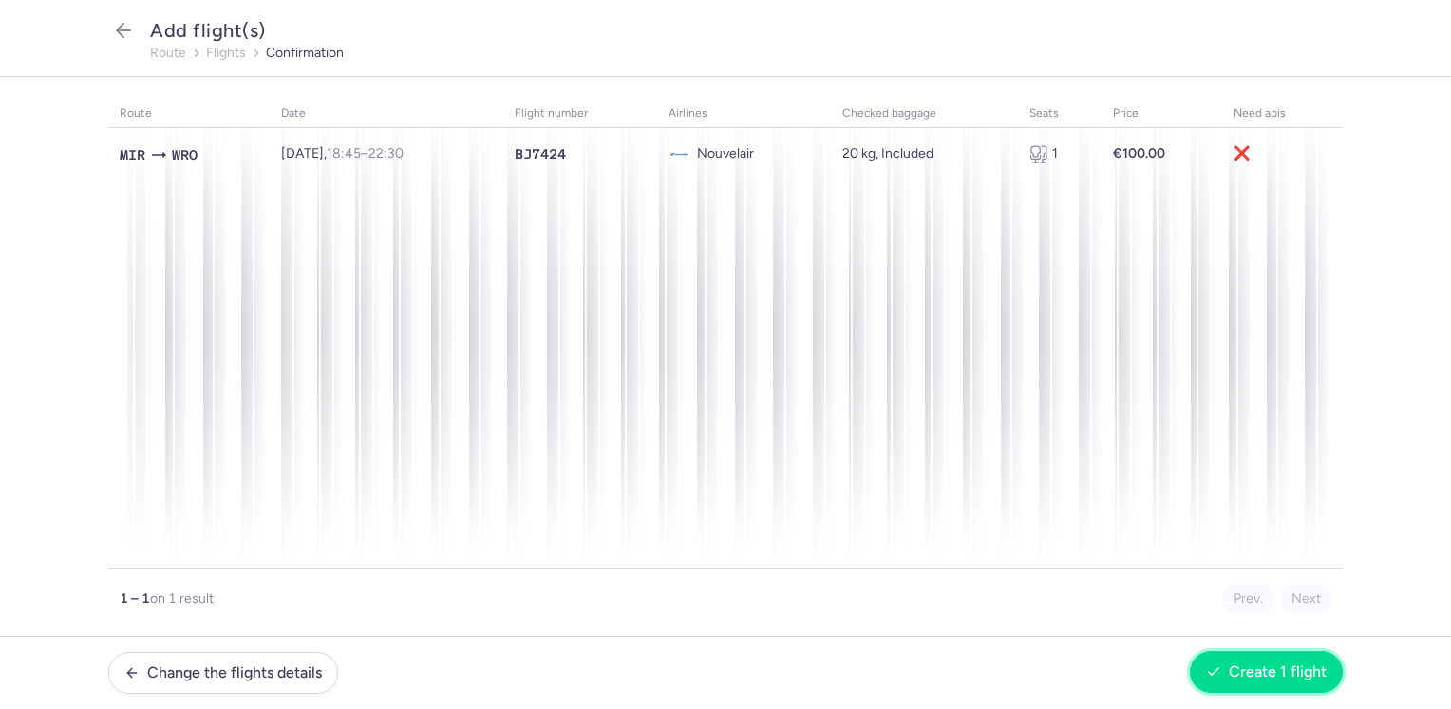
click at [1259, 668] on span "Create 1 flight" at bounding box center [1278, 671] width 98 height 17
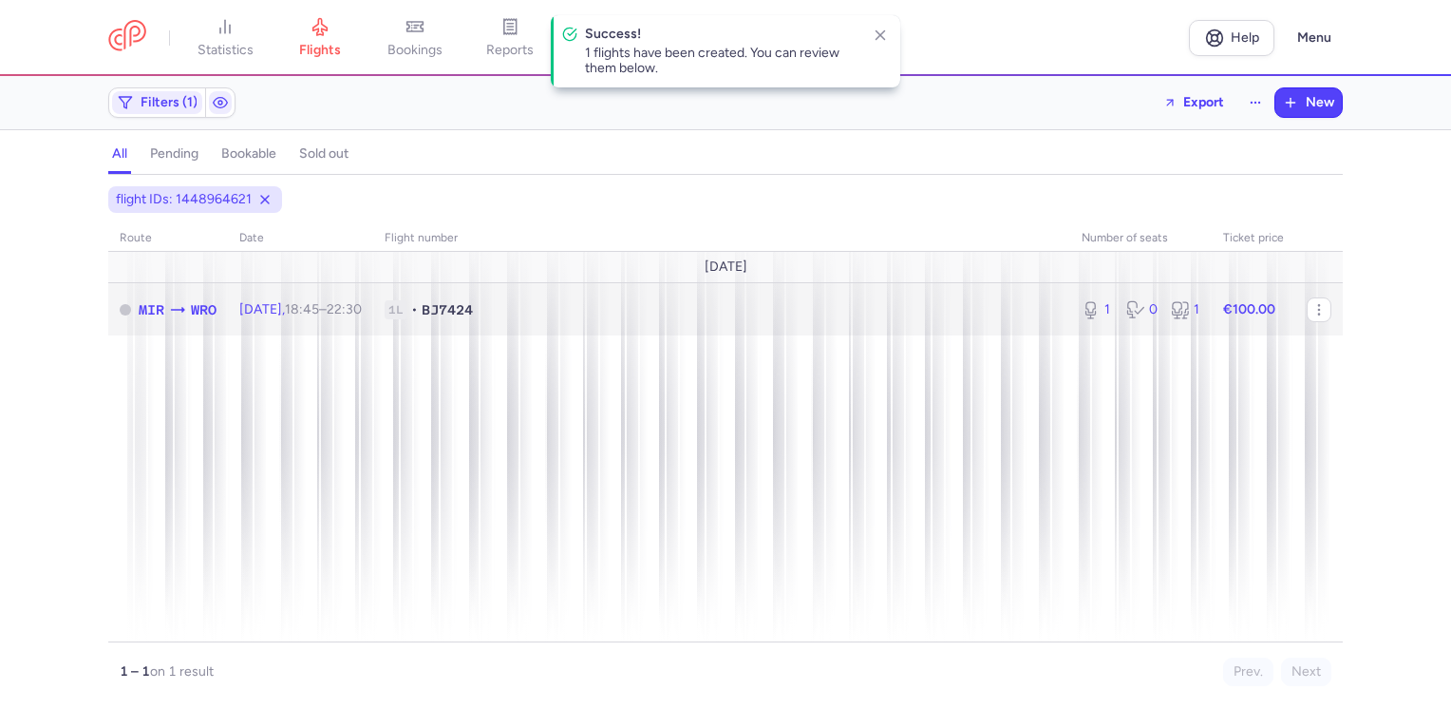
click at [1283, 307] on td "€100.00" at bounding box center [1254, 309] width 84 height 52
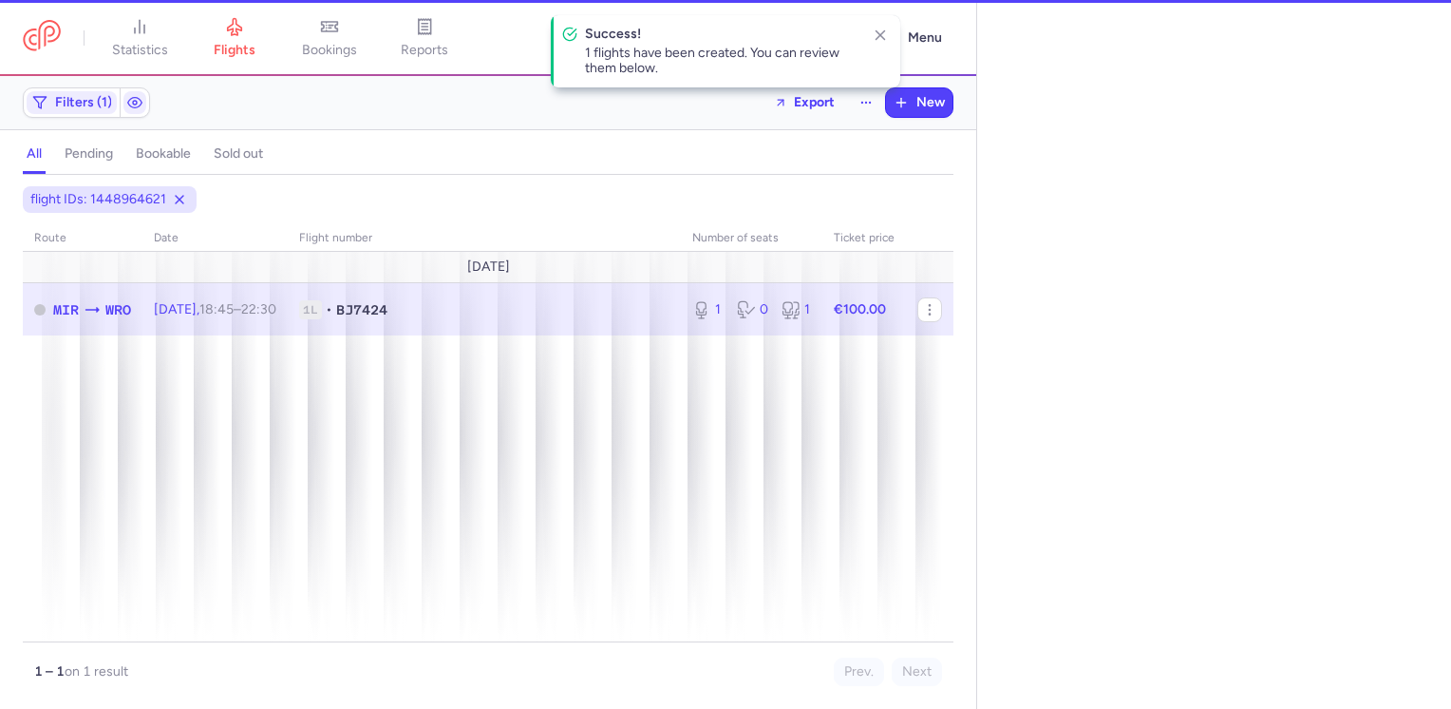
select select "days"
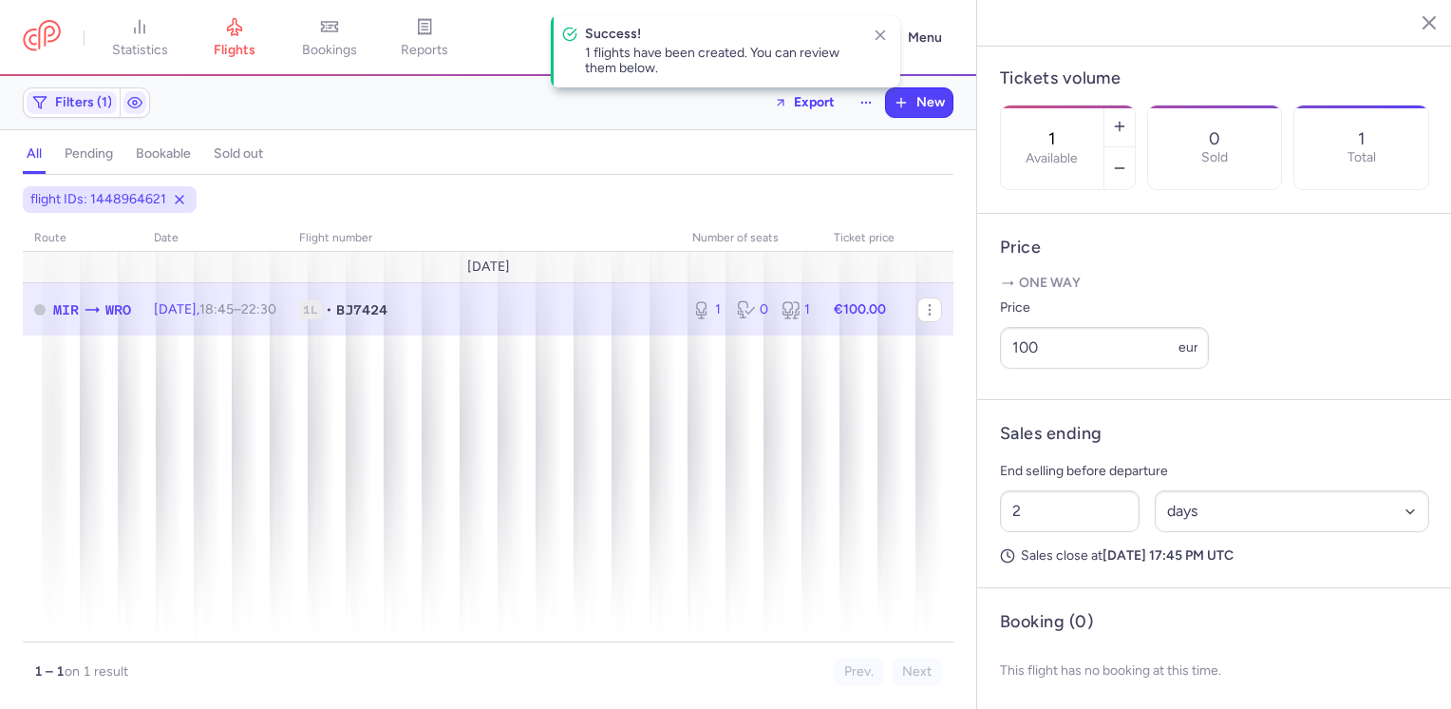
scroll to position [600, 0]
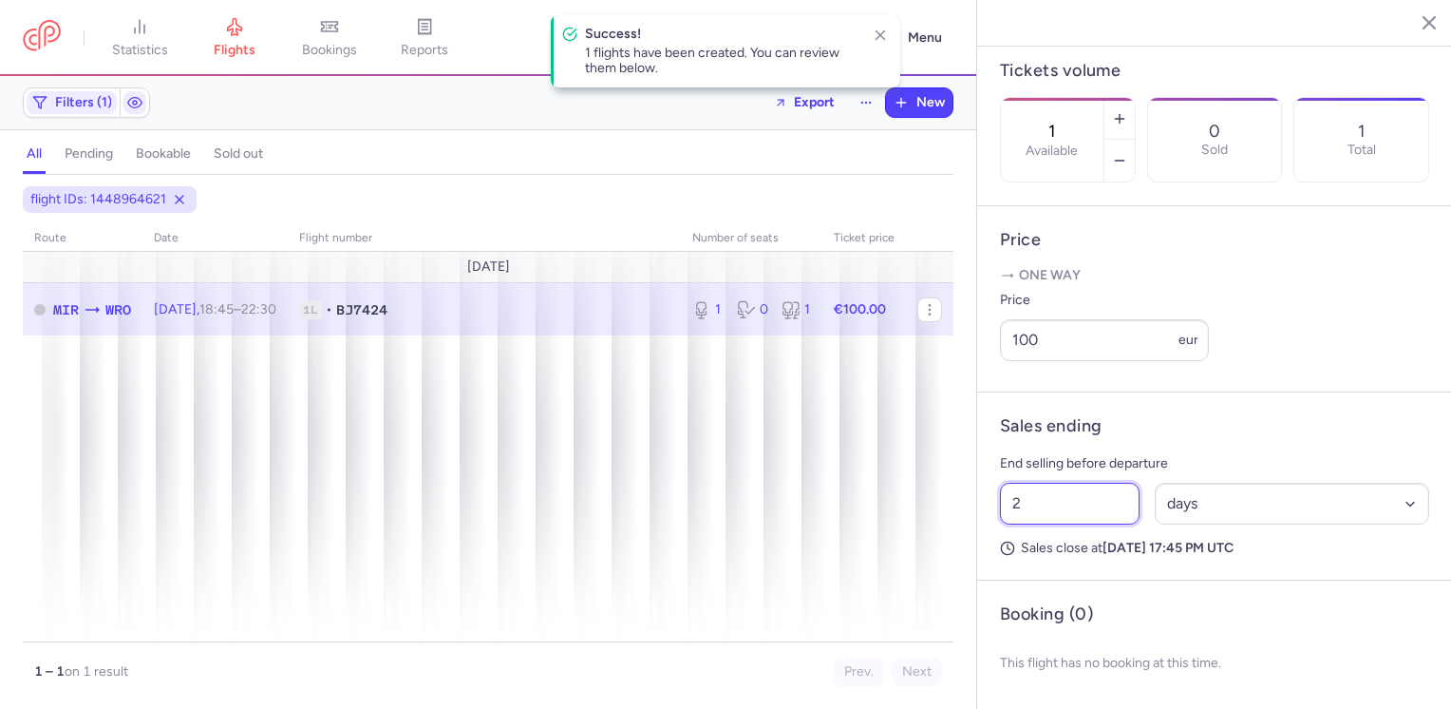
drag, startPoint x: 1024, startPoint y: 511, endPoint x: 993, endPoint y: 510, distance: 30.4
click at [993, 510] on div "2 Select an option hours days" at bounding box center [1214, 503] width 444 height 57
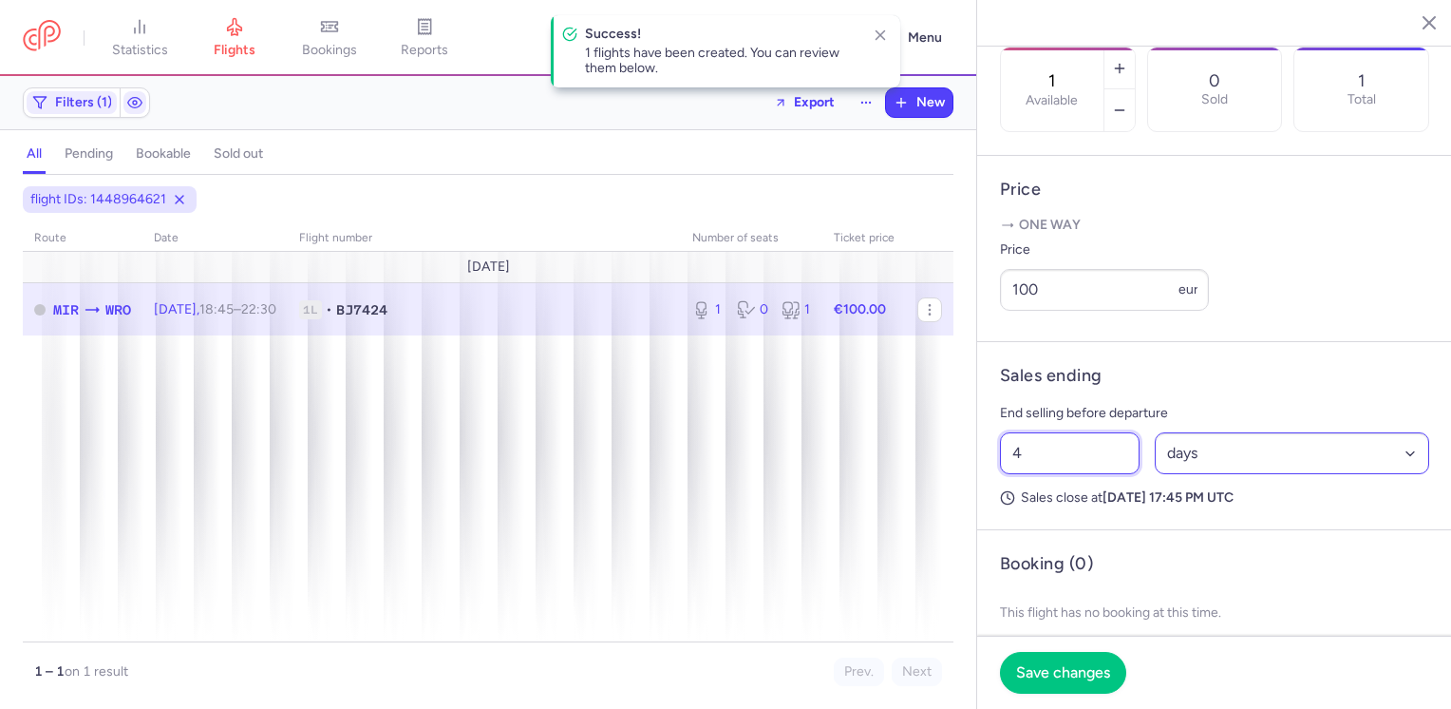
type input "4"
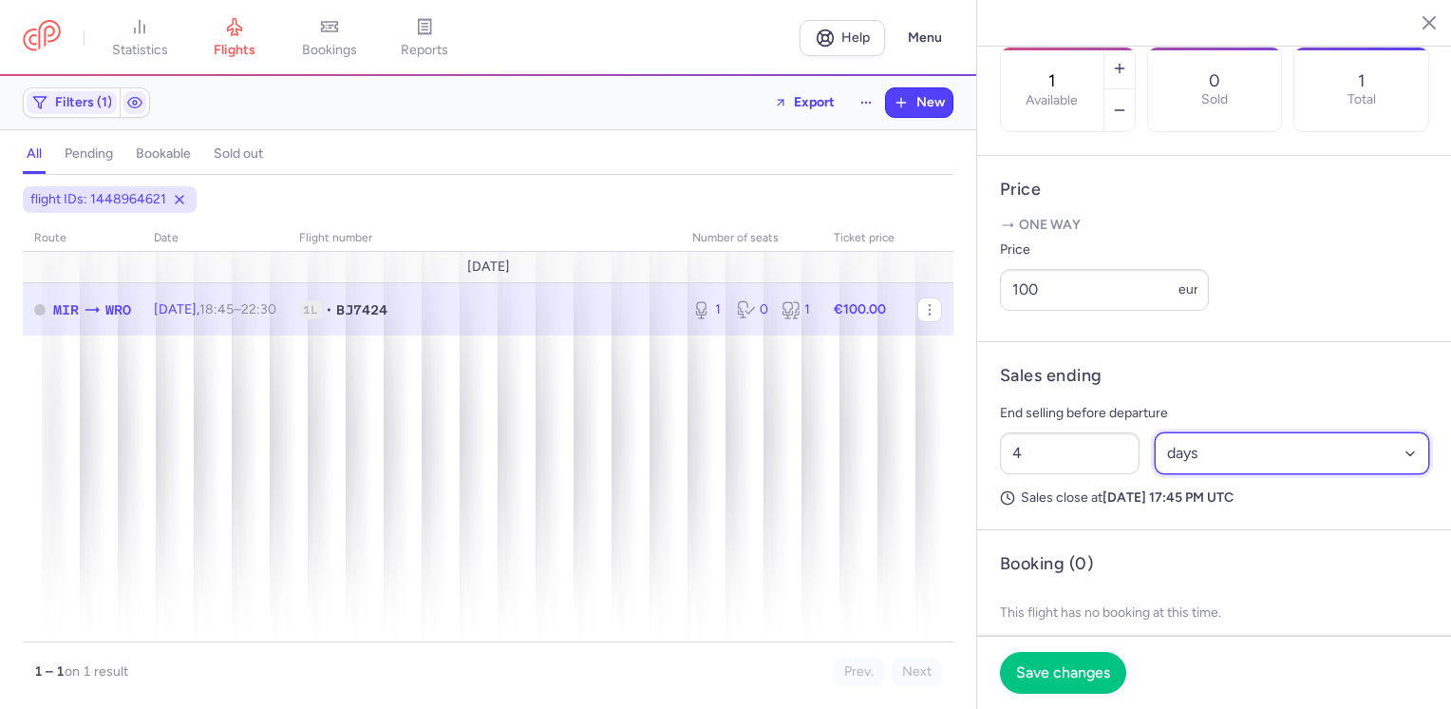
click at [1241, 474] on select "Select an option hours days" at bounding box center [1292, 453] width 275 height 42
select select "hours"
click at [1155, 474] on select "Select an option hours days" at bounding box center [1292, 453] width 275 height 42
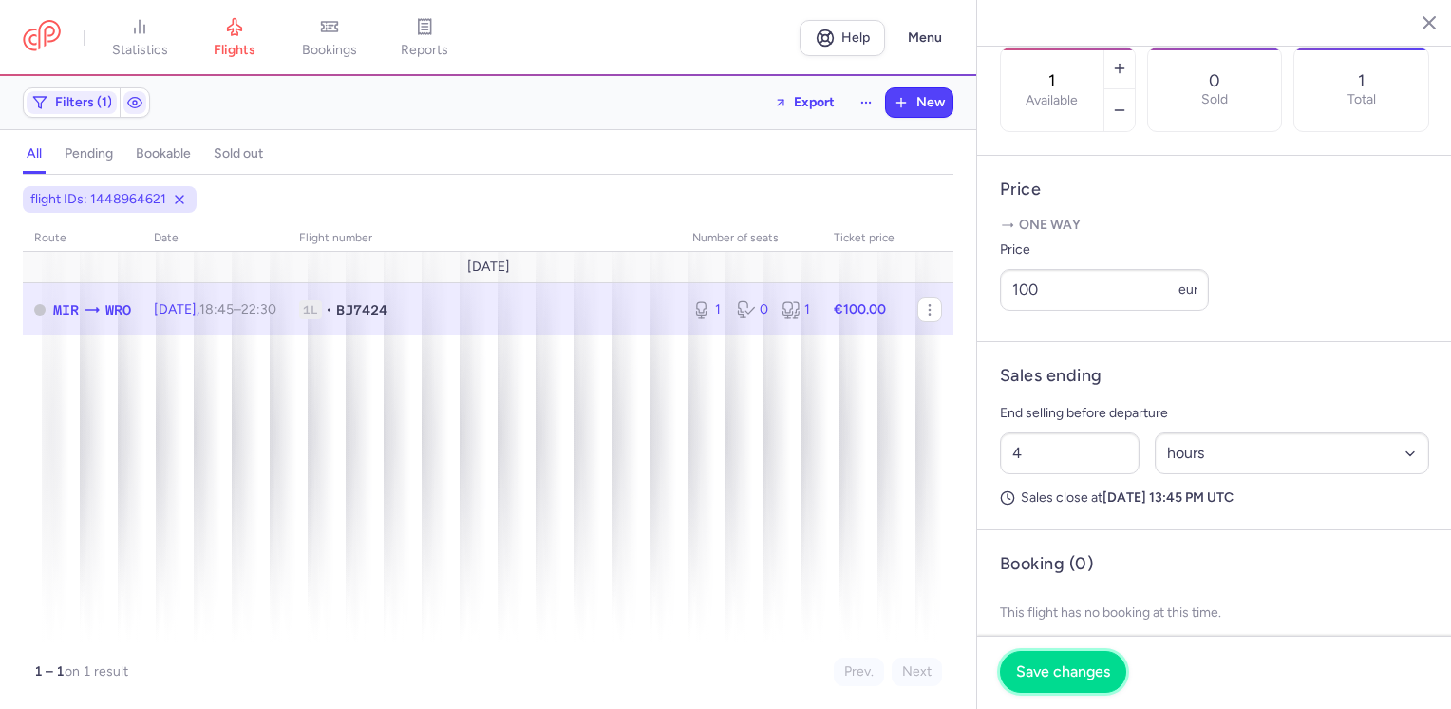
click at [1088, 670] on span "Save changes" at bounding box center [1063, 671] width 94 height 17
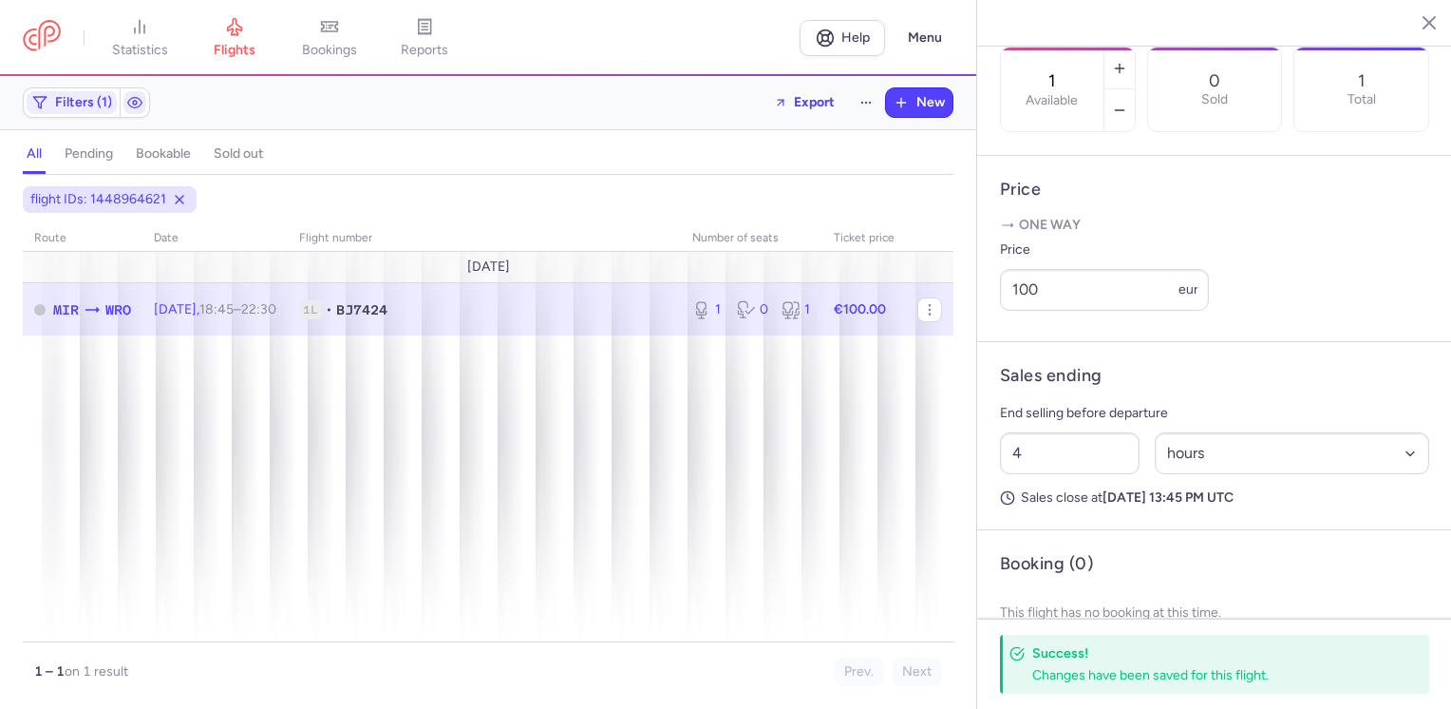
click at [1417, 21] on icon "button" at bounding box center [1415, 21] width 19 height 19
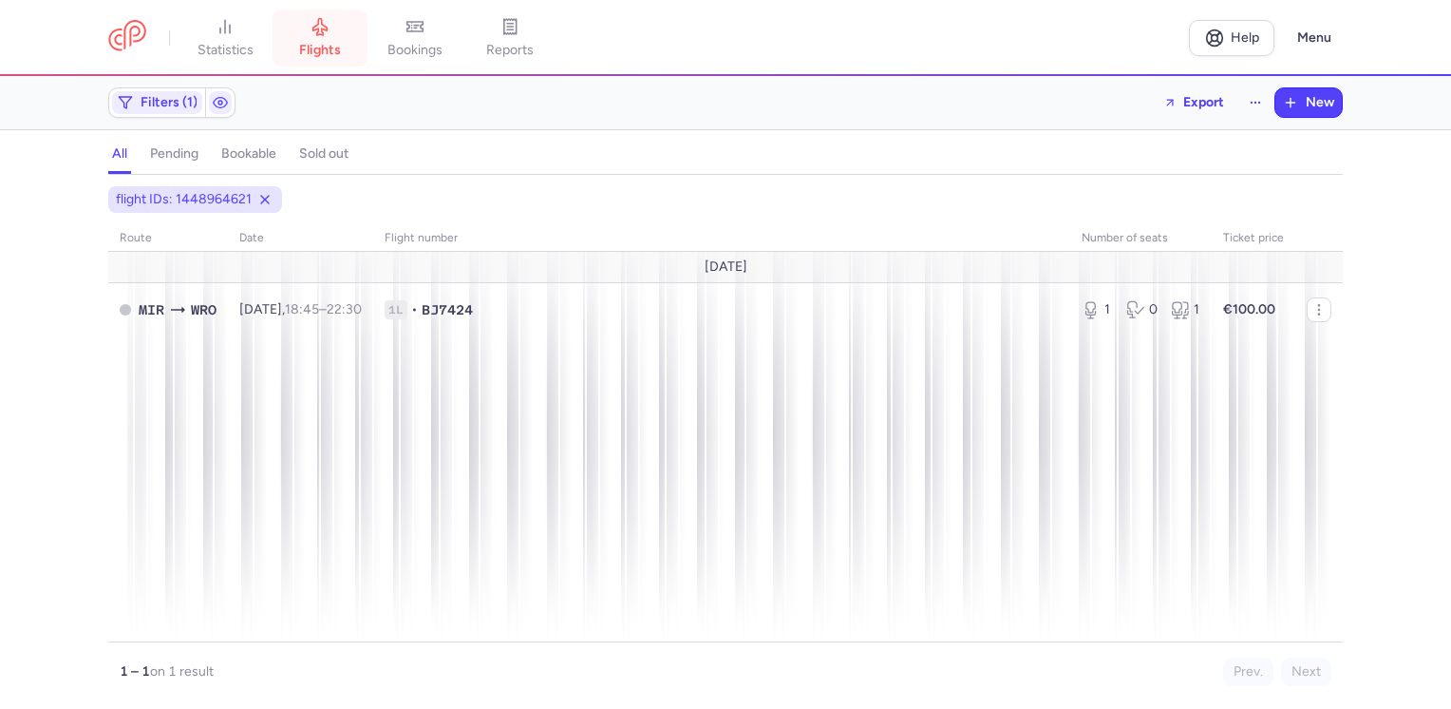
click at [303, 40] on link "flights" at bounding box center [320, 38] width 95 height 42
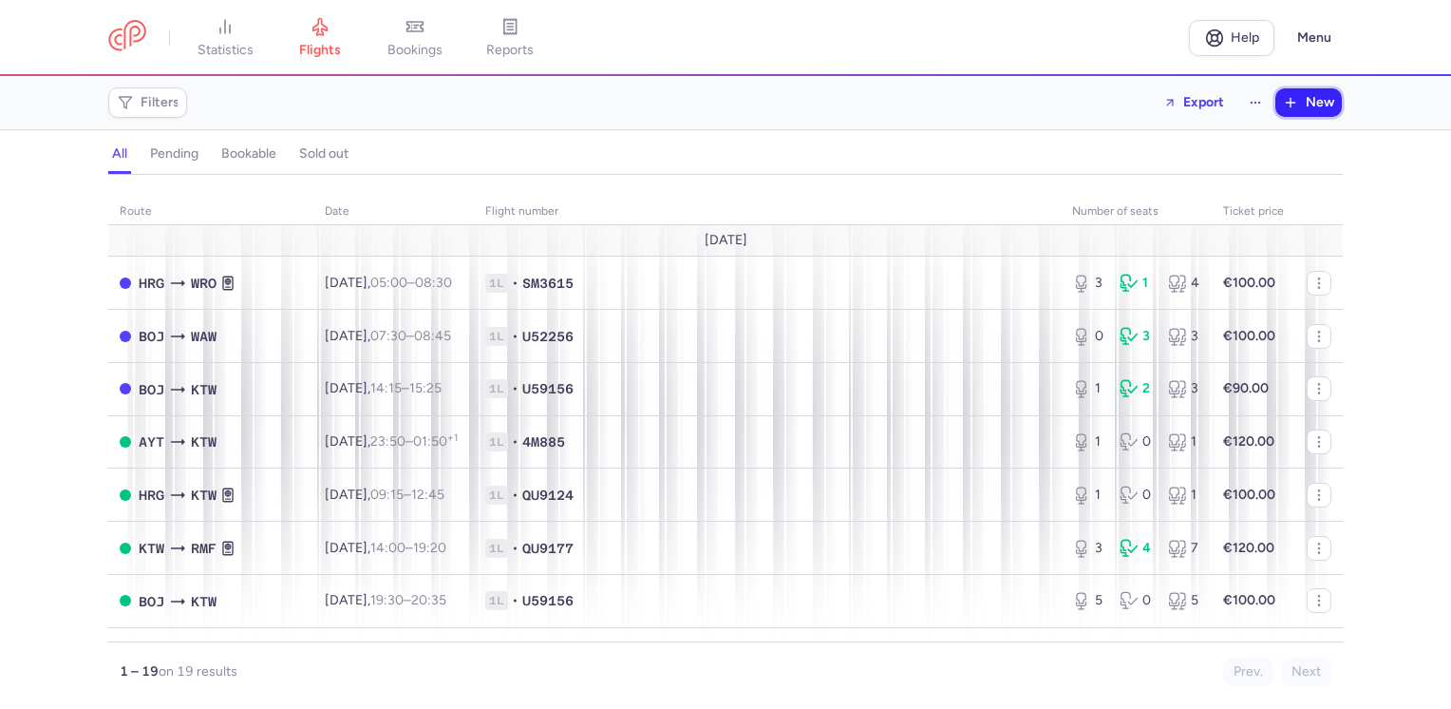
click at [1324, 97] on span "New" at bounding box center [1320, 102] width 28 height 15
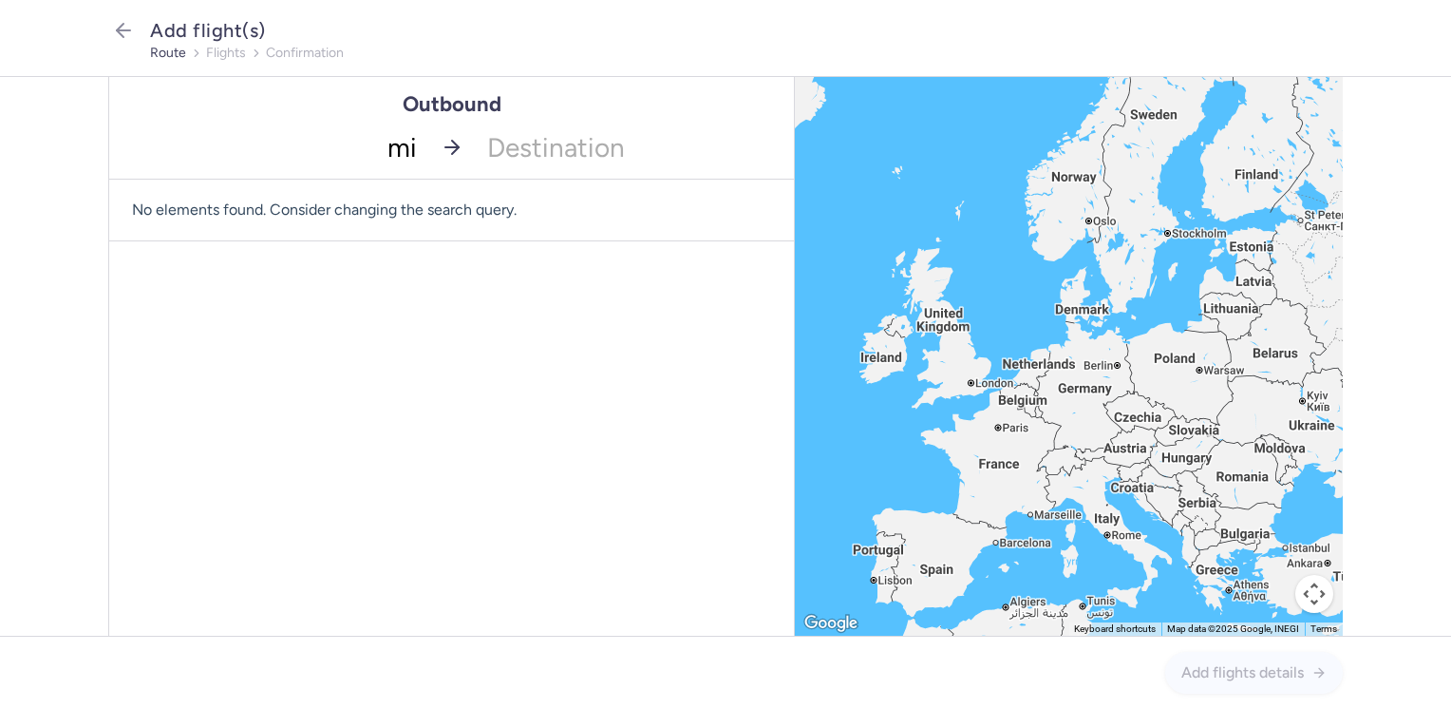
type input "mir"
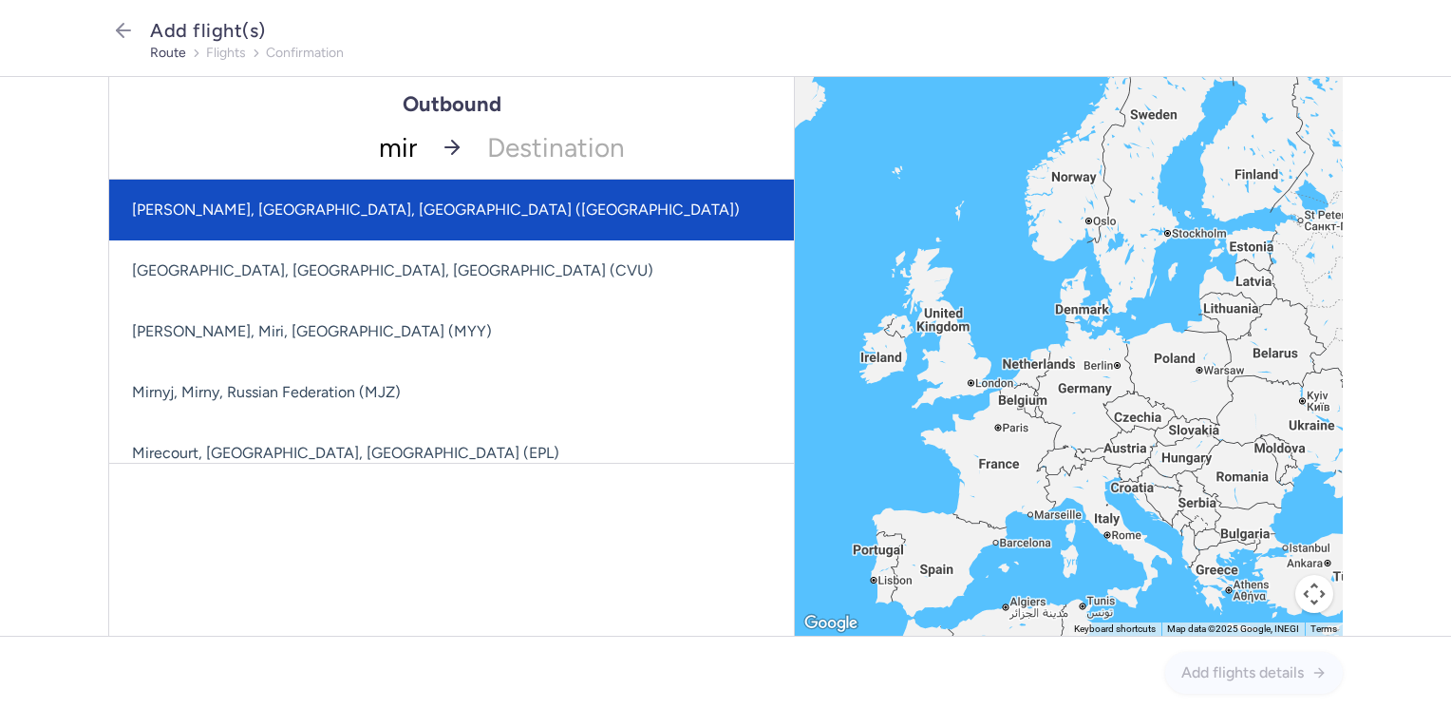
click at [425, 211] on span "[PERSON_NAME], [GEOGRAPHIC_DATA], [GEOGRAPHIC_DATA] ([GEOGRAPHIC_DATA])" at bounding box center [518, 210] width 819 height 61
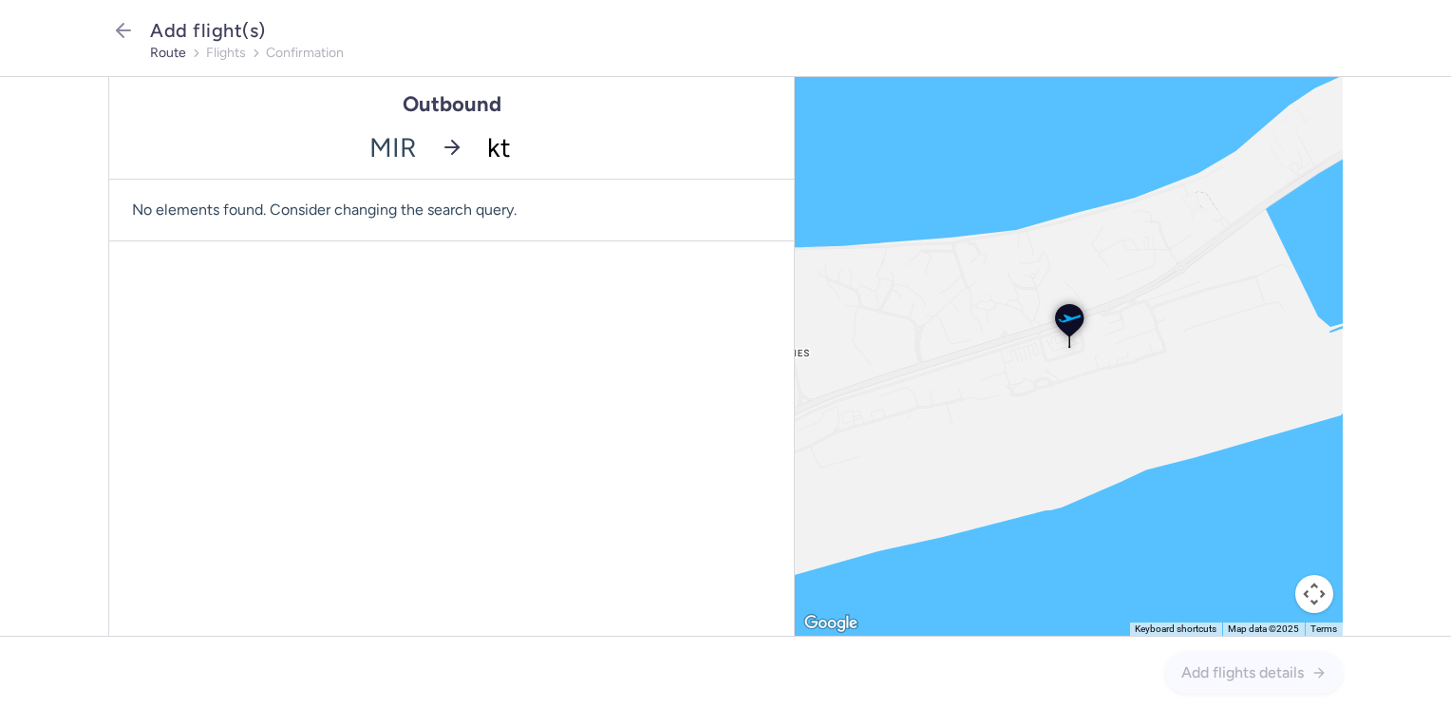
type input "ktw"
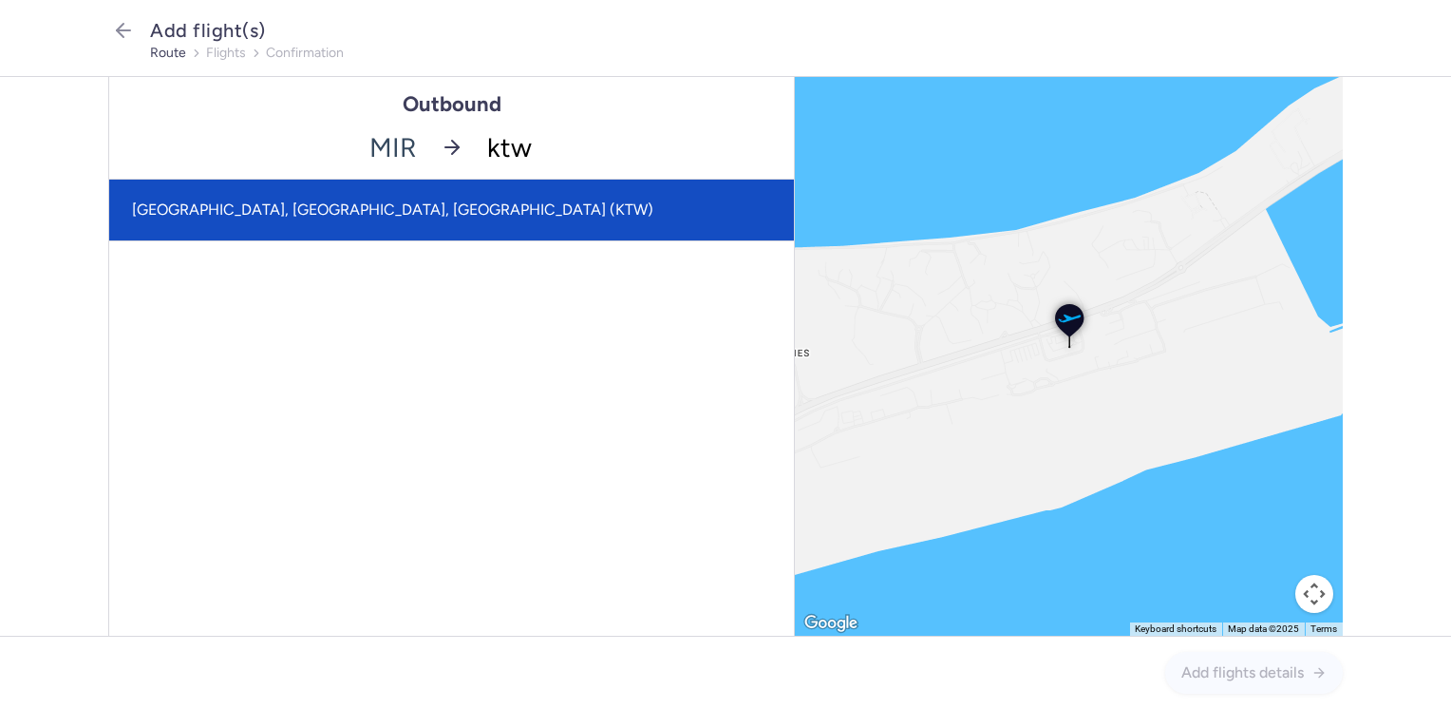
click at [415, 207] on span "[GEOGRAPHIC_DATA], [GEOGRAPHIC_DATA], [GEOGRAPHIC_DATA] (KTW)" at bounding box center [451, 210] width 685 height 61
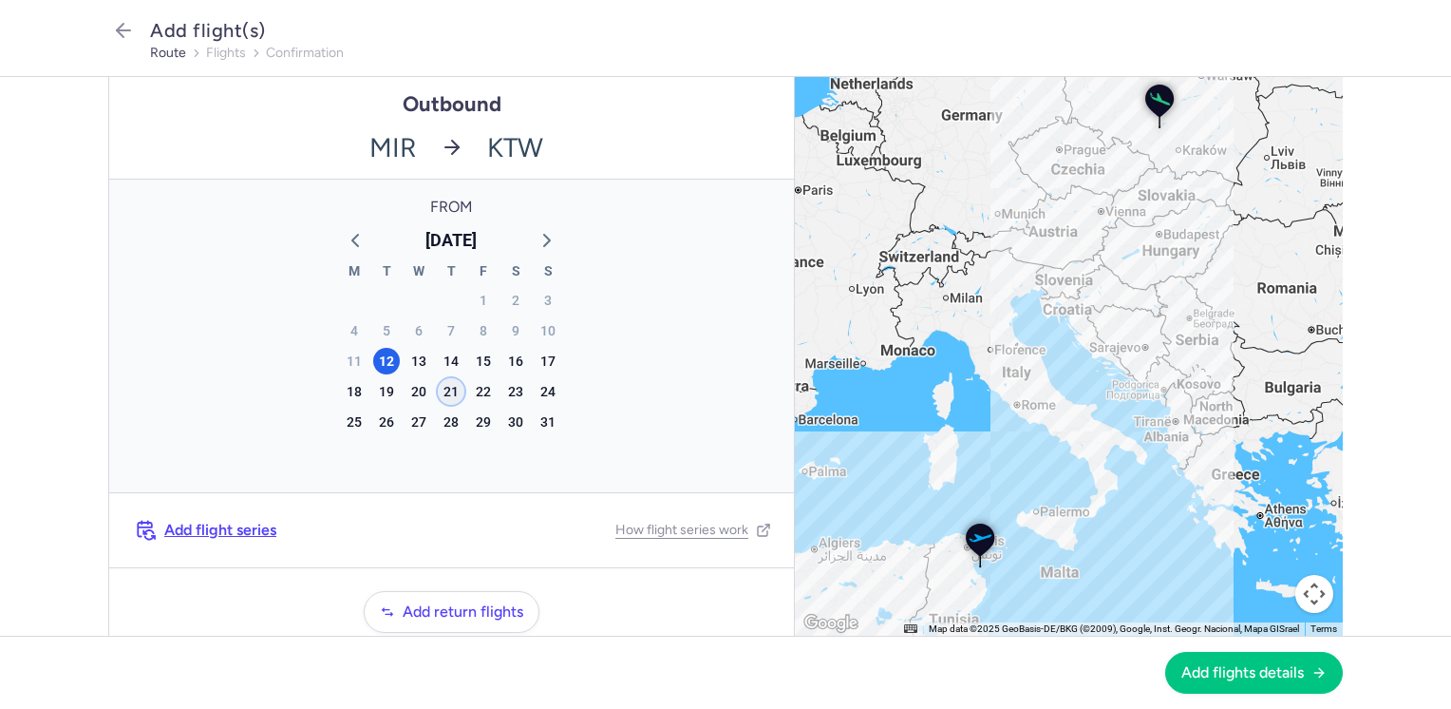
click at [448, 389] on div "21" at bounding box center [451, 391] width 27 height 27
click at [1202, 665] on span "Add flights details" at bounding box center [1242, 671] width 123 height 17
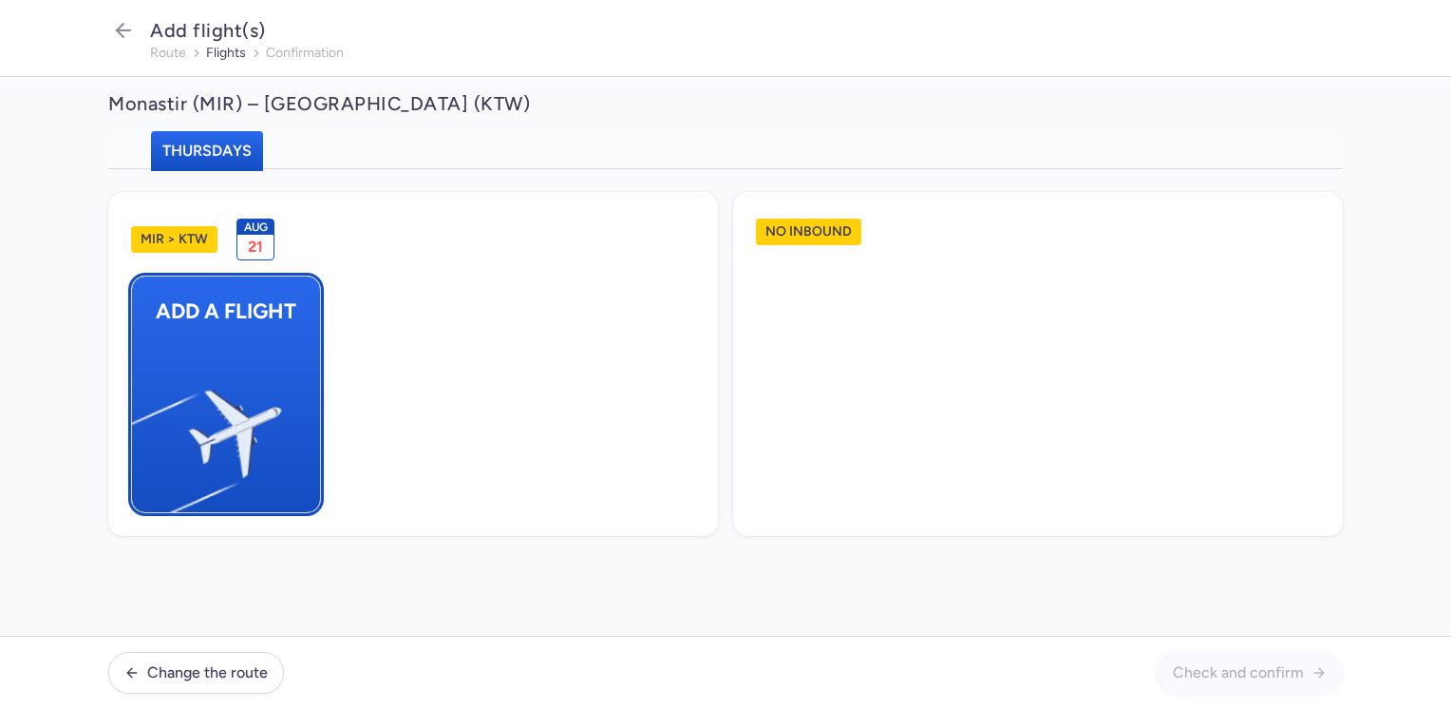
click at [236, 419] on img "button" at bounding box center [141, 425] width 321 height 294
select select "23"
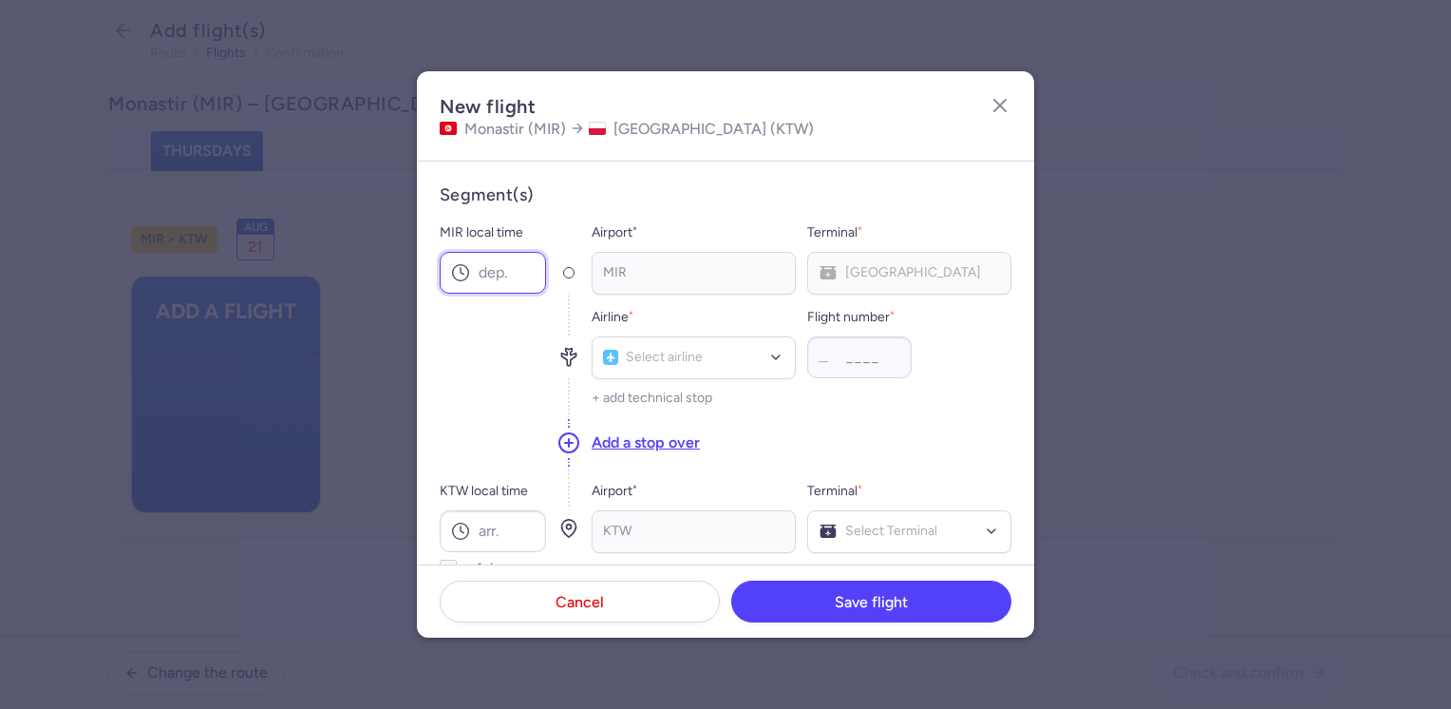
click at [498, 274] on input "MIR local time" at bounding box center [493, 273] width 106 height 42
type input "01:30"
click at [490, 526] on input "KTW local time" at bounding box center [493, 531] width 106 height 42
type input "05:15"
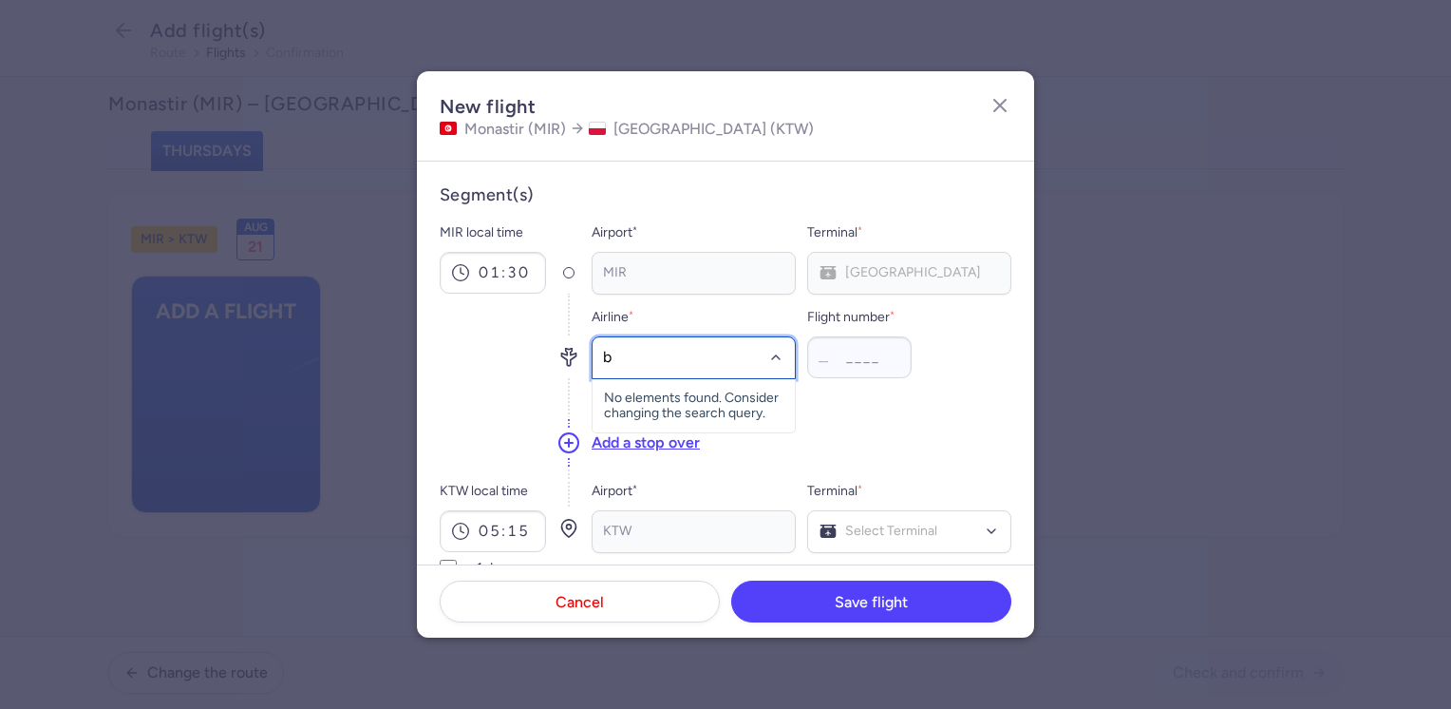
type input "bj"
click at [675, 396] on span "Nouvelair" at bounding box center [659, 399] width 57 height 15
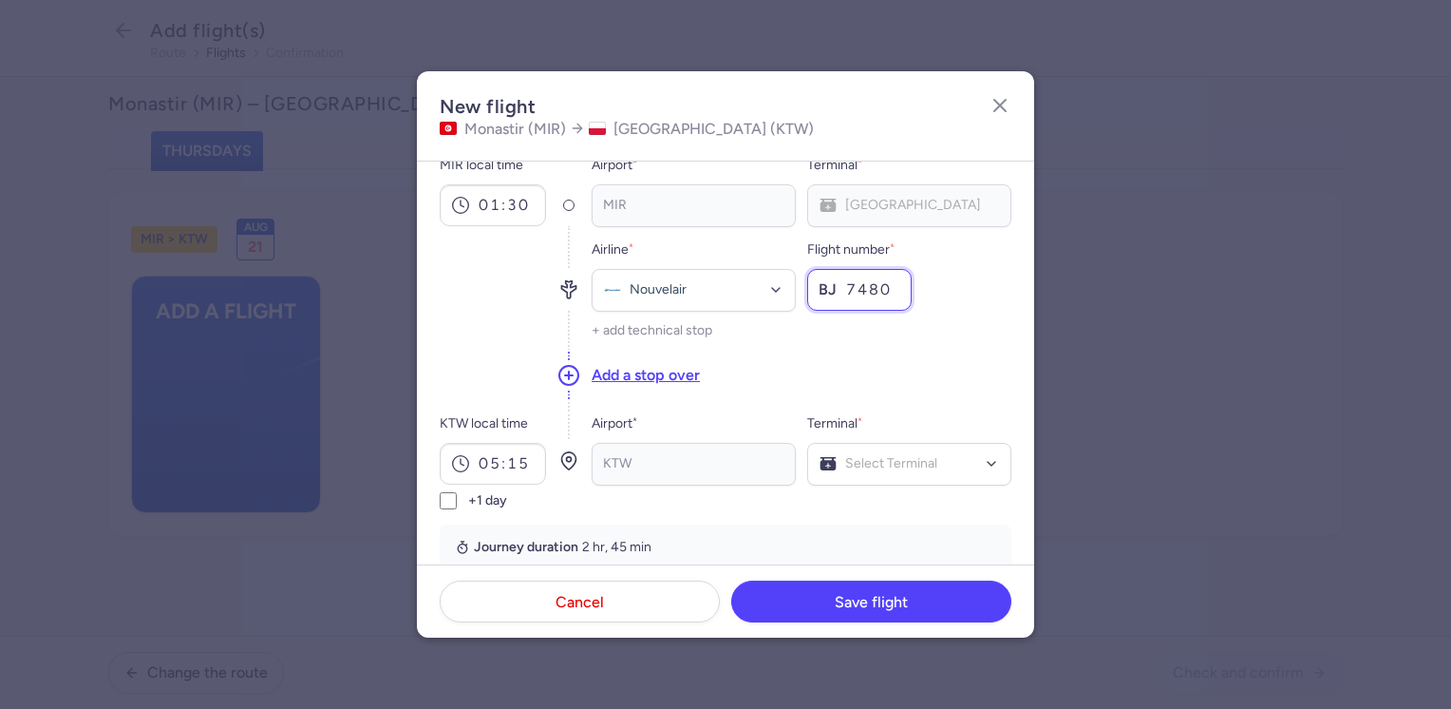
scroll to position [95, 0]
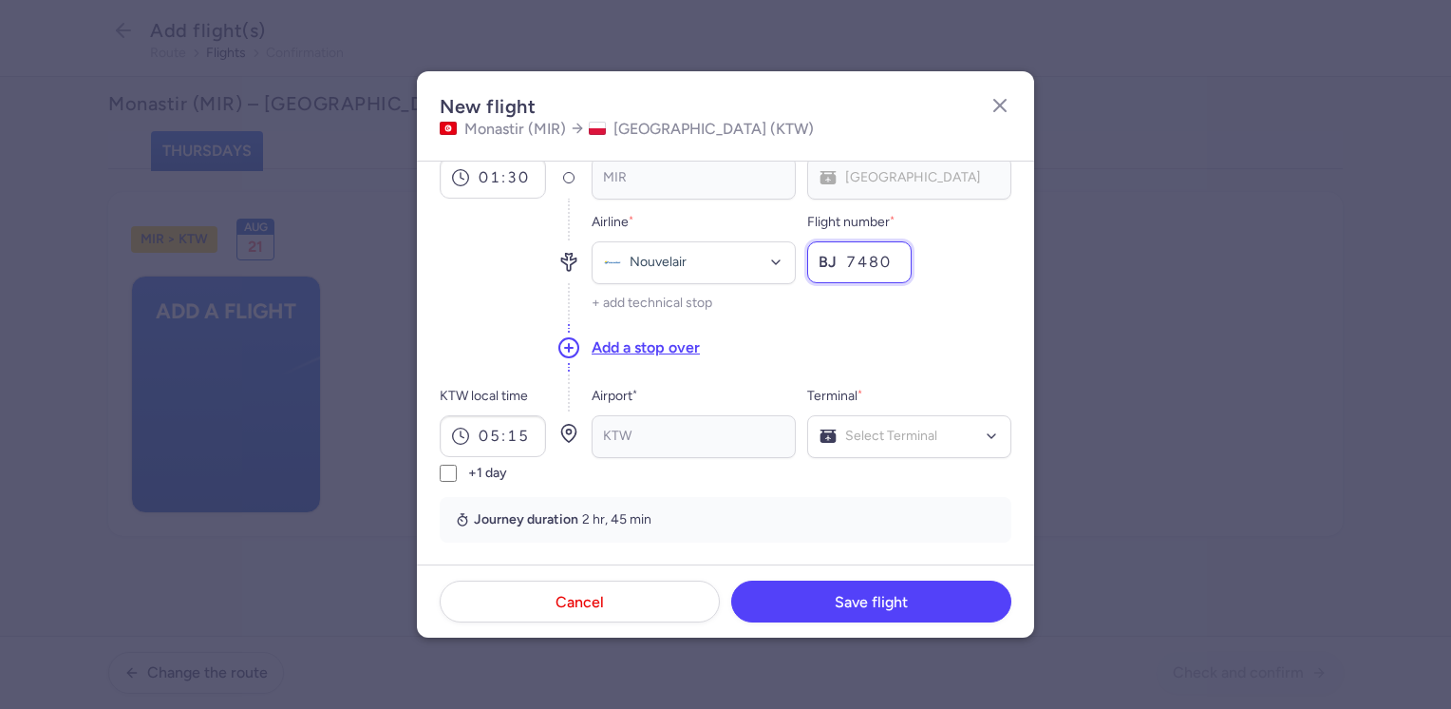
type input "7480"
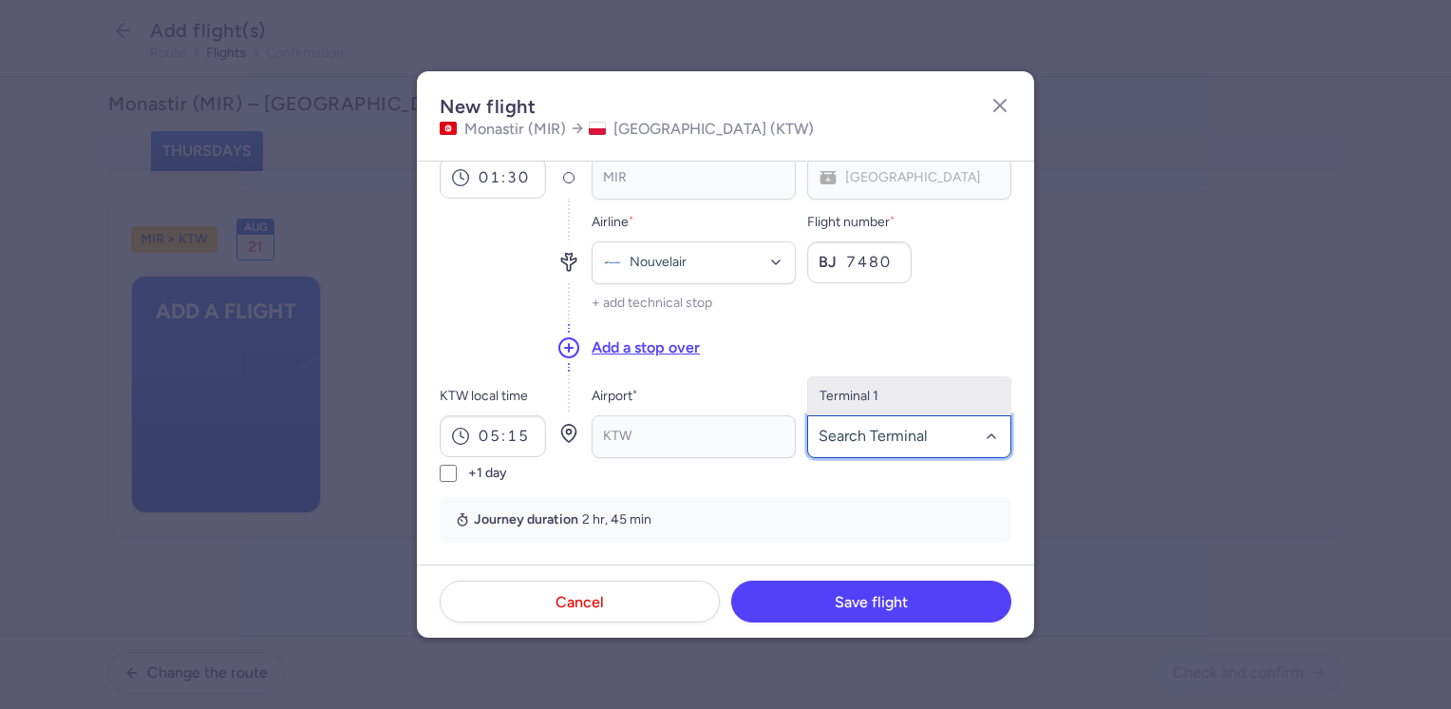
click at [862, 386] on span "Terminal 1" at bounding box center [909, 396] width 202 height 38
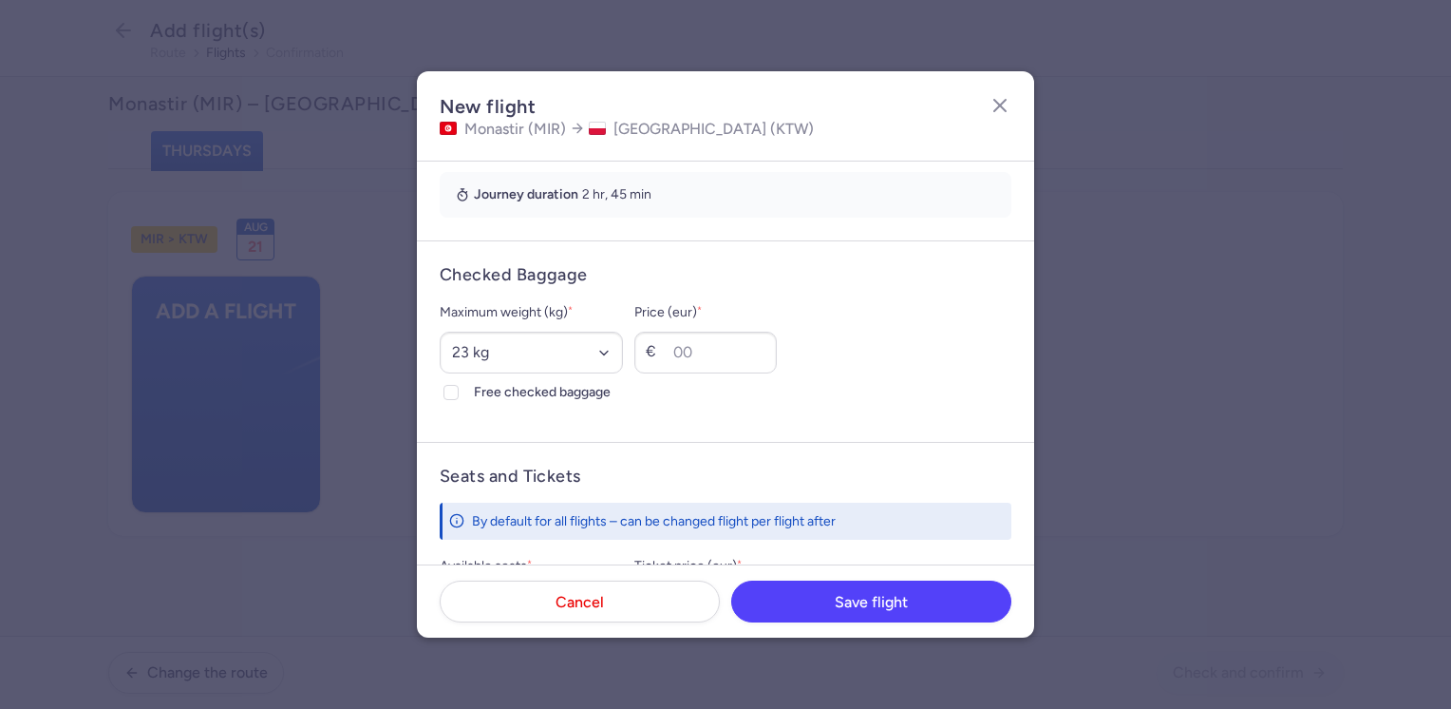
scroll to position [475, 0]
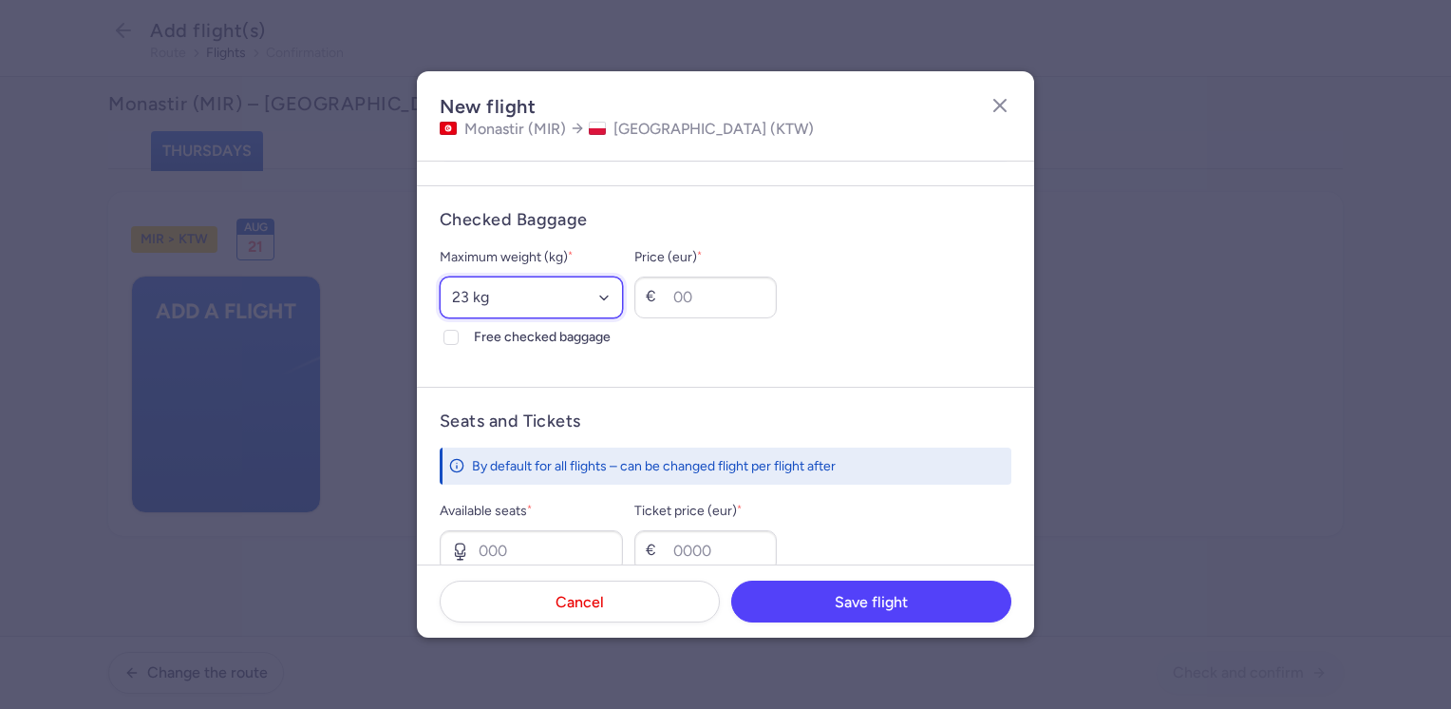
click at [524, 297] on select "Select an option 15 kg 16 kg 17 kg 18 kg 19 kg 20 kg 21 kg 22 kg 23 kg 24 kg 25…" at bounding box center [531, 297] width 183 height 42
select select "20"
click at [440, 276] on select "Select an option 15 kg 16 kg 17 kg 18 kg 19 kg 20 kg 21 kg 22 kg 23 kg 24 kg 25…" at bounding box center [531, 297] width 183 height 42
click at [515, 336] on span "Free checked baggage" at bounding box center [548, 337] width 149 height 23
click at [459, 336] on input "Free checked baggage" at bounding box center [451, 337] width 15 height 15
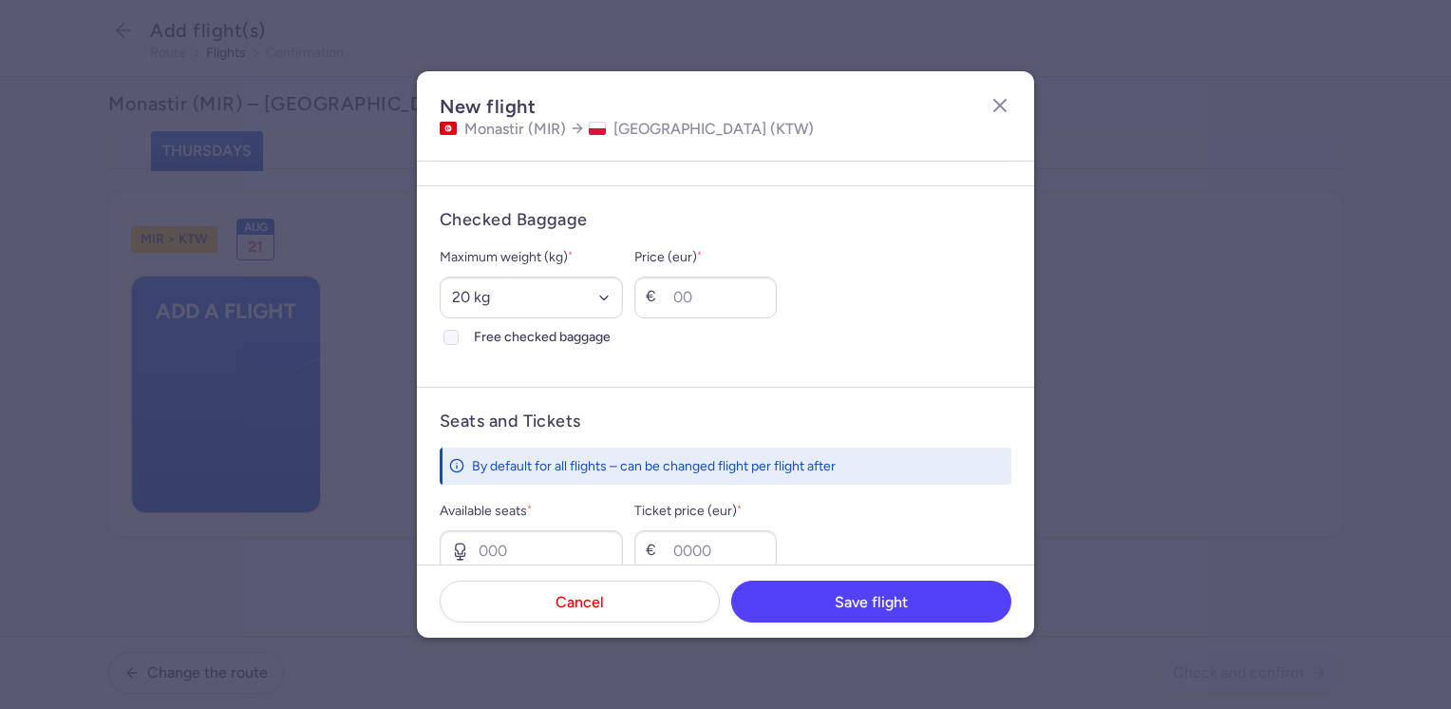
checkbox input "true"
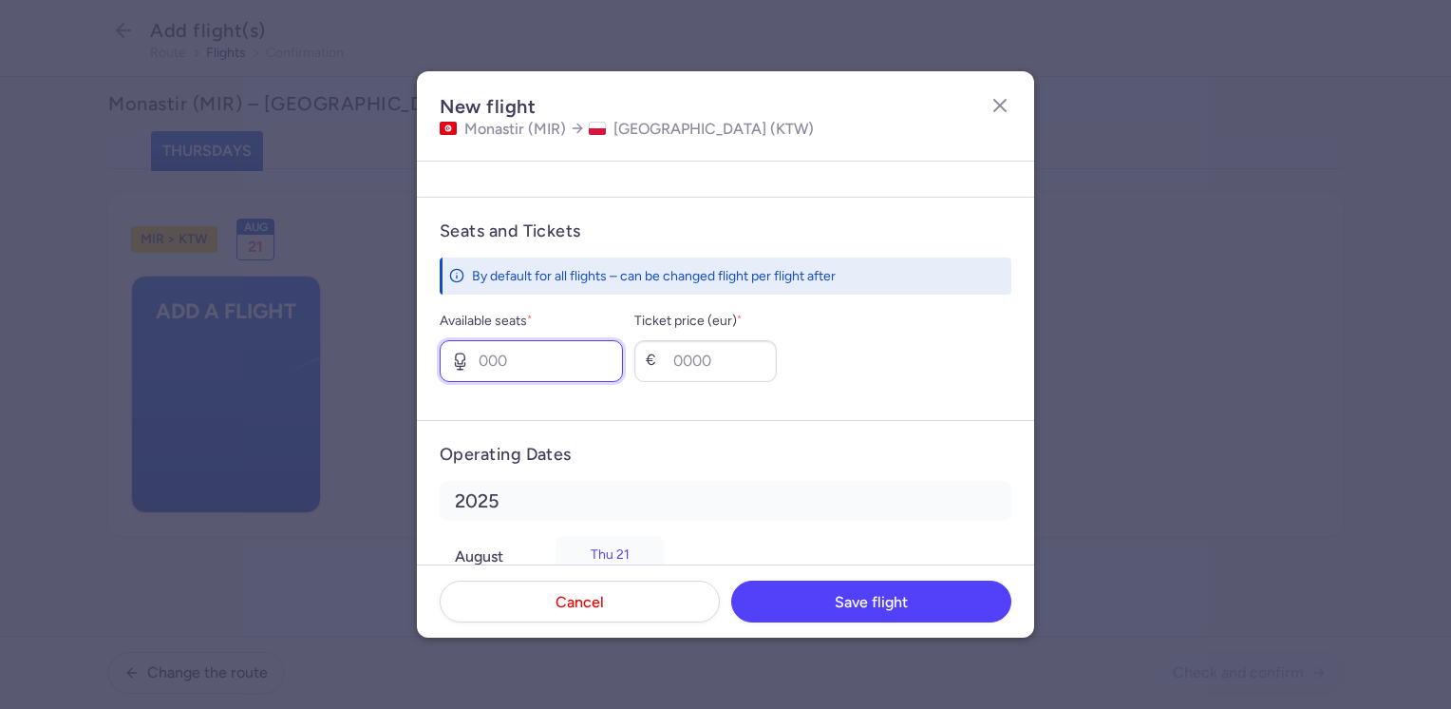
click at [505, 359] on input "Available seats *" at bounding box center [531, 361] width 183 height 42
type input "8"
click at [729, 363] on input "Ticket price (eur) *" at bounding box center [705, 361] width 142 height 42
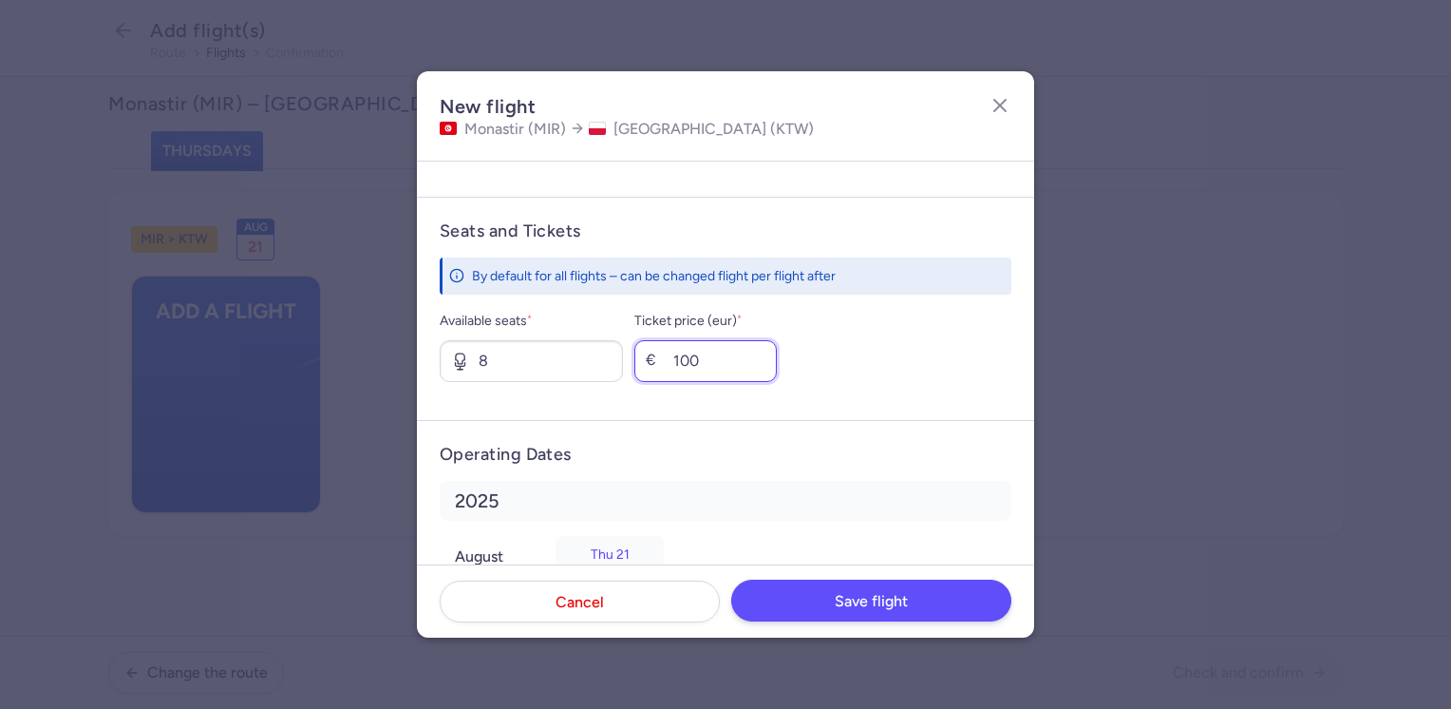
type input "100"
click at [887, 600] on span "Save flight" at bounding box center [871, 601] width 73 height 17
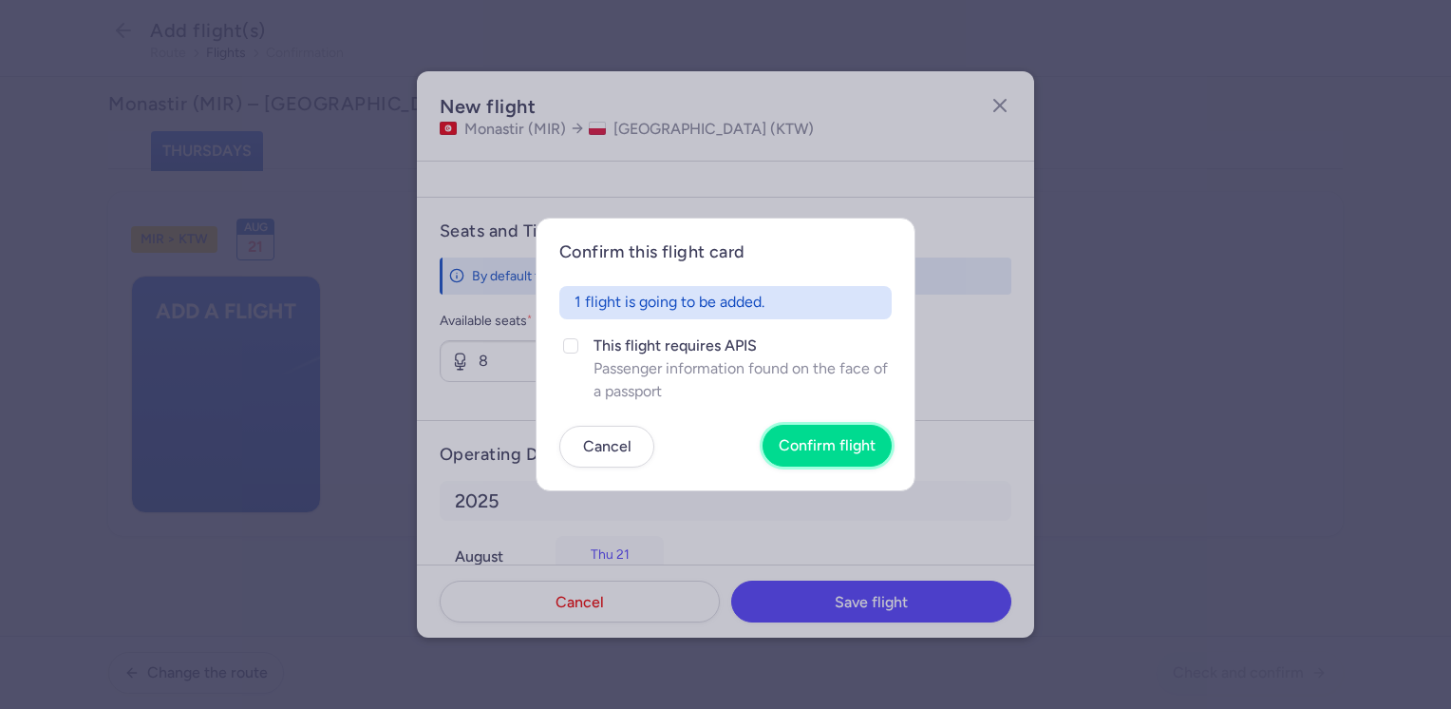
click at [827, 436] on button "Confirm flight" at bounding box center [827, 446] width 129 height 42
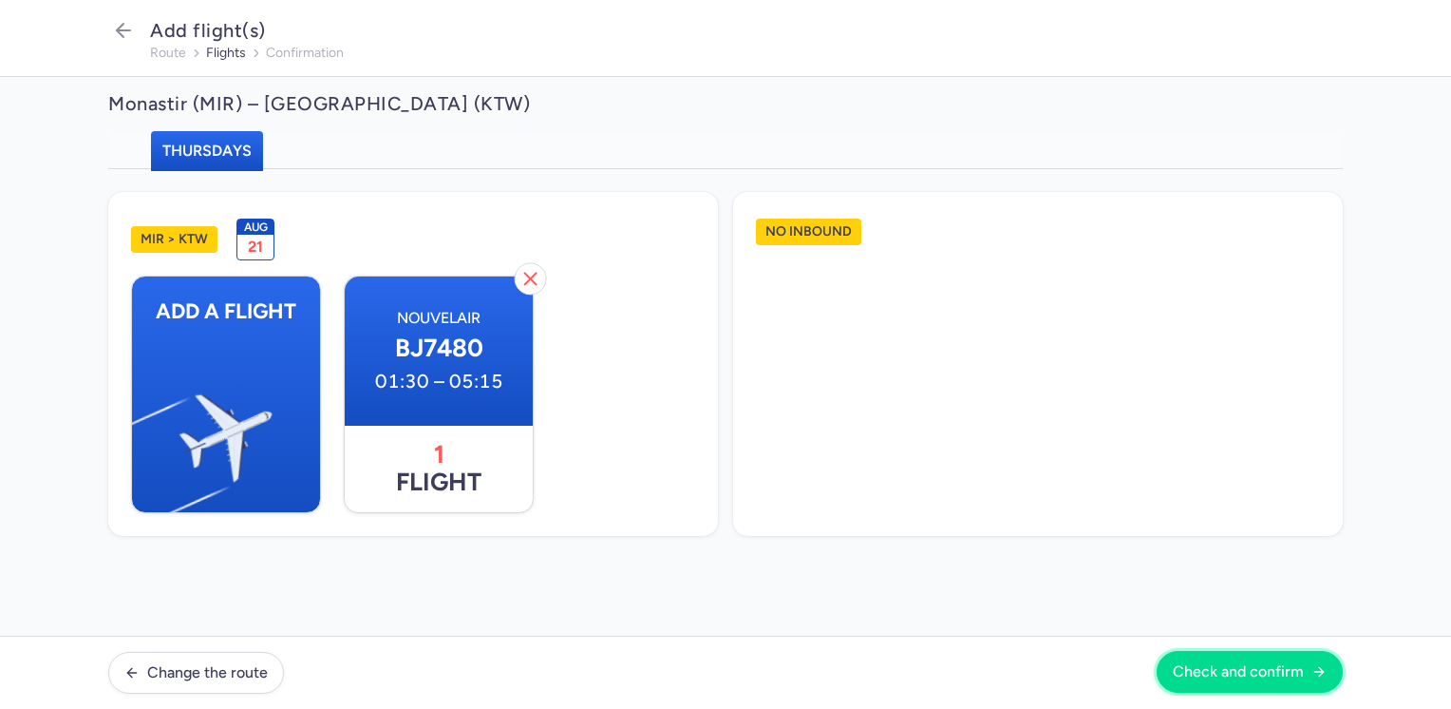
click at [1282, 671] on span "Check and confirm" at bounding box center [1238, 671] width 131 height 17
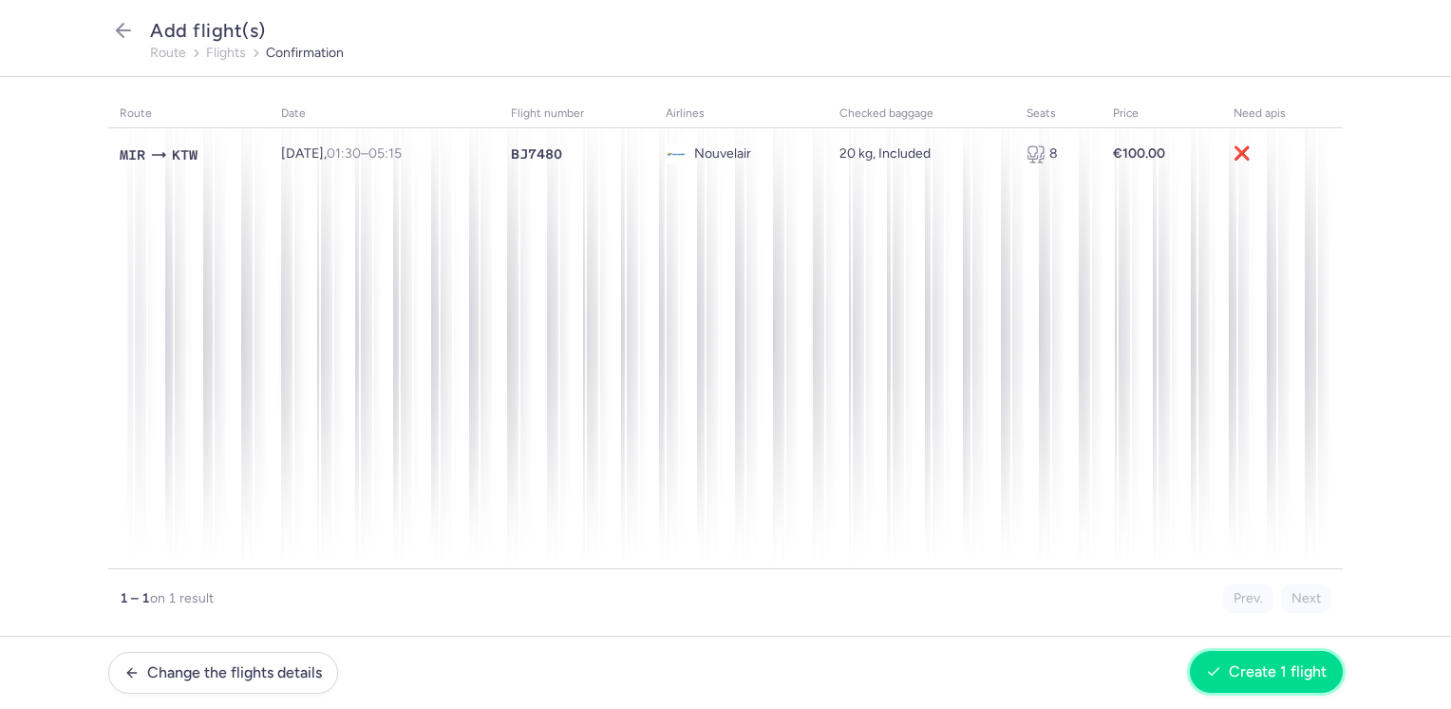
click at [1234, 665] on span "Create 1 flight" at bounding box center [1278, 671] width 98 height 17
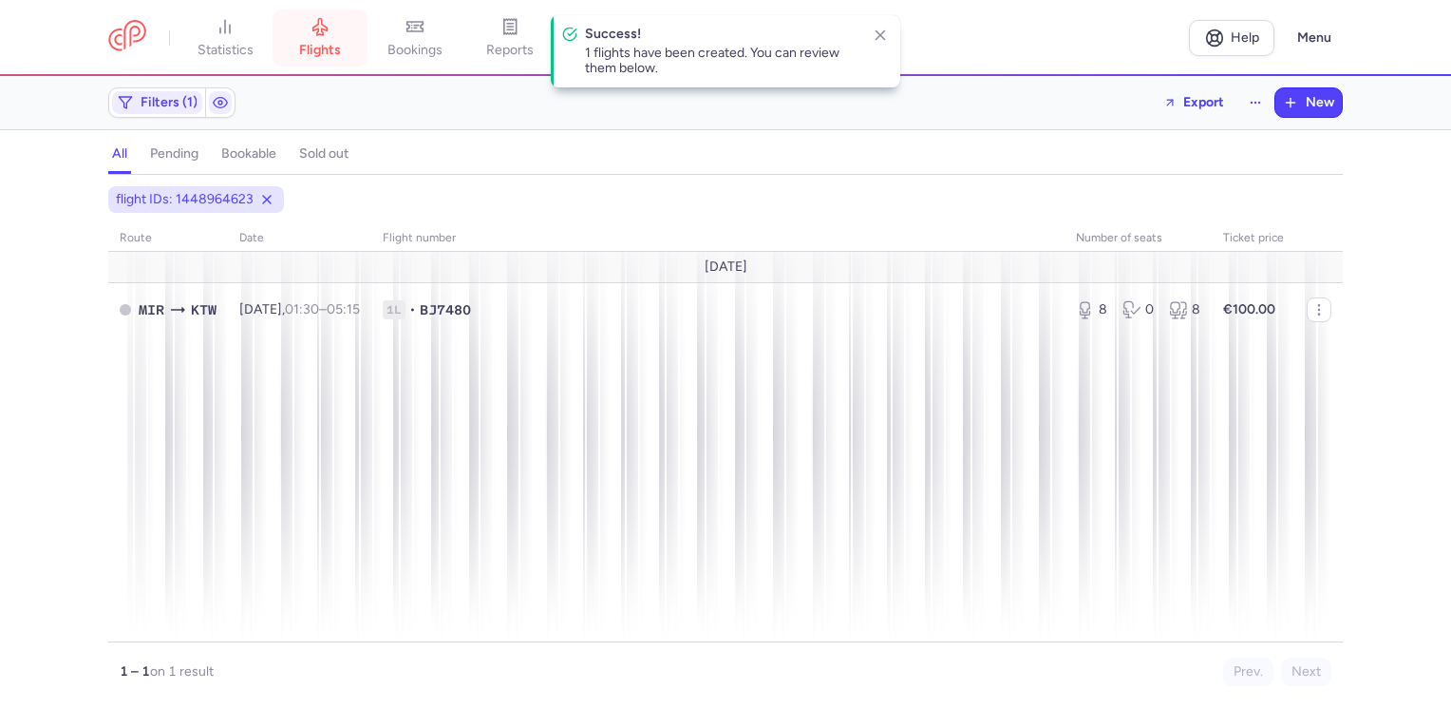
click at [338, 36] on link "flights" at bounding box center [320, 38] width 95 height 42
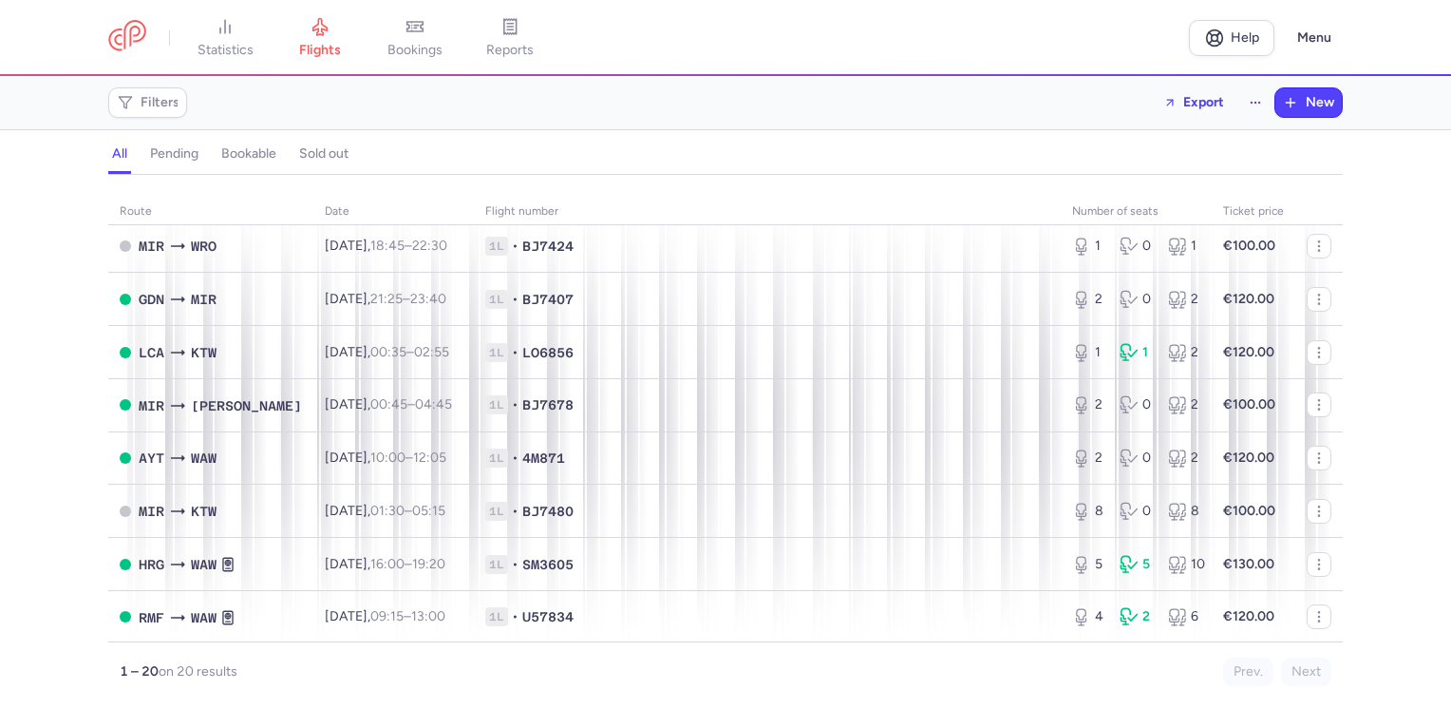
scroll to position [665, 0]
